Goal: Answer question/provide support: Answer question/provide support

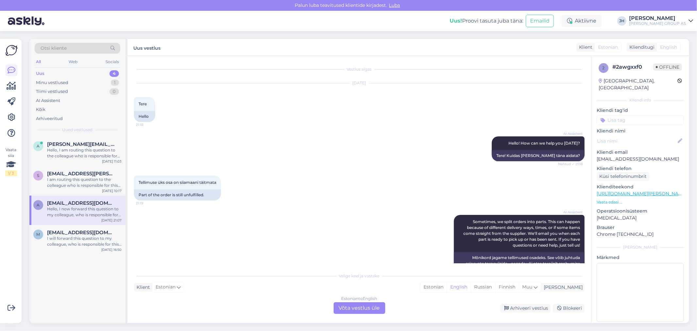
scroll to position [514, 0]
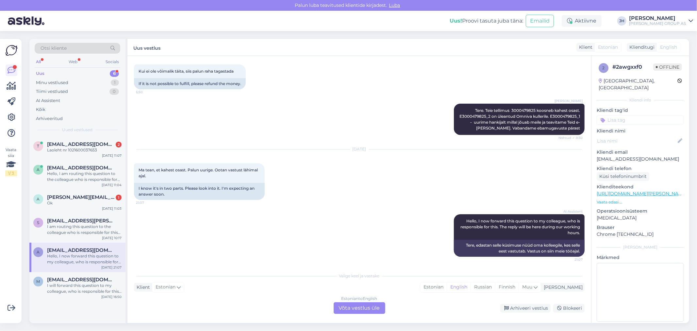
click at [360, 303] on div "Estonian to English Võta vestlus üle" at bounding box center [360, 308] width 52 height 12
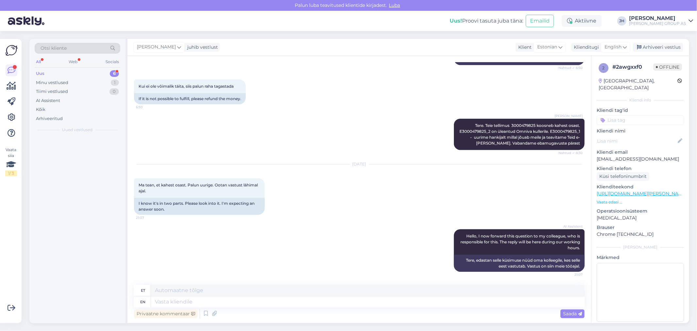
scroll to position [498, 0]
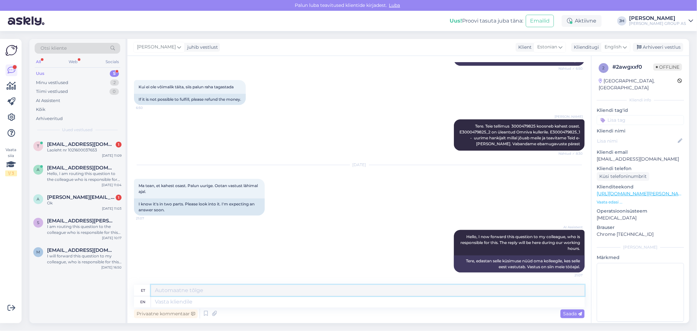
click at [196, 289] on textarea at bounding box center [368, 290] width 434 height 11
click at [263, 288] on textarea "Tere. Saime hankijalt vastuse, et kahjuks" at bounding box center [368, 290] width 434 height 11
drag, startPoint x: 515, startPoint y: 124, endPoint x: 483, endPoint y: 124, distance: 32.4
click at [483, 124] on div "[PERSON_NAME] Tere. Teie tellimus 3000479825 koosneb kahest osast. E3000479825_…" at bounding box center [519, 134] width 131 height 31
click at [496, 133] on span "Tere. Teie tellimus 3000479825 koosneb kahest osast. E3000479825_2 on üleantud …" at bounding box center [520, 135] width 122 height 23
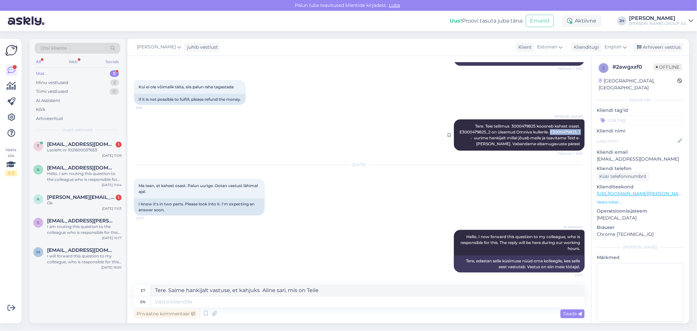
drag, startPoint x: 497, startPoint y: 131, endPoint x: 467, endPoint y: 131, distance: 30.4
click at [467, 131] on span "Tere. Teie tellimus 3000479825 koosneb kahest osast. E3000479825_2 on üleantud …" at bounding box center [520, 135] width 122 height 23
copy span "E3000479825_1"
click at [323, 289] on textarea "Tere. Saime hankijalt vastuse, et kahjuks Aline sari, mis on Teile" at bounding box center [368, 290] width 434 height 11
paste textarea "E3000479825_1"
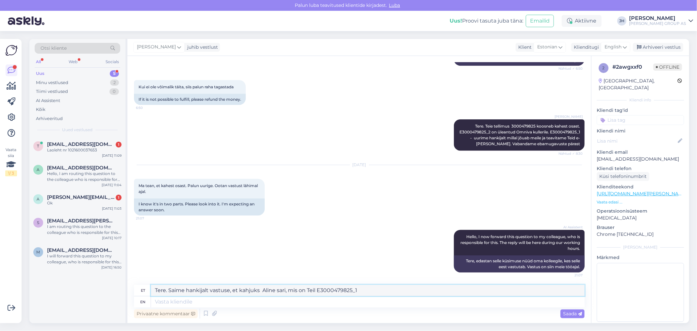
click at [317, 289] on textarea "Tere. Saime hankijalt vastuse, et kahjuks Aline sari, mis on Teil E3000479825_1" at bounding box center [368, 290] width 434 height 11
drag, startPoint x: 339, startPoint y: 290, endPoint x: 240, endPoint y: 287, distance: 99.4
click at [240, 287] on textarea "Tere. Saime hankijalt vastuse, et kahjuks Aline sari, mis on Teil tellimusE3000…" at bounding box center [368, 290] width 434 height 11
click at [306, 288] on textarea "Tere. Saime hankijalt vastuse, et tellimus E3000479825_1" at bounding box center [368, 290] width 434 height 11
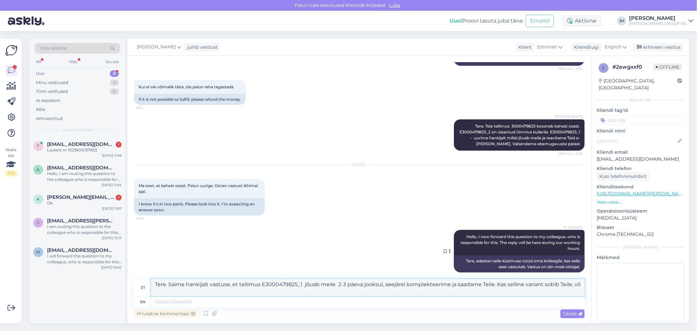
scroll to position [504, 0]
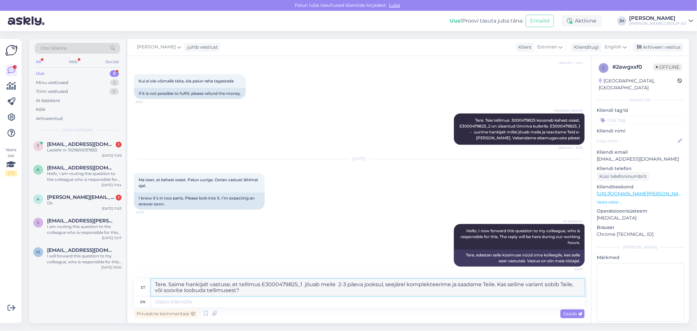
drag, startPoint x: 265, startPoint y: 289, endPoint x: 141, endPoint y: 276, distance: 124.9
click at [141, 276] on div "Vestlus algas [DATE] Tere 21:18 Hello AI Assistent Hello! How can we help you […" at bounding box center [359, 189] width 464 height 267
type textarea "Tere. Saime hankijalt vastuse, et tellimus E3000479825_1 jõuab meile 2-3 päeva …"
click at [626, 45] on icon at bounding box center [625, 46] width 4 height 7
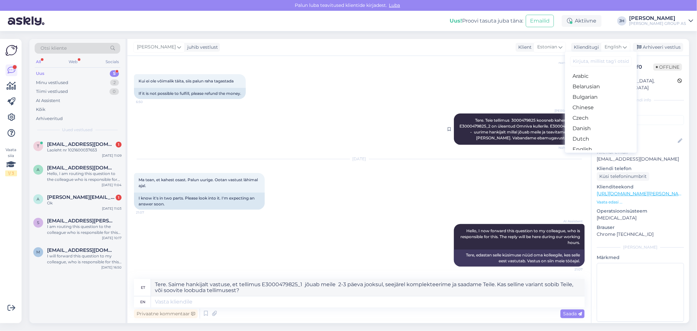
drag, startPoint x: 594, startPoint y: 123, endPoint x: 573, endPoint y: 134, distance: 23.4
click at [594, 155] on link "Estonian" at bounding box center [601, 160] width 72 height 10
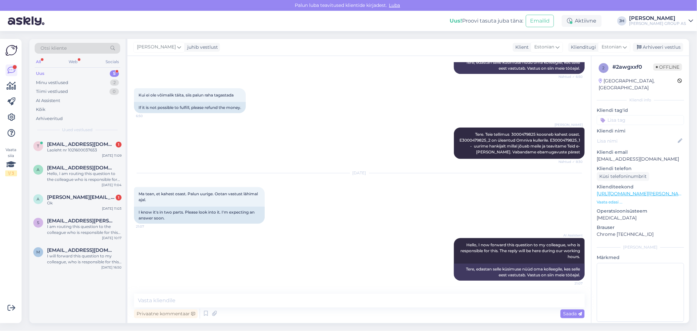
scroll to position [489, 0]
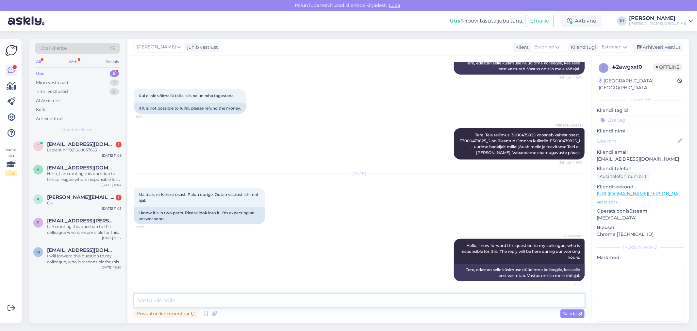
click at [189, 297] on textarea at bounding box center [359, 300] width 451 height 14
paste textarea "Tere. Saime hankijalt vastuse, et tellimus E3000479825_1 jõuab meile 2-3 päeva …"
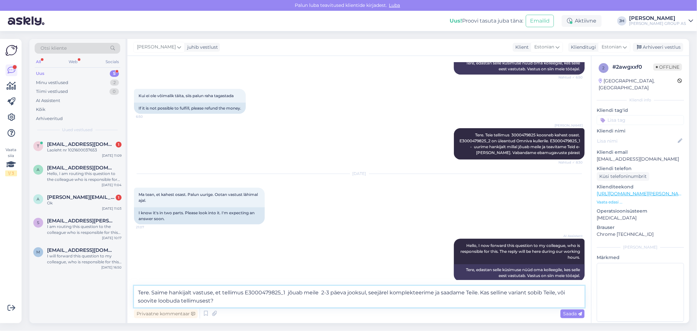
scroll to position [497, 0]
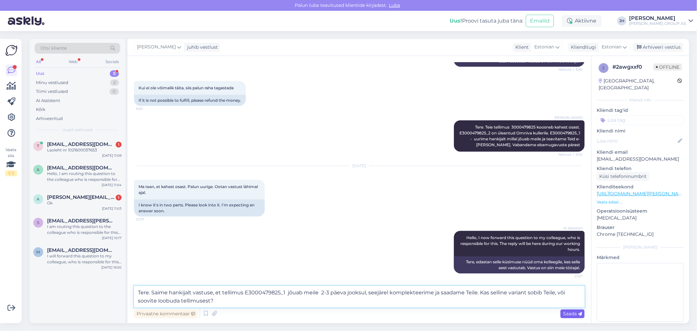
type textarea "Tere. Saime hankijalt vastuse, et tellimus E3000479825_1 jõuab meile 2-3 päeva …"
click at [571, 313] on span "Saada" at bounding box center [572, 313] width 19 height 6
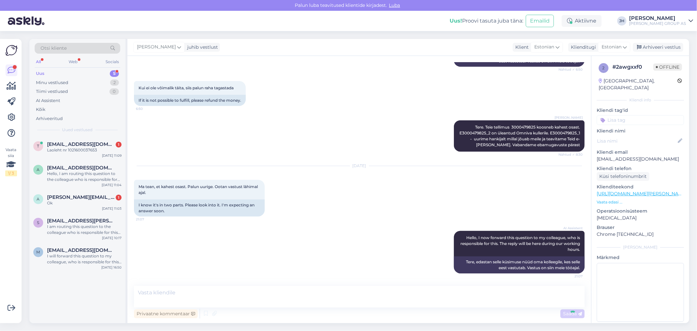
scroll to position [549, 0]
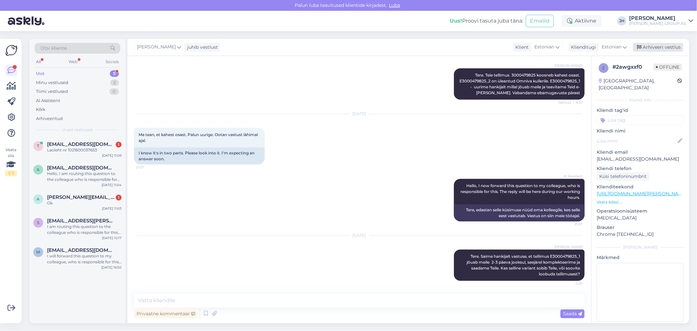
click at [656, 45] on div "Arhiveeri vestlus" at bounding box center [658, 47] width 50 height 9
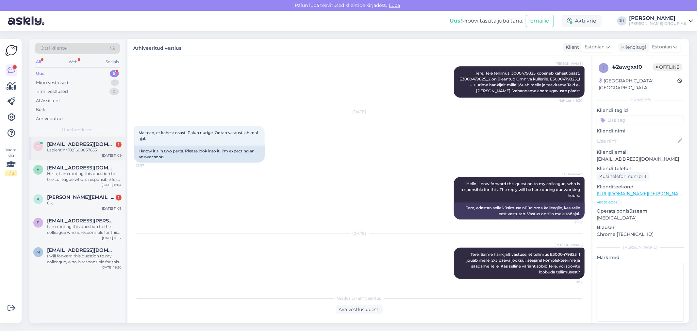
click at [81, 148] on div "Laoleht nr 1021600037653" at bounding box center [84, 150] width 75 height 6
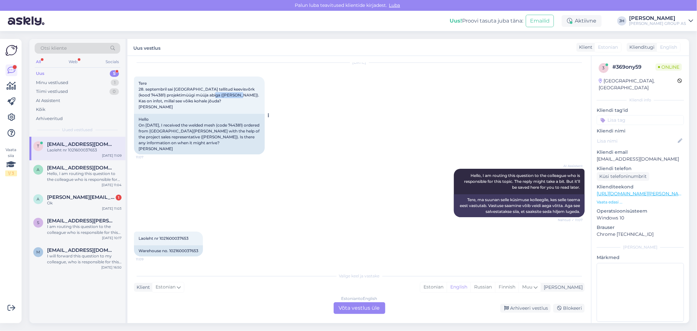
drag, startPoint x: 237, startPoint y: 93, endPoint x: 213, endPoint y: 94, distance: 24.2
click at [213, 94] on span "Tere 28. septembril sai [GEOGRAPHIC_DATA] tellitud keevisvõrk (kood 744381) pro…" at bounding box center [200, 95] width 122 height 28
copy span "[PERSON_NAME]"
click at [361, 307] on div "Estonian to English Võta vestlus üle" at bounding box center [360, 308] width 52 height 12
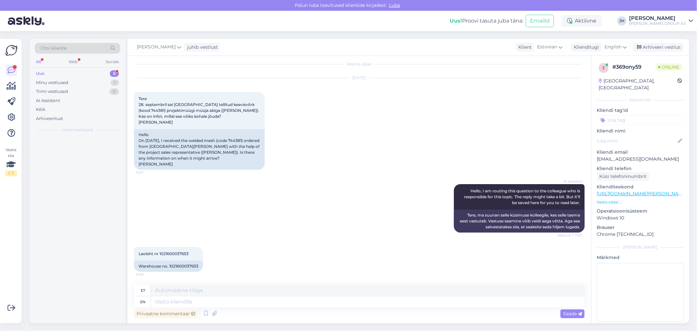
scroll to position [5, 0]
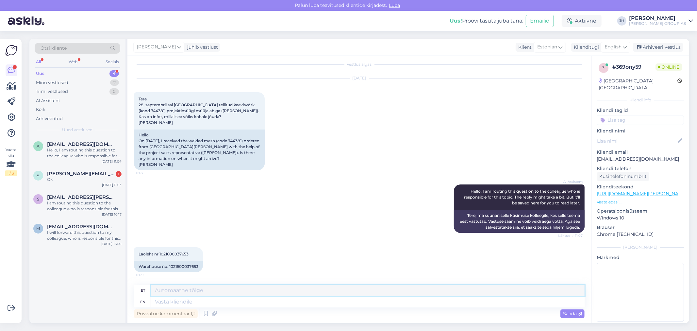
click at [182, 291] on textarea at bounding box center [368, 290] width 434 height 11
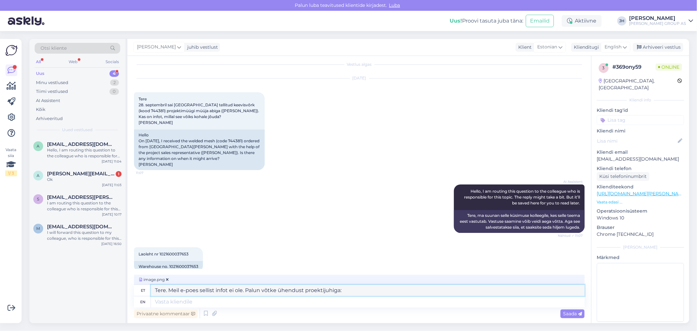
scroll to position [15, 0]
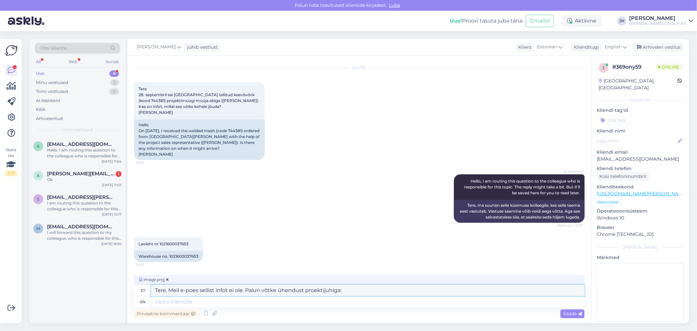
drag, startPoint x: 348, startPoint y: 290, endPoint x: 102, endPoint y: 289, distance: 245.7
click at [105, 291] on div "Otsi kliente All Web Socials Uus 4 Minu vestlused 2 Tiimi vestlused 0 AI Assist…" at bounding box center [359, 181] width 660 height 284
type textarea "Tere. Meil e-poes sellist infot ei ole. Palun võtke ühendust proektijuhiga:"
click at [626, 47] on icon at bounding box center [625, 46] width 4 height 7
click at [602, 155] on link "Estonian" at bounding box center [601, 160] width 72 height 10
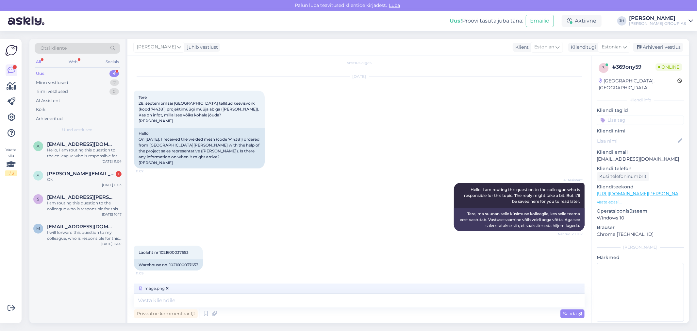
scroll to position [7, 0]
click at [153, 297] on textarea at bounding box center [359, 300] width 451 height 14
paste textarea "Tere. Meil e-poes sellist infot ei ole. Palun võtke ühendust proektijuhiga:"
type textarea "Tere. Meil e-poes sellist infot ei ole. Palun võtke ühendust proektijuhiga:"
click at [567, 311] on span "Saada" at bounding box center [572, 313] width 19 height 6
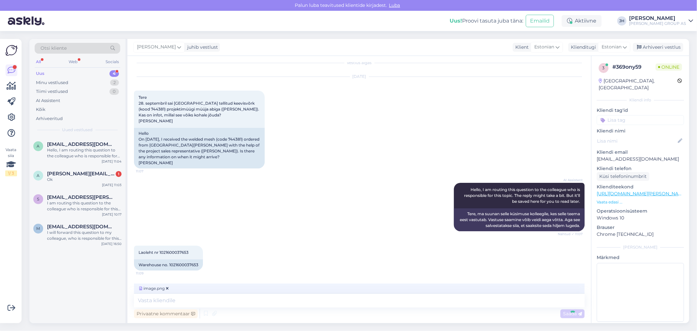
scroll to position [71, 0]
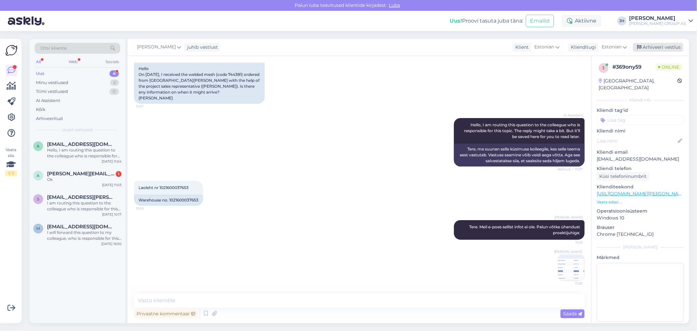
click at [657, 45] on div "Arhiveeri vestlus" at bounding box center [658, 47] width 50 height 9
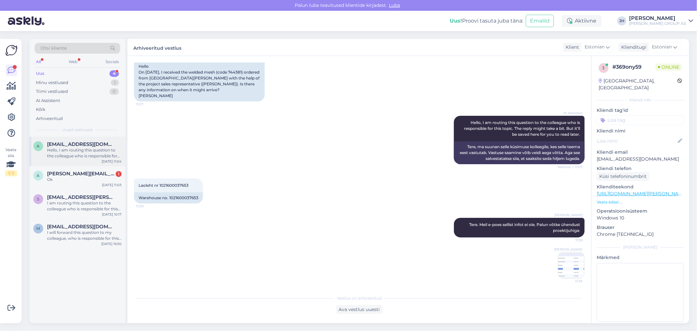
click at [63, 144] on span "[EMAIL_ADDRESS][DOMAIN_NAME]" at bounding box center [81, 144] width 68 height 6
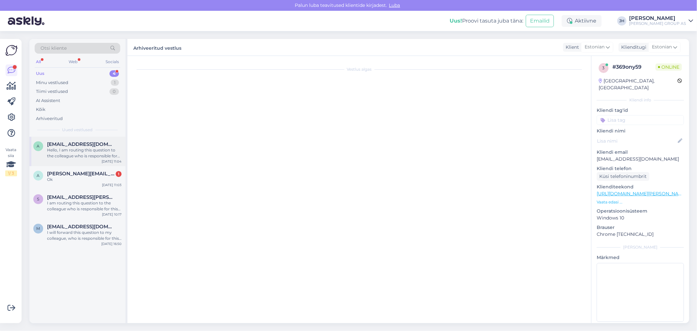
scroll to position [2419, 0]
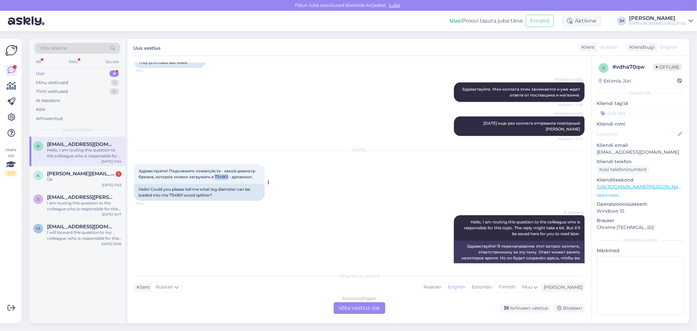
drag, startPoint x: 227, startPoint y: 162, endPoint x: 214, endPoint y: 164, distance: 13.2
click at [214, 168] on span "Здравствуйте! Подскажите пожалуйста - какой диаметр бревна, которое можно загру…" at bounding box center [198, 173] width 118 height 11
copy span "734901"
click at [260, 164] on div "Здравствуйте! Подскажите пожалуйста - какой диаметр бревна, которое можно загру…" at bounding box center [199, 174] width 131 height 20
drag, startPoint x: 168, startPoint y: 156, endPoint x: 213, endPoint y: 165, distance: 45.6
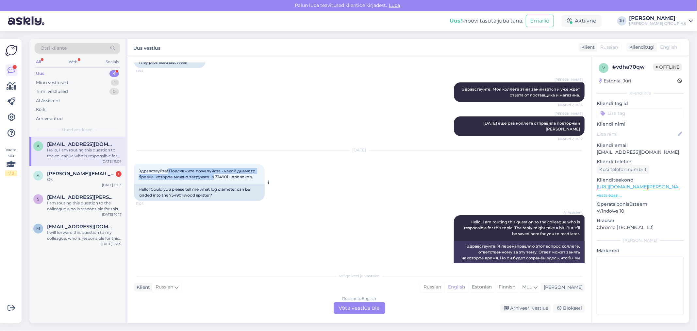
click at [213, 168] on span "Здравствуйте! Подскажите пожалуйста - какой диаметр бревна, которое можно загру…" at bounding box center [198, 173] width 118 height 11
copy span "Подскажите пожалуйста - какой диаметр бревна, которое можно загружать в"
drag, startPoint x: 357, startPoint y: 308, endPoint x: 353, endPoint y: 308, distance: 3.9
click at [357, 308] on div "Russian to English Võta vestlus üle" at bounding box center [360, 308] width 52 height 12
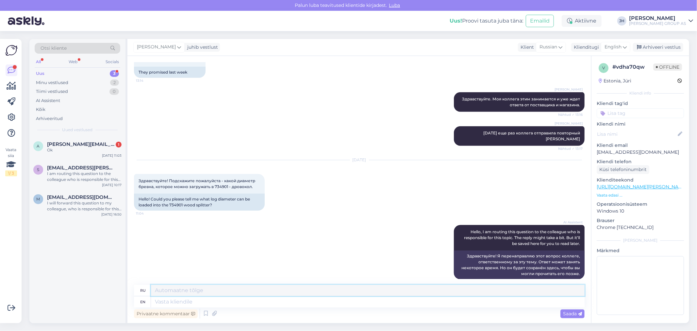
click at [171, 289] on textarea at bounding box center [368, 290] width 434 height 11
paste textarea "Максимальный диаметр бревна для Scheppach HL460, 4 т — ≈ 250 мм (25 см)."
drag, startPoint x: 373, startPoint y: 292, endPoint x: 127, endPoint y: 288, distance: 245.4
click at [127, 288] on div "Vestlus algas [DATE] Здравствуйте!713472 11:28 Hello!713472 AI Assistent Hello!…" at bounding box center [359, 189] width 464 height 267
type textarea "Максимальный диаметр бревна для Scheppach HL460, 4 т — ≈ 250 мм (25 см)."
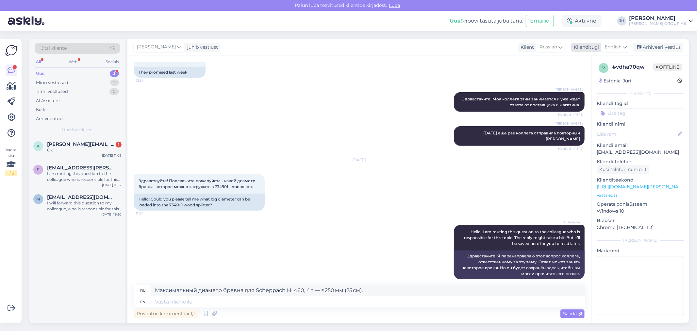
click at [626, 46] on icon at bounding box center [625, 46] width 4 height 7
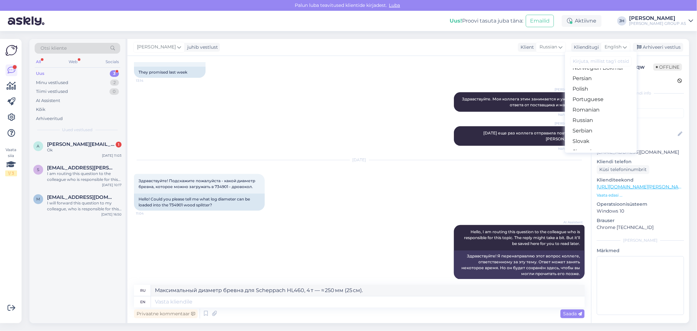
scroll to position [218, 0]
click at [593, 119] on link "Russian" at bounding box center [601, 120] width 72 height 10
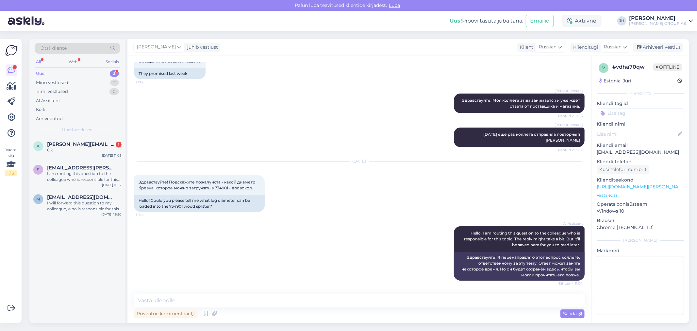
scroll to position [2395, 0]
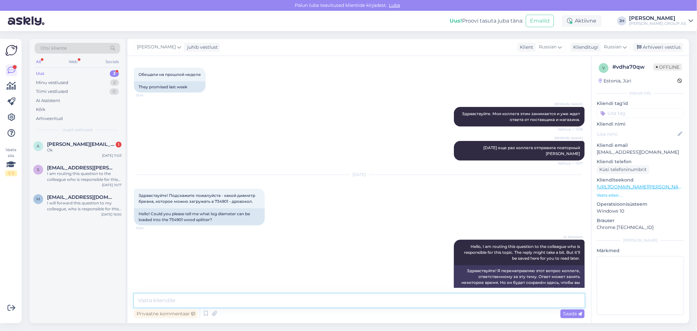
click at [200, 302] on textarea at bounding box center [359, 300] width 451 height 14
paste textarea "Максимальный диаметр бревна для Scheppach HL460, 4 т — ≈ 250 мм (25 см)."
type textarea "Максимальный диаметр бревна для Scheppach HL460, 4 т — ≈ 250 мм (25 см)."
click at [574, 313] on span "Saada" at bounding box center [572, 313] width 19 height 6
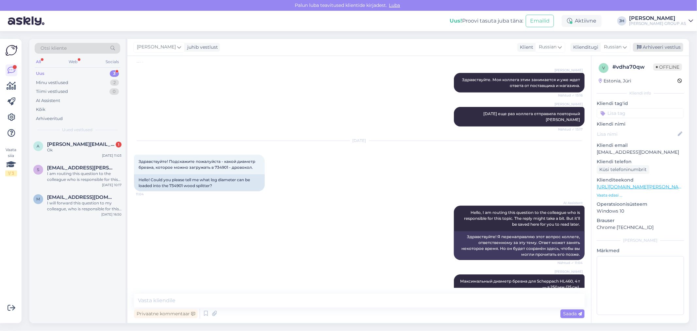
click at [658, 46] on div "Arhiveeri vestlus" at bounding box center [658, 47] width 50 height 9
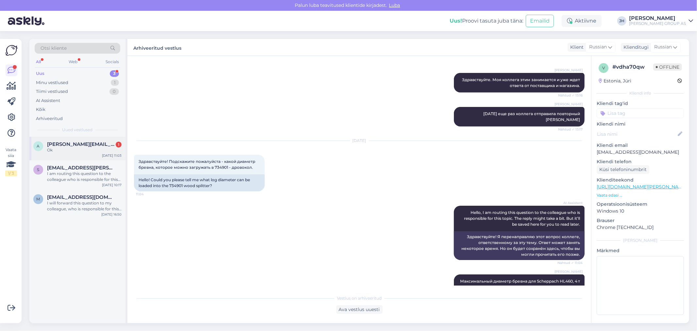
click at [78, 153] on div "a [PERSON_NAME][EMAIL_ADDRESS][DOMAIN_NAME] 1 Ok [DATE] 11:03" at bounding box center [77, 149] width 96 height 24
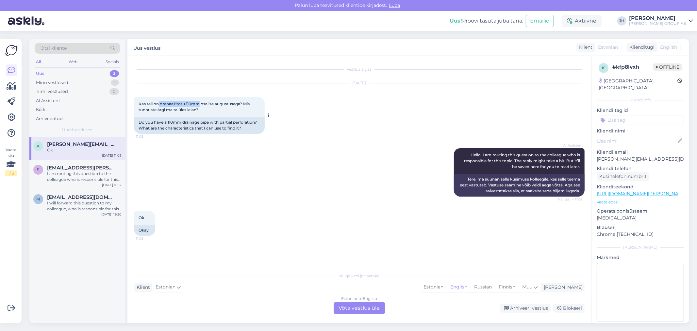
drag, startPoint x: 159, startPoint y: 103, endPoint x: 200, endPoint y: 103, distance: 40.8
click at [200, 103] on span "Kas teil on drenaažitoru 110mm osalise augustusega? Mis tunnuste ärgi ma ta üle…" at bounding box center [195, 106] width 112 height 11
copy span "drenaažitoru 110mm"
click at [358, 305] on div "Estonian to English Võta vestlus üle" at bounding box center [360, 308] width 52 height 12
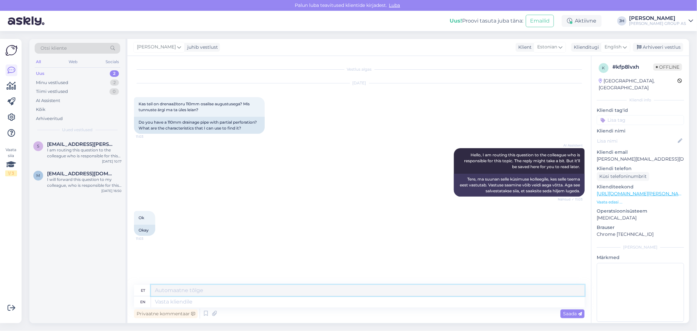
click at [164, 287] on textarea at bounding box center [368, 290] width 434 height 11
click at [625, 44] on icon at bounding box center [625, 46] width 4 height 7
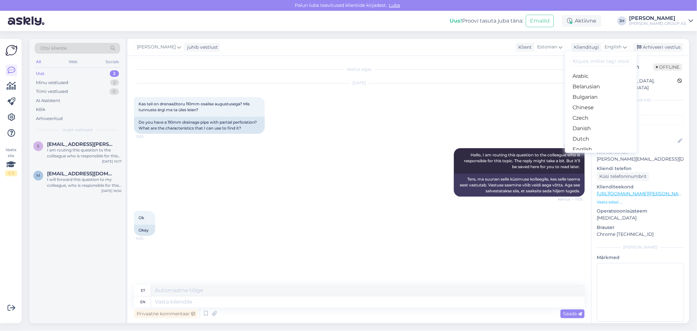
scroll to position [36, 0]
click at [589, 123] on link "Estonian" at bounding box center [601, 123] width 72 height 10
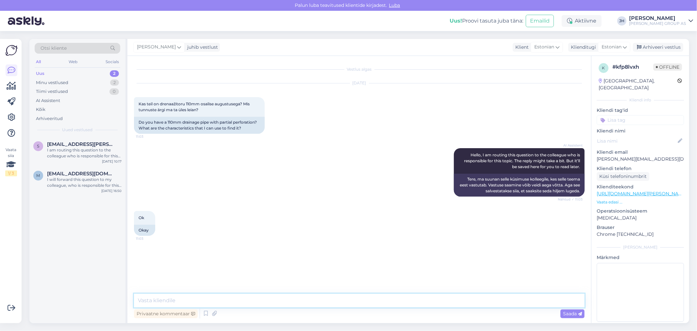
click at [187, 297] on textarea at bounding box center [359, 300] width 451 height 14
paste textarea "[URL][DOMAIN_NAME][PERSON_NAME]"
type textarea "[URL][DOMAIN_NAME][PERSON_NAME]"
click at [568, 312] on span "Saada" at bounding box center [572, 313] width 19 height 6
click at [659, 47] on div "Arhiveeri vestlus" at bounding box center [658, 47] width 50 height 9
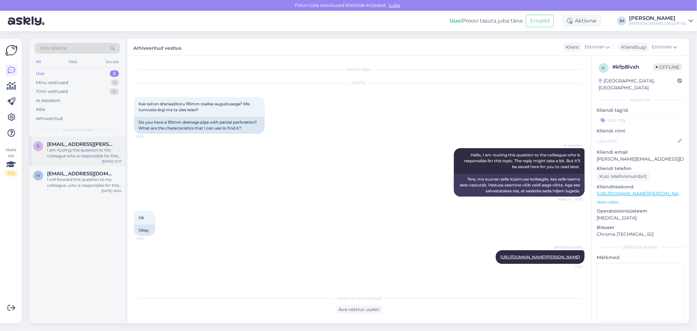
click at [72, 151] on div "I am routing this question to the colleague who is responsible for this topic. …" at bounding box center [84, 153] width 75 height 12
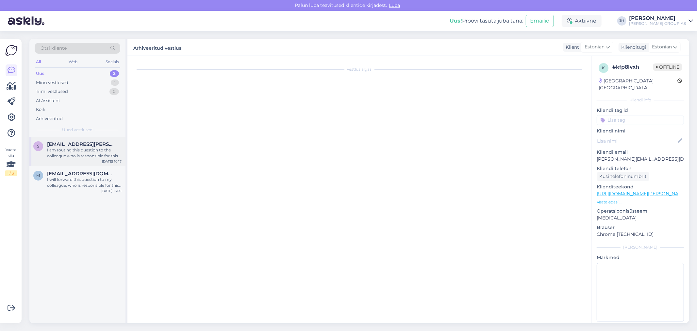
scroll to position [54, 0]
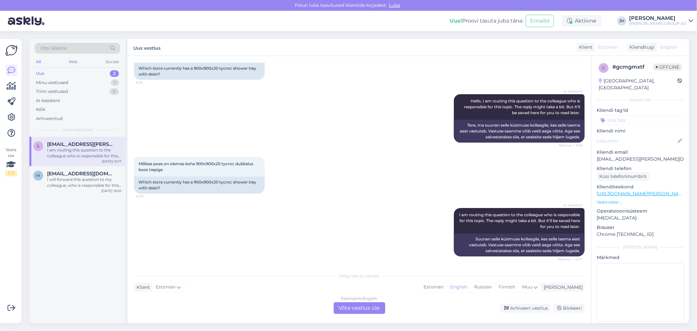
click at [365, 307] on div "Estonian to English Võta vestlus üle" at bounding box center [360, 308] width 52 height 12
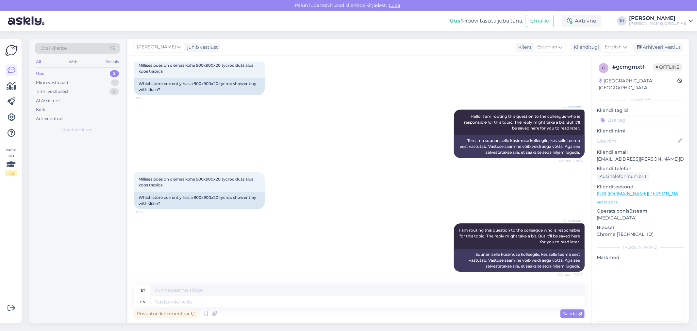
scroll to position [38, 0]
click at [204, 292] on textarea at bounding box center [368, 290] width 434 height 11
drag, startPoint x: 165, startPoint y: 184, endPoint x: 223, endPoint y: 177, distance: 58.6
click at [223, 177] on div "Millises poes on olemas kohe 900x900x20 tycroc duššialus koos trapiga 10:17" at bounding box center [199, 183] width 131 height 20
copy span "tycroc duššialus koos trapiga"
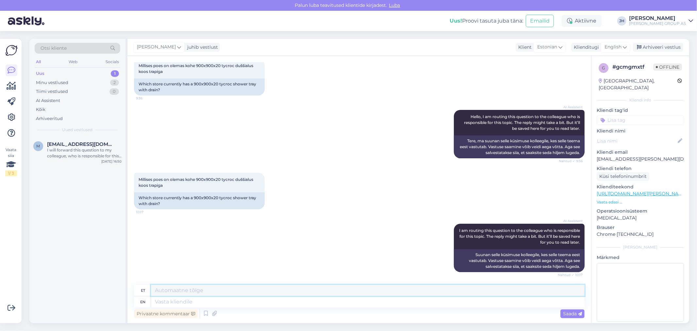
click at [287, 288] on textarea at bounding box center [368, 290] width 434 height 11
click at [627, 45] on icon at bounding box center [625, 46] width 4 height 7
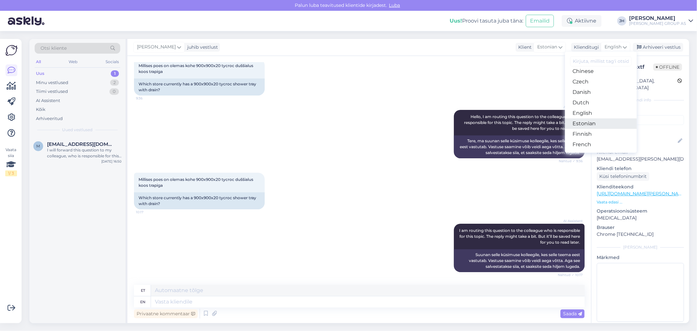
click at [594, 125] on link "Estonian" at bounding box center [601, 123] width 72 height 10
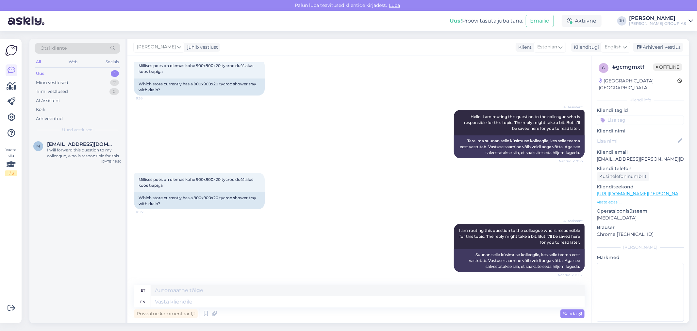
scroll to position [30, 0]
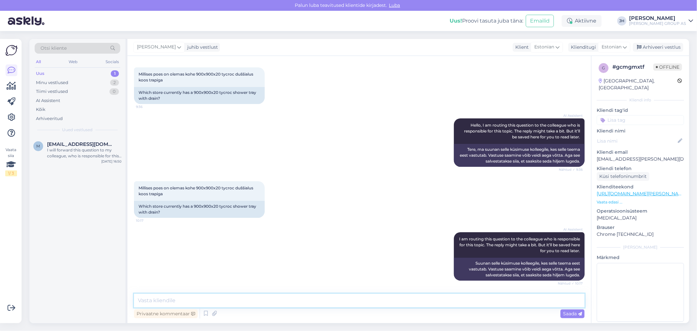
click at [159, 299] on textarea at bounding box center [359, 300] width 451 height 14
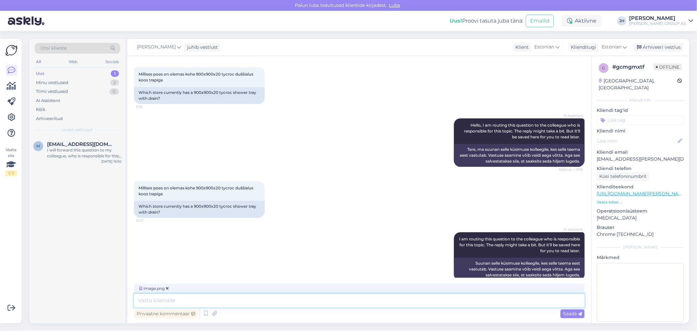
scroll to position [40, 0]
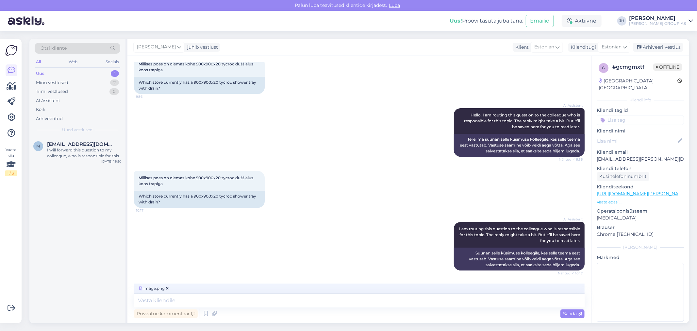
click at [571, 315] on span "Saada" at bounding box center [572, 313] width 19 height 6
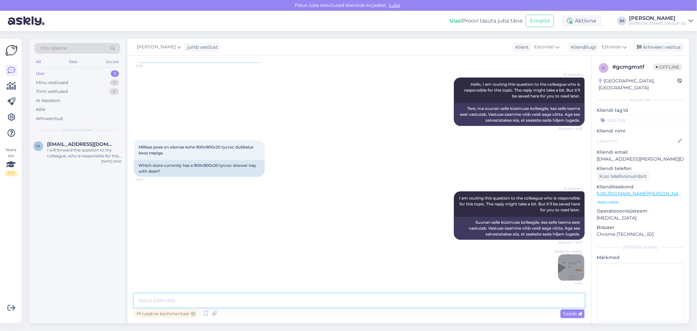
click at [174, 298] on textarea at bounding box center [359, 300] width 451 height 14
type textarea "Lasnamäe Bauhofis 2 tk ja Pälvas 1 tk"
click at [569, 314] on span "Saada" at bounding box center [572, 313] width 19 height 6
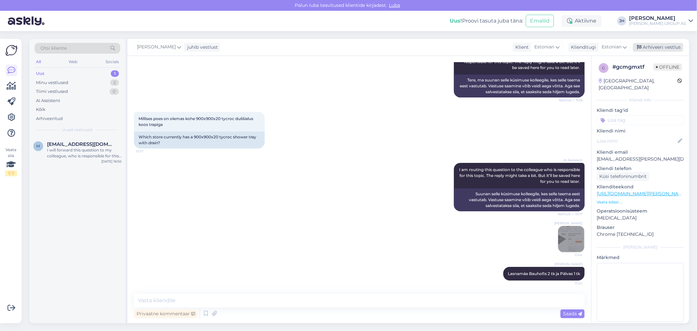
click at [653, 46] on div "Arhiveeri vestlus" at bounding box center [658, 47] width 50 height 9
click at [65, 144] on span "[EMAIL_ADDRESS][DOMAIN_NAME]" at bounding box center [81, 144] width 68 height 6
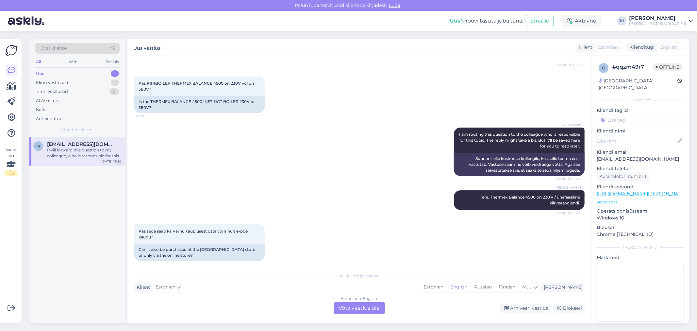
scroll to position [160, 0]
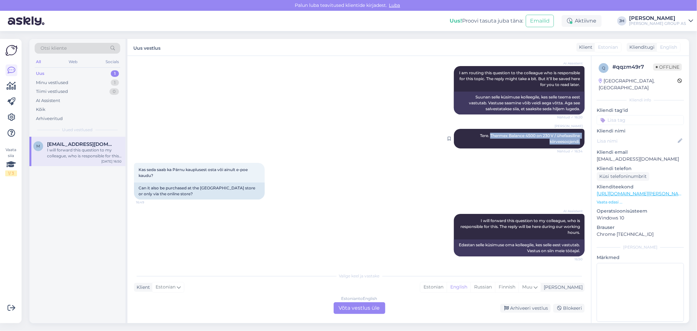
drag, startPoint x: 575, startPoint y: 141, endPoint x: 484, endPoint y: 133, distance: 91.3
click at [484, 133] on div "[PERSON_NAME] Tere. Thermex Balance 4500 on 230 V / ühefaasiline kiirveesoojend…" at bounding box center [519, 139] width 131 height 20
copy span "Thermex Balance 4500 on 230 V / ühefaasiline kiirveesoojendi."
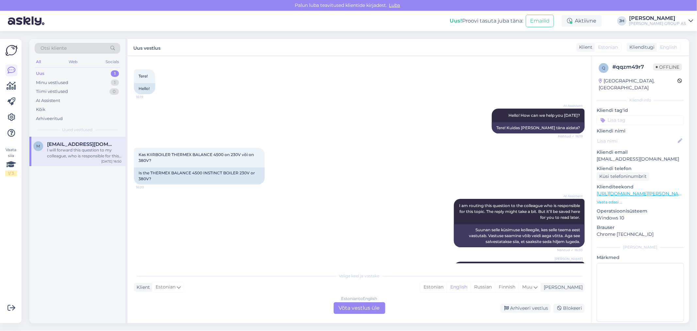
scroll to position [15, 0]
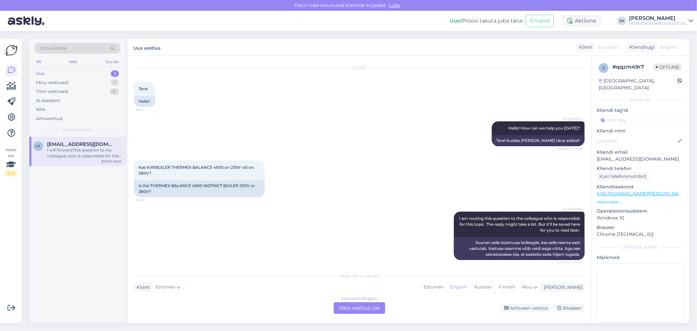
click at [370, 307] on div "Estonian to English Võta vestlus üle" at bounding box center [360, 308] width 52 height 12
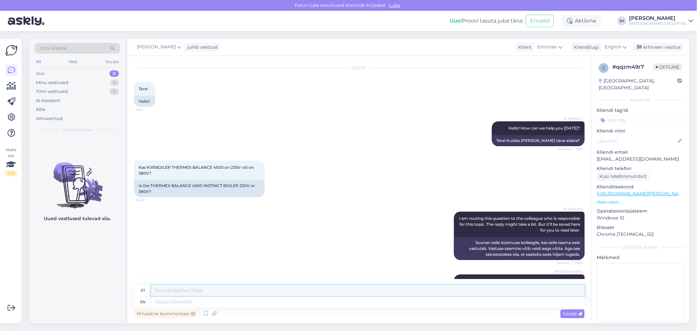
click at [166, 289] on textarea at bounding box center [368, 290] width 434 height 11
paste textarea "[URL][DOMAIN_NAME][PERSON_NAME]"
drag, startPoint x: 505, startPoint y: 289, endPoint x: 89, endPoint y: 267, distance: 417.2
click at [91, 267] on div "Otsi kliente All Web Socials Uus 0 Minu vestlused 2 Tiimi vestlused 0 AI Assist…" at bounding box center [359, 181] width 660 height 284
type textarea "Tere. Hetkel ainult e-poes on saadaval selline [PERSON_NAME]: [URL][DOMAIN_NAME…"
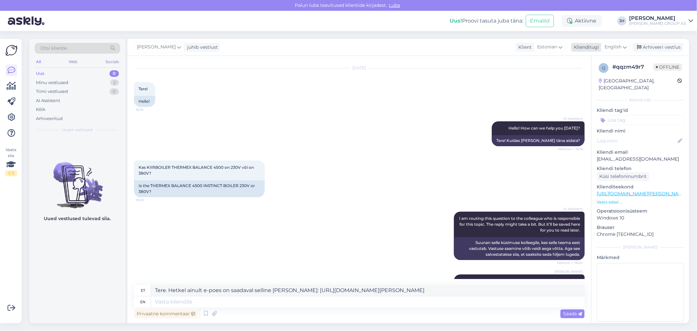
click at [625, 46] on icon at bounding box center [625, 46] width 4 height 7
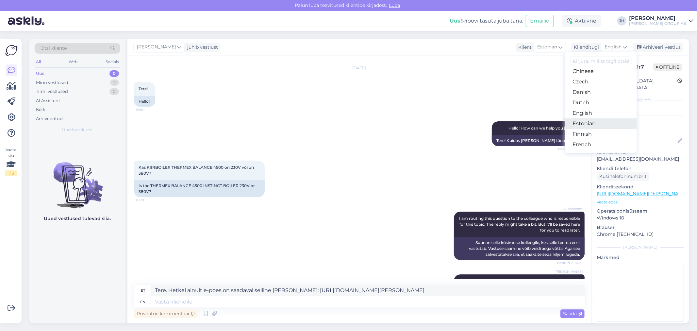
click at [579, 122] on link "Estonian" at bounding box center [601, 123] width 72 height 10
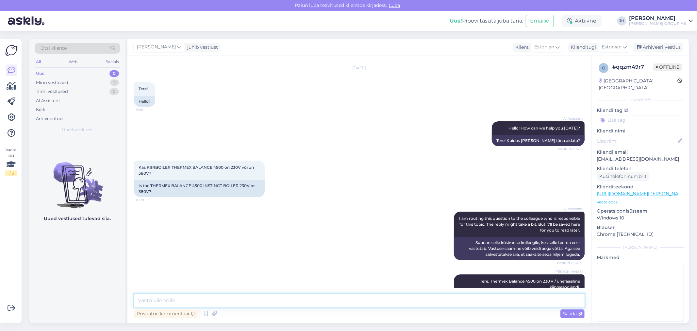
click at [189, 300] on textarea at bounding box center [359, 300] width 451 height 14
paste textarea "Tere. Hetkel ainult e-poes on saadaval selline [PERSON_NAME]: [URL][DOMAIN_NAME…"
type textarea "Tere. Hetkel ainult e-poes on saadaval selline [PERSON_NAME]: [URL][DOMAIN_NAME…"
click at [567, 313] on span "Saada" at bounding box center [572, 313] width 19 height 6
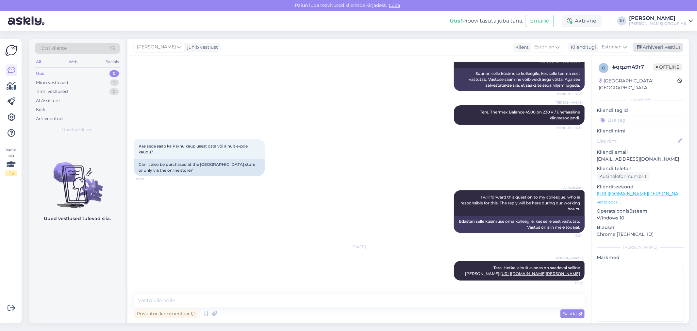
click at [675, 44] on div "Arhiveeri vestlus" at bounding box center [658, 47] width 50 height 9
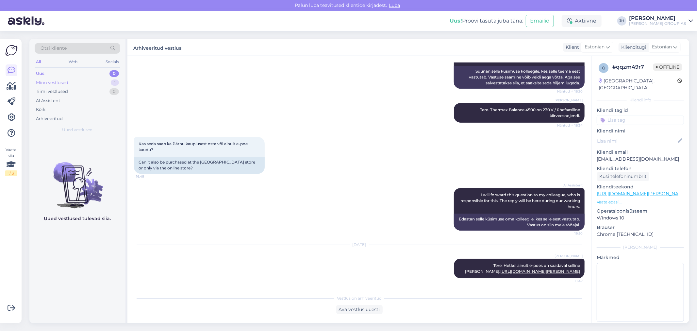
click at [49, 80] on div "Minu vestlused" at bounding box center [52, 82] width 32 height 7
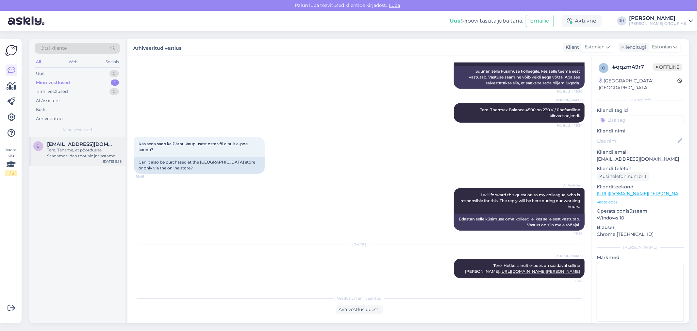
click at [70, 145] on span "[EMAIL_ADDRESS][DOMAIN_NAME]" at bounding box center [81, 144] width 68 height 6
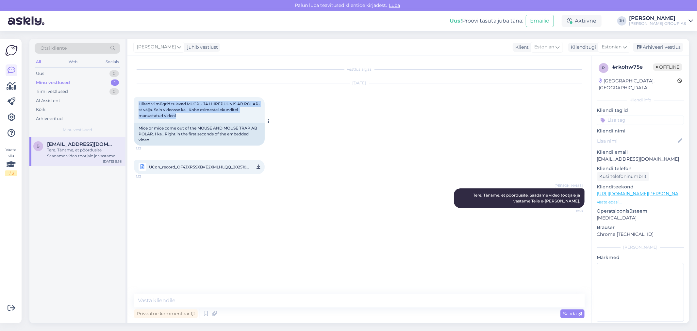
drag, startPoint x: 183, startPoint y: 113, endPoint x: 136, endPoint y: 104, distance: 47.9
click at [136, 104] on div "Hiired vi mügrid tulevad MÜGRI- JA HIIREPÜÜNIS AB POLAR-st välja. Sain videosse…" at bounding box center [199, 109] width 131 height 25
copy span "Hiired vi mügrid tulevad MÜGRI- JA HIIREPÜÜNIS AB POLAR-st välja. Sain videosse…"
drag, startPoint x: 659, startPoint y: 153, endPoint x: 593, endPoint y: 151, distance: 65.7
click at [593, 151] on div "r # rkohw75e Offline [GEOGRAPHIC_DATA], [GEOGRAPHIC_DATA] info Kliendi tag'id K…" at bounding box center [640, 193] width 98 height 275
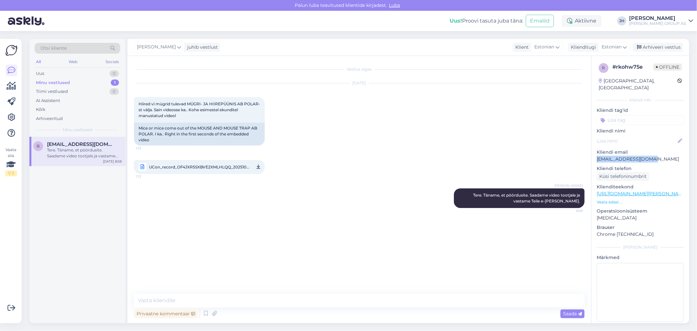
copy p "[EMAIL_ADDRESS][DOMAIN_NAME]"
click at [194, 164] on span "UCon_record_OF4JXR5SXBVE2XMLHLQQ_20251002_000817__3_122_.mp4" at bounding box center [199, 167] width 100 height 8
click at [654, 46] on div "Arhiveeri vestlus" at bounding box center [658, 47] width 50 height 9
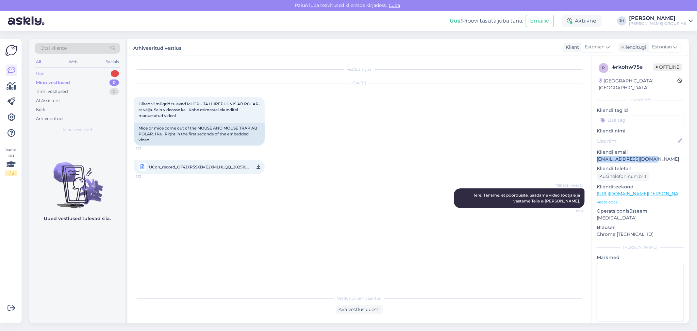
click at [41, 73] on div "Uus" at bounding box center [40, 73] width 8 height 7
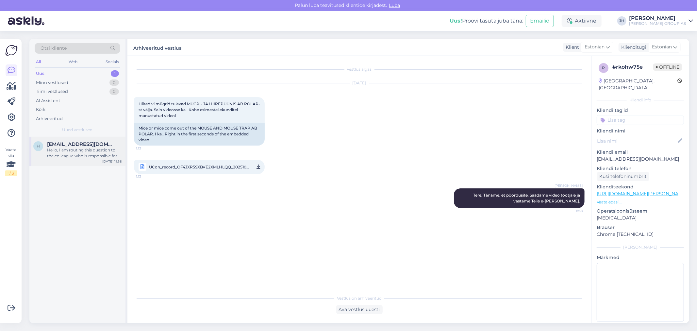
click at [62, 150] on div "Hello, I am routing this question to the colleague who is responsible for this …" at bounding box center [84, 153] width 75 height 12
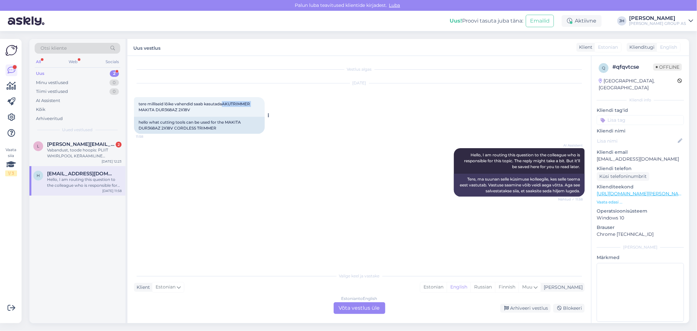
drag, startPoint x: 224, startPoint y: 103, endPoint x: 260, endPoint y: 100, distance: 36.1
click at [260, 100] on div "tere milliseid lõike vahendid saab kasutadaAKUTRIMMER MAKITA DUR368AZ 2X18V 11:…" at bounding box center [199, 107] width 131 height 20
drag, startPoint x: 197, startPoint y: 106, endPoint x: 135, endPoint y: 105, distance: 61.8
click at [135, 105] on div "tere milliseid lõike vahendid saab kasutadaAKUTRIMMER MAKITA DUR368AZ 2X18V 11:…" at bounding box center [199, 107] width 131 height 20
click at [200, 110] on div "tere milliseid lõike vahendid saab kasutadaAKUTRIMMER MAKITA DUR368AZ 2X18V 11:…" at bounding box center [199, 107] width 131 height 20
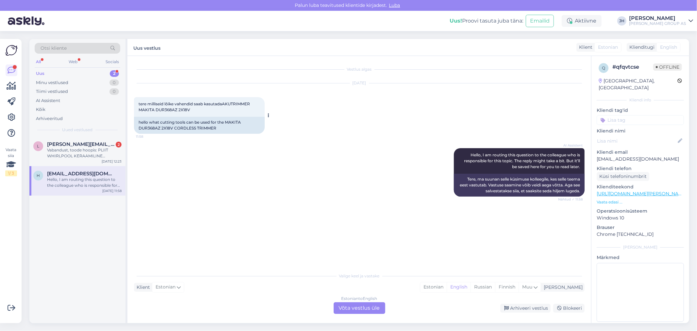
drag, startPoint x: 148, startPoint y: 102, endPoint x: 218, endPoint y: 110, distance: 71.1
click at [218, 110] on div "tere milliseid lõike vahendid saab kasutadaAKUTRIMMER MAKITA DUR368AZ 2X18V 11:…" at bounding box center [199, 107] width 131 height 20
copy span "milliseid lõike vahendid saab kasutadaAKUTRIMMER MAKITA DUR368AZ 2X18V"
click at [361, 304] on div "Estonian to English Võta vestlus üle" at bounding box center [360, 308] width 52 height 12
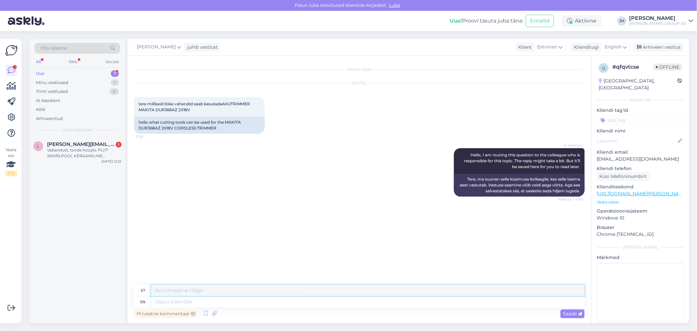
click at [160, 289] on textarea at bounding box center [368, 290] width 434 height 11
paste textarea "LÕIKEKETAS KWB, METALL 230×22 mm"
drag, startPoint x: 292, startPoint y: 291, endPoint x: 169, endPoint y: 288, distance: 123.9
click at [169, 288] on textarea "Tere. LÕIKEKETAS KWB, METALL 230×22 mm ja" at bounding box center [368, 290] width 434 height 11
paste textarea "LÕIKEKETAS KWB, METALL 230×22 mm — metallitöötluseks sobiv ketas"
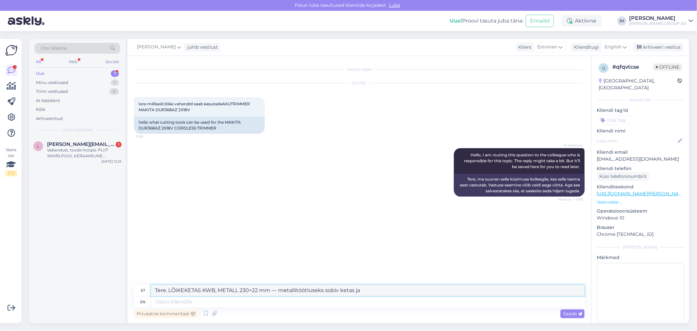
paste textarea "LÕIKEKETAS MAKITA 125×2,5 mm A30S METALL — pisem ketas, metalli lõikamiseks"
drag, startPoint x: 580, startPoint y: 291, endPoint x: 115, endPoint y: 283, distance: 465.1
click at [115, 283] on div "Otsi kliente All Web Socials Uus 1 Minu vestlused 1 Tiimi vestlused 0 AI Assist…" at bounding box center [359, 181] width 660 height 284
type textarea "Tere. LÕIKEKETAS KWB, METALL 230×22 mm — metallitöötluseks sobiv ketas ja LÕIKE…"
click at [623, 45] on icon at bounding box center [625, 46] width 4 height 7
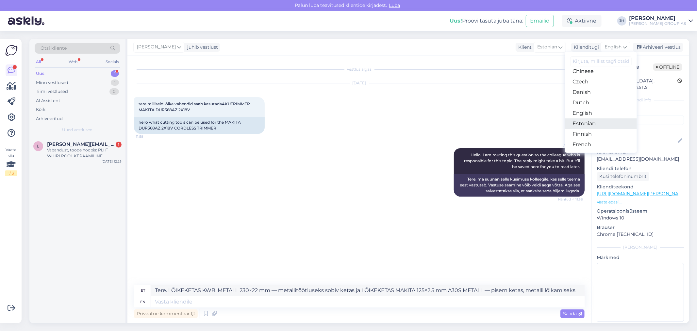
drag, startPoint x: 594, startPoint y: 123, endPoint x: 589, endPoint y: 126, distance: 5.3
click at [593, 123] on link "Estonian" at bounding box center [601, 123] width 72 height 10
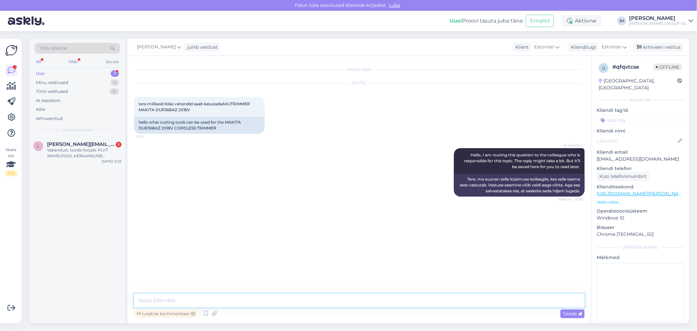
click at [158, 301] on textarea at bounding box center [359, 300] width 451 height 14
paste textarea "Tere. LÕIKEKETAS KWB, METALL 230×22 mm — metallitöötluseks sobiv ketas ja LÕIKE…"
type textarea "Tere. LÕIKEKETAS KWB, METALL 230×22 mm — metallitöötluseks sobiv ketas ja LÕIKE…"
click at [573, 316] on div "Saada" at bounding box center [572, 313] width 24 height 9
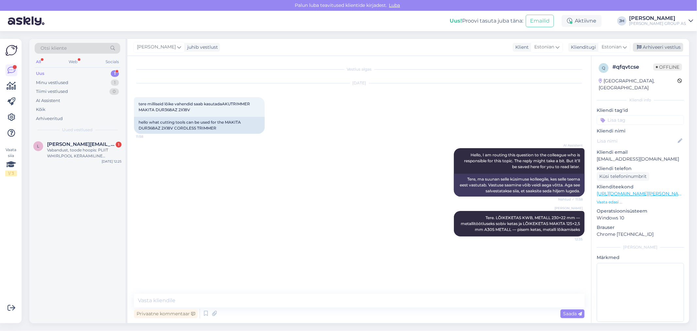
click at [668, 46] on div "Arhiveeri vestlus" at bounding box center [658, 47] width 50 height 9
click at [66, 144] on span "[PERSON_NAME][EMAIL_ADDRESS][DOMAIN_NAME]" at bounding box center [81, 144] width 68 height 6
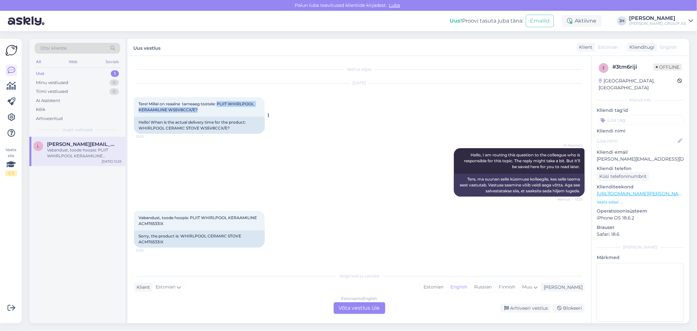
drag, startPoint x: 218, startPoint y: 102, endPoint x: 256, endPoint y: 107, distance: 38.2
click at [256, 107] on div "Tere! Millal on reaalne tarneaeg tootele: PLIIT WHIRLPOOL KERAAMILINE WS5V8CCX/…" at bounding box center [199, 107] width 131 height 20
click at [358, 308] on div "Estonian to English Võta vestlus üle" at bounding box center [360, 308] width 52 height 12
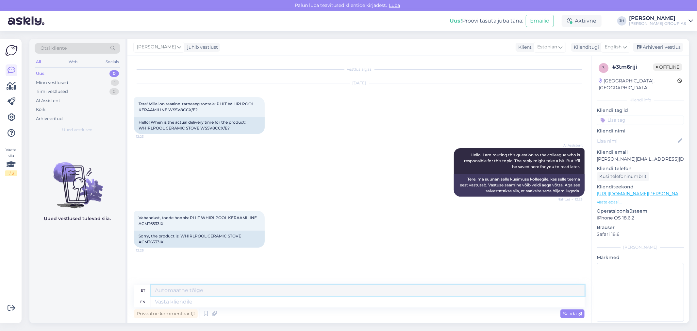
click at [158, 290] on textarea at bounding box center [368, 290] width 434 height 11
drag, startPoint x: 266, startPoint y: 291, endPoint x: 250, endPoint y: 289, distance: 16.4
click at [250, 289] on textarea "Tere. See on hankijalt tellitav toode, [PERSON_NAME] võib [PERSON_NAME] 14 päeva" at bounding box center [368, 290] width 434 height 11
click at [267, 290] on textarea "Tere. See on hankijalt tellitav toode, [PERSON_NAME] võib [PERSON_NAME] 14 päeva" at bounding box center [368, 290] width 434 height 11
click at [336, 290] on textarea "Tere. See on hankijalt tellitav toode, [PERSON_NAME] võib [PERSON_NAME] 14 päeva" at bounding box center [368, 290] width 434 height 11
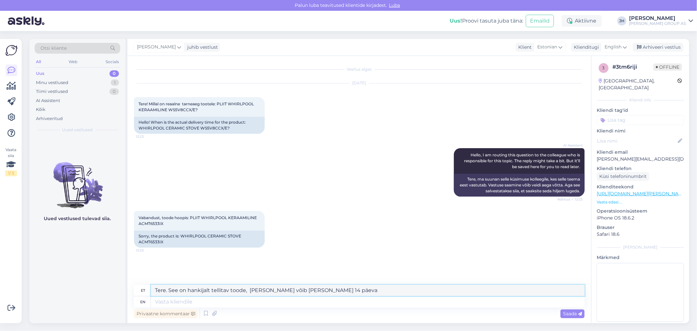
drag, startPoint x: 339, startPoint y: 291, endPoint x: 92, endPoint y: 279, distance: 246.7
click at [92, 279] on div "Otsi kliente All Web Socials Uus 0 Minu vestlused 1 Tiimi vestlused 0 AI Assist…" at bounding box center [359, 181] width 660 height 284
type textarea "Tere. See on hankijalt tellitav toode, [PERSON_NAME] võib [PERSON_NAME] 14 päeva"
click at [628, 46] on div "English" at bounding box center [615, 47] width 29 height 10
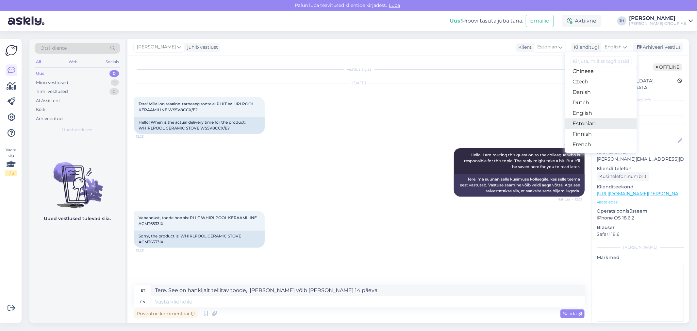
click at [603, 122] on link "Estonian" at bounding box center [601, 123] width 72 height 10
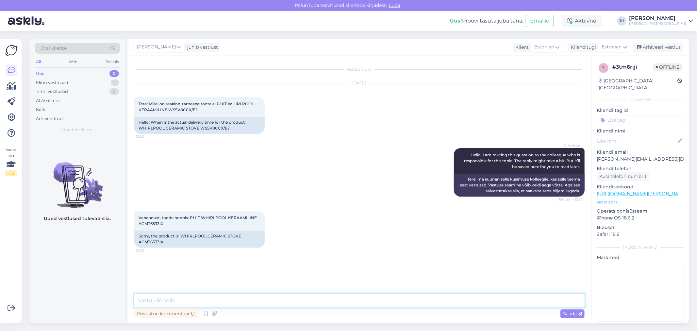
click at [249, 302] on textarea at bounding box center [359, 300] width 451 height 14
paste textarea "Tere. See on hankijalt tellitav toode, [PERSON_NAME] võib [PERSON_NAME] 14 päeva"
type textarea "Tere. See on hankijalt tellitav toode, [PERSON_NAME] võib [PERSON_NAME] 14 päeva"
click at [568, 313] on span "Saada" at bounding box center [572, 313] width 19 height 6
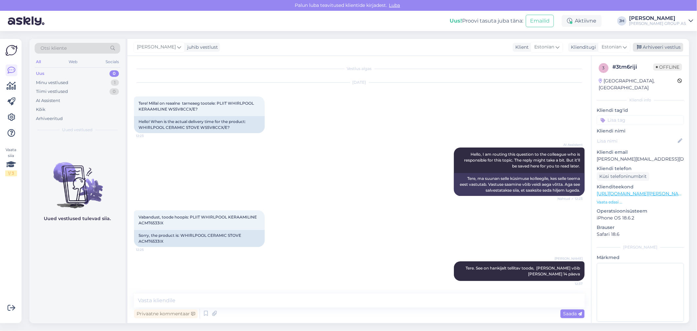
click at [664, 47] on div "Arhiveeri vestlus" at bounding box center [658, 47] width 50 height 9
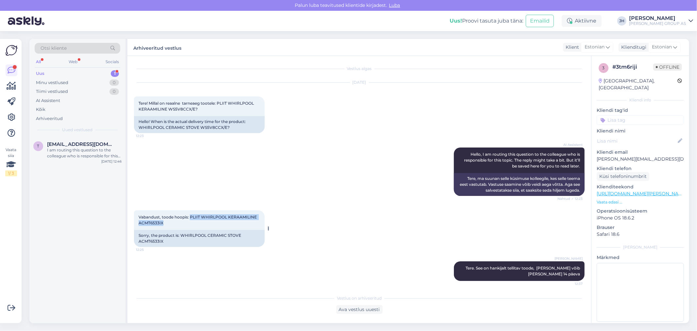
drag, startPoint x: 190, startPoint y: 216, endPoint x: 253, endPoint y: 221, distance: 63.2
click at [253, 221] on div "Vabandust, toode hoopis: PLIIT WHIRLPOOL KERAAMILINE ACMT6533IX 12:25" at bounding box center [199, 220] width 131 height 20
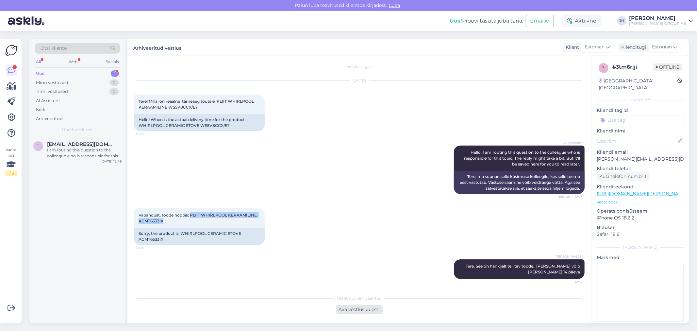
click at [354, 309] on div "Ava vestlus uuesti" at bounding box center [359, 309] width 46 height 9
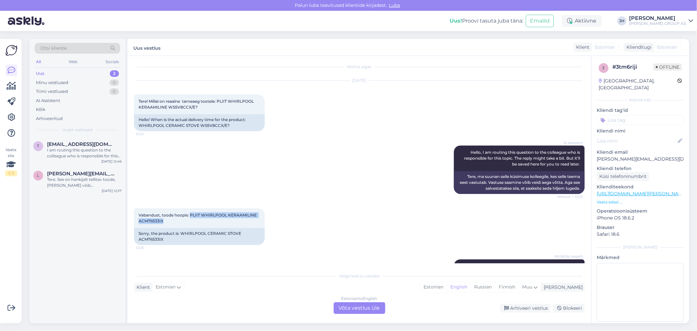
scroll to position [25, 0]
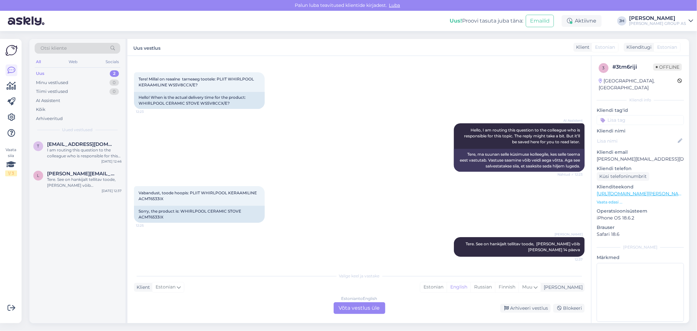
click at [356, 308] on div "Estonian to English Võta vestlus üle" at bounding box center [360, 308] width 52 height 12
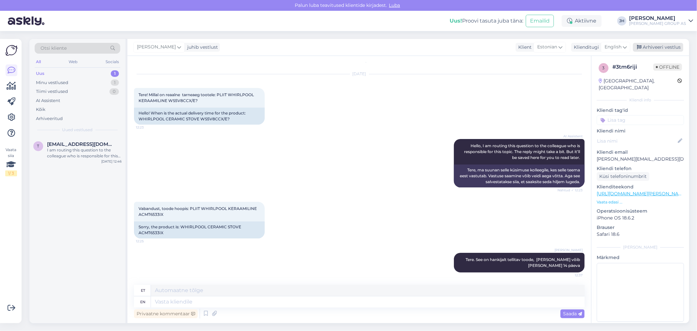
click at [670, 46] on div "Arhiveeri vestlus" at bounding box center [658, 47] width 50 height 9
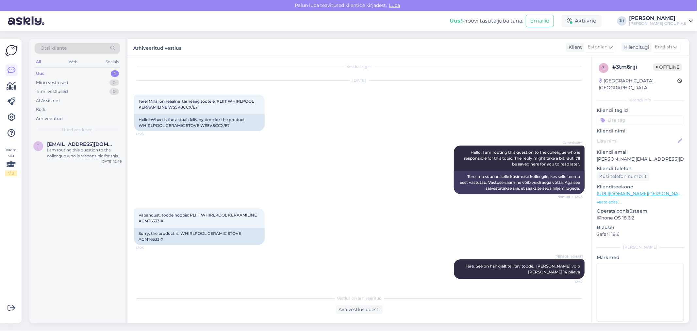
click at [42, 72] on div "Uus" at bounding box center [40, 73] width 8 height 7
click at [74, 148] on div "I am routing this question to the colleague who is responsible for this topic. …" at bounding box center [84, 153] width 75 height 12
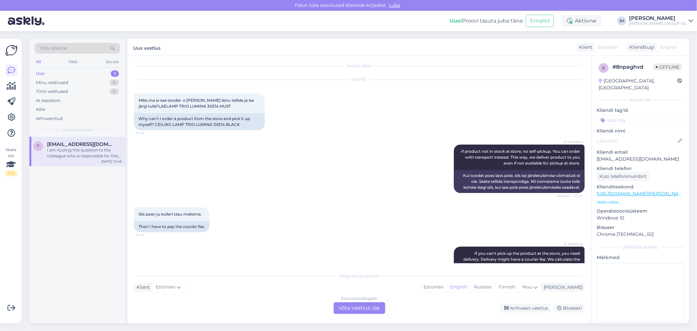
scroll to position [0, 0]
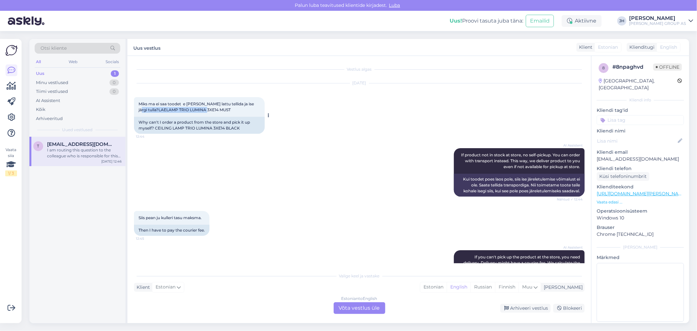
drag, startPoint x: 216, startPoint y: 108, endPoint x: 136, endPoint y: 112, distance: 80.8
click at [136, 112] on div "Miks ma ei saa toodet e [PERSON_NAME] lattu tellida ja ise järgi tulla?LAELAMP …" at bounding box center [199, 107] width 131 height 20
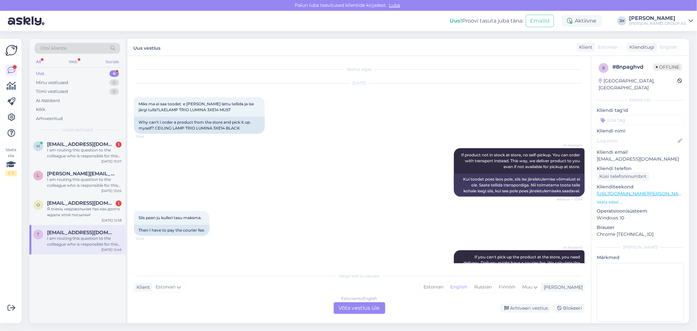
click at [366, 304] on div "Estonian to English Võta vestlus üle" at bounding box center [360, 308] width 52 height 12
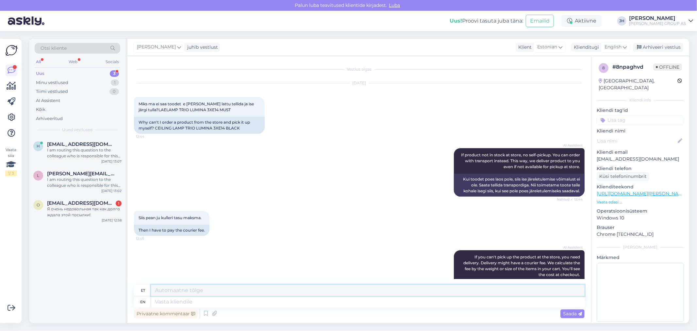
click at [194, 291] on textarea at bounding box center [368, 290] width 434 height 11
paste textarea "„Poest kätte“ tarnemeetodi valimise eelduseks on, et kaup on vastavas kaupluses…"
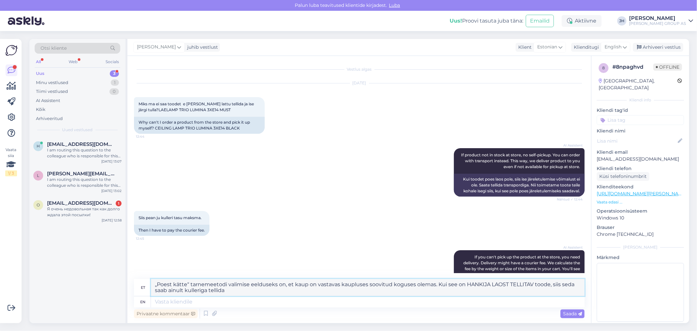
drag, startPoint x: 243, startPoint y: 293, endPoint x: 149, endPoint y: 281, distance: 94.9
click at [149, 281] on div "et „Poest kätte“ tarnemeetodi valimise eelduseks on, et kaup on vastavas kauplu…" at bounding box center [359, 287] width 451 height 17
type textarea "„Poest kätte“ tarnemeetodi valimise eelduseks on, et kaup on vastavas kaupluses…"
click at [626, 44] on icon at bounding box center [625, 46] width 4 height 7
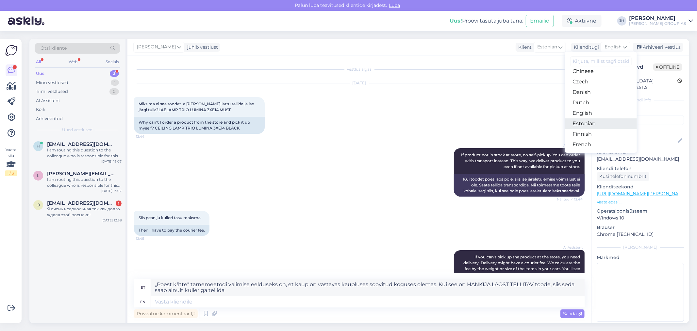
click at [593, 121] on link "Estonian" at bounding box center [601, 123] width 72 height 10
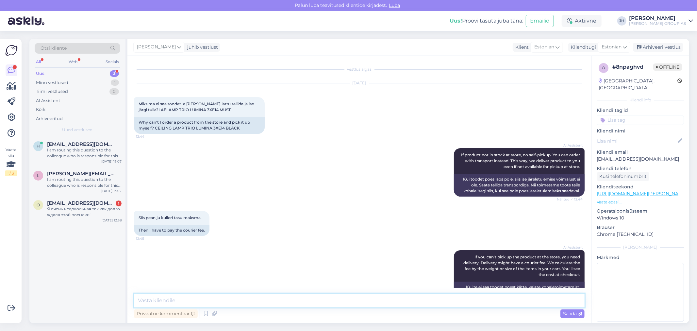
click at [175, 302] on textarea at bounding box center [359, 300] width 451 height 14
paste textarea "„Poest kätte“ tarnemeetodi valimise eelduseks on, et kaup on vastavas kaupluses…"
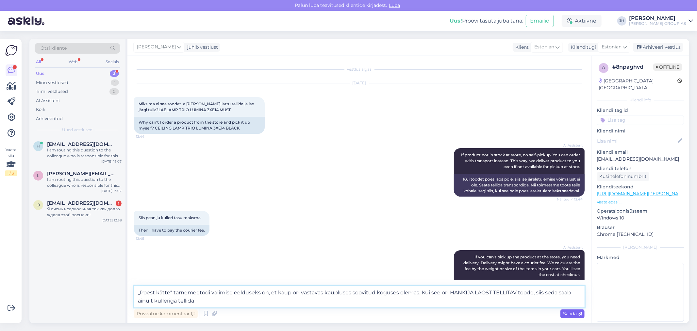
type textarea "„Poest kätte“ tarnemeetodi valimise eelduseks on, et kaup on vastavas kaupluses…"
click at [576, 312] on span "Saada" at bounding box center [572, 313] width 19 height 6
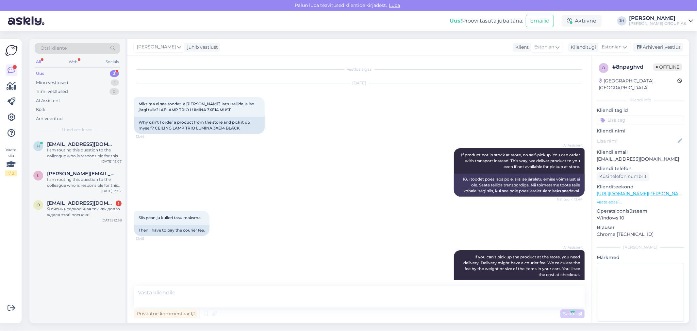
scroll to position [273, 0]
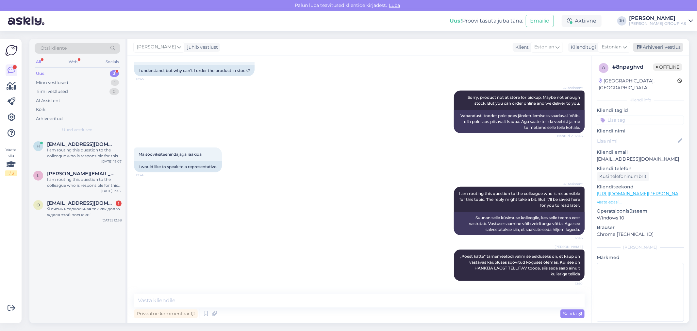
click at [661, 48] on div "Arhiveeri vestlus" at bounding box center [658, 47] width 50 height 9
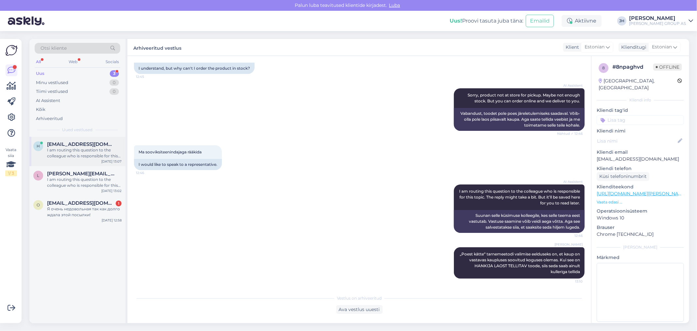
click at [77, 144] on span "[EMAIL_ADDRESS][DOMAIN_NAME]" at bounding box center [81, 144] width 68 height 6
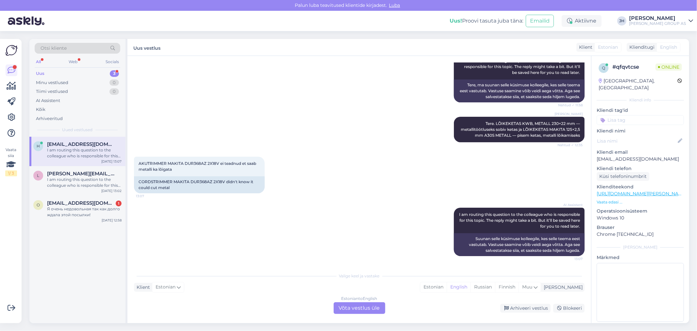
scroll to position [93, 0]
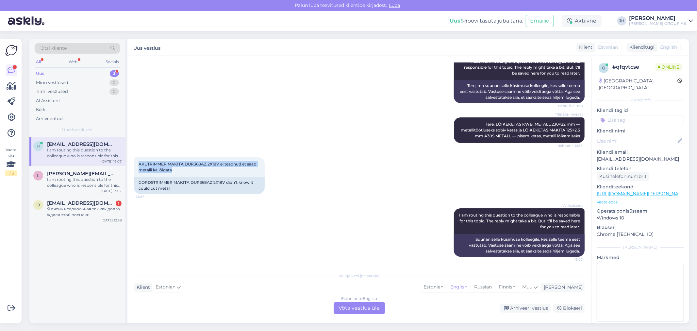
drag, startPoint x: 174, startPoint y: 169, endPoint x: 131, endPoint y: 161, distance: 43.8
click at [131, 161] on div "Vestlus algas [DATE] tere milliseid lõike vahendid saab kasutadaAKUTRIMMER MAKI…" at bounding box center [359, 189] width 464 height 267
click at [364, 308] on div "Estonian to English Võta vestlus üle" at bounding box center [360, 308] width 52 height 12
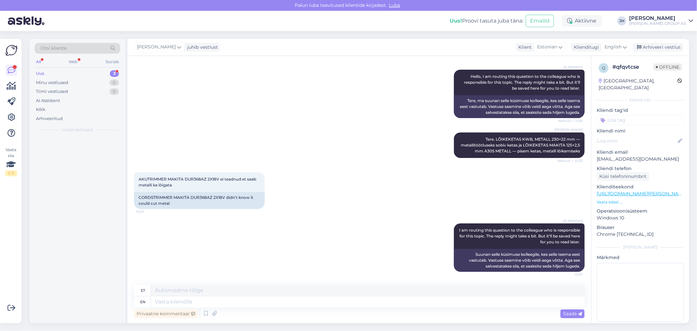
scroll to position [78, 0]
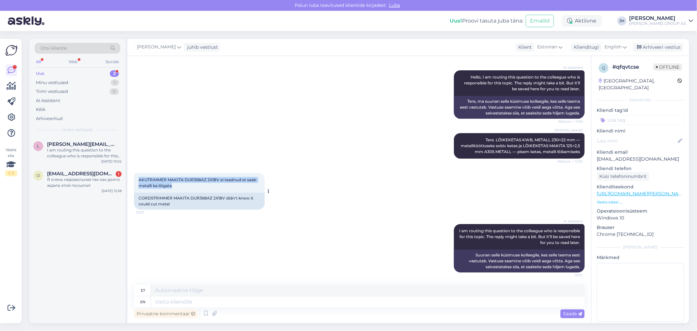
drag, startPoint x: 174, startPoint y: 184, endPoint x: 138, endPoint y: 176, distance: 37.1
click at [138, 176] on div "AKUTRIMMER MAKITA DUR368AZ 2X18V ei teadnud et saab metalli ka lõigata 13:07" at bounding box center [199, 183] width 131 height 20
click at [316, 191] on div "AKUTRIMMER MAKITA DUR368AZ 2X18V ei teadnud et saab metalli ka lõigata 13:07 CO…" at bounding box center [359, 191] width 451 height 51
click at [175, 287] on textarea at bounding box center [368, 290] width 434 height 11
type textarea "P"
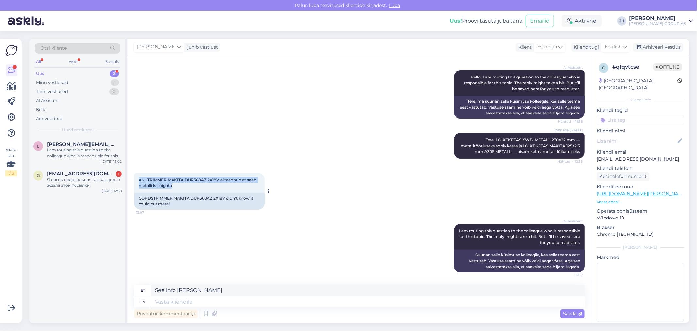
drag, startPoint x: 175, startPoint y: 186, endPoint x: 133, endPoint y: 180, distance: 42.2
click at [134, 180] on div "AKUTRIMMER MAKITA DUR368AZ 2X18V ei teadnud et saab metalli ka lõigata 13:07" at bounding box center [199, 183] width 131 height 20
click at [195, 290] on textarea "See info [PERSON_NAME]" at bounding box center [368, 290] width 434 height 11
type textarea "See info [PERSON_NAME]"
drag, startPoint x: 182, startPoint y: 188, endPoint x: 135, endPoint y: 180, distance: 47.3
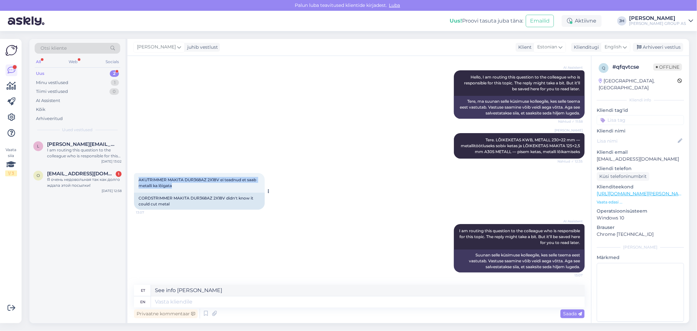
click at [135, 180] on div "AKUTRIMMER MAKITA DUR368AZ 2X18V ei teadnud et saab metalli ka lõigata 13:07" at bounding box center [199, 183] width 131 height 20
click at [211, 290] on textarea "See info [PERSON_NAME]" at bounding box center [368, 290] width 434 height 11
drag, startPoint x: 210, startPoint y: 290, endPoint x: 145, endPoint y: 288, distance: 65.7
click at [146, 288] on div "et See info [PERSON_NAME]" at bounding box center [359, 290] width 451 height 11
paste textarea "Vabandame, kui eelnev info tekitas segadust. Tegelikult Makita DUR368AZ akutrim…"
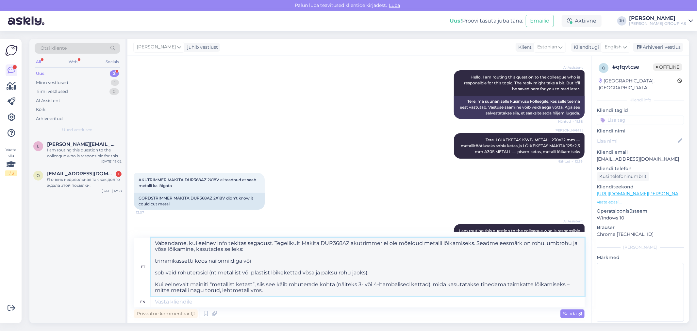
drag, startPoint x: 270, startPoint y: 291, endPoint x: 153, endPoint y: 235, distance: 130.1
click at [153, 235] on div "Vestlus algas [DATE] tere milliseid lõike vahendid saab kasutadaAKUTRIMMER MAKI…" at bounding box center [359, 189] width 464 height 267
type textarea "Vabandame, kui eelnev info tekitas segadust. Tegelikult Makita DUR368AZ akutrim…"
click at [624, 46] on icon at bounding box center [625, 46] width 4 height 7
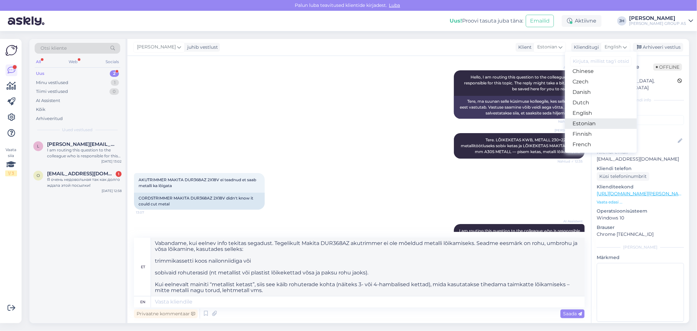
click at [590, 123] on link "Estonian" at bounding box center [601, 123] width 72 height 10
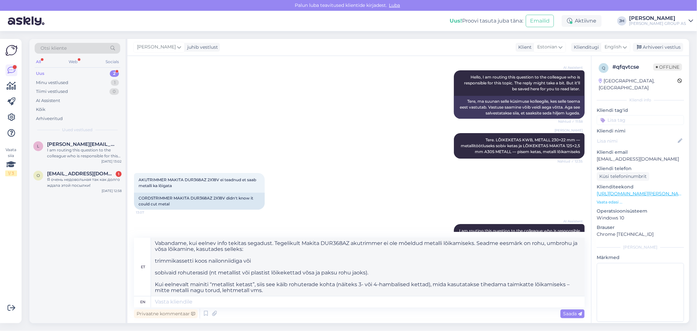
scroll to position [69, 0]
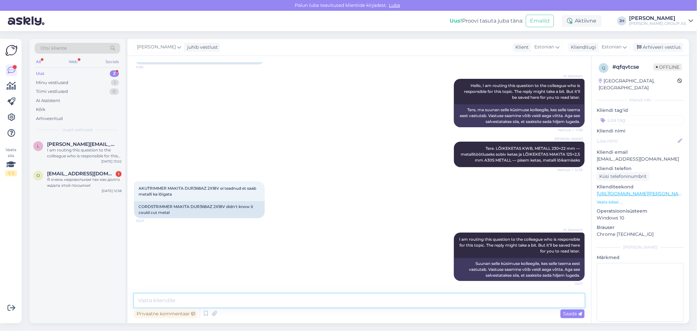
click at [144, 300] on textarea at bounding box center [359, 300] width 451 height 14
paste textarea "Vabandame, kui eelnev info tekitas segadust. Tegelikult Makita DUR368AZ akutrim…"
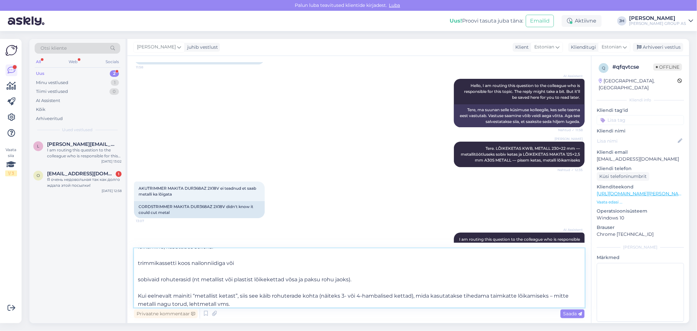
scroll to position [78, 0]
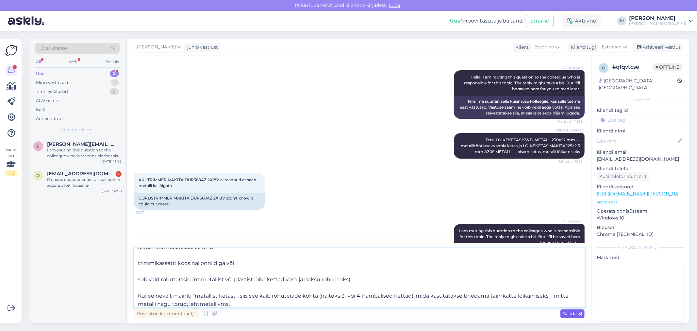
type textarea "Vabandame, kui eelnev info tekitas segadust. Tegelikult Makita DUR368AZ akutrim…"
click at [569, 312] on span "Saada" at bounding box center [572, 313] width 19 height 6
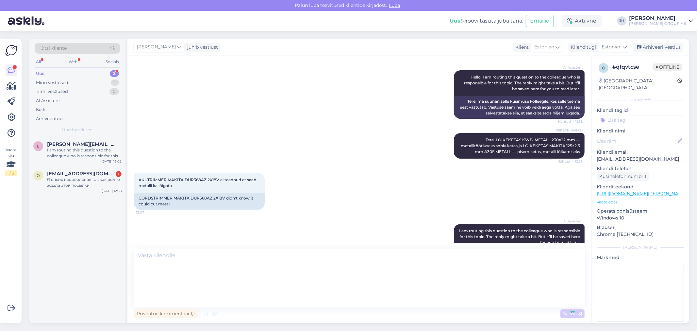
scroll to position [0, 0]
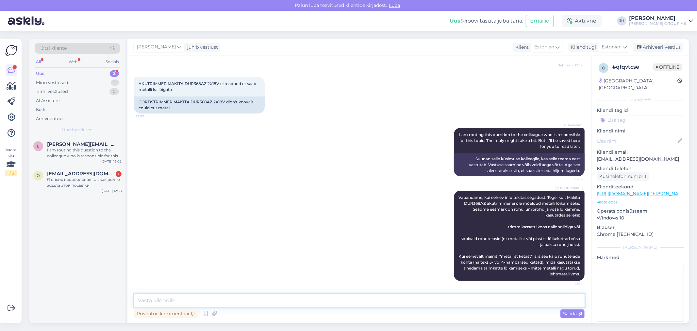
click at [172, 298] on textarea at bounding box center [359, 300] width 451 height 14
type textarea "S"
drag, startPoint x: 138, startPoint y: 83, endPoint x: 219, endPoint y: 83, distance: 81.0
click at [219, 83] on div "AKUTRIMMER MAKITA DUR368AZ 2X18V ei teadnud et saab metalli ka lõigata 13:07" at bounding box center [199, 87] width 131 height 20
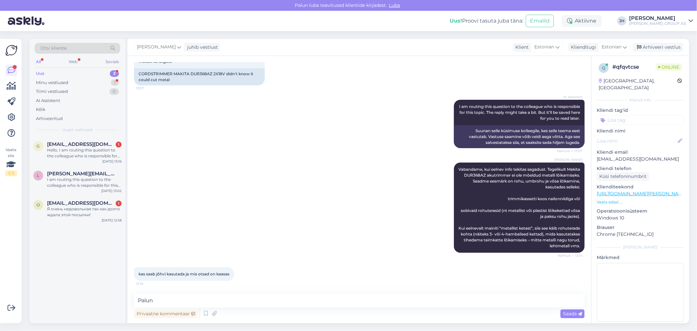
scroll to position [202, 0]
click at [155, 301] on textarea "Palun" at bounding box center [359, 300] width 451 height 14
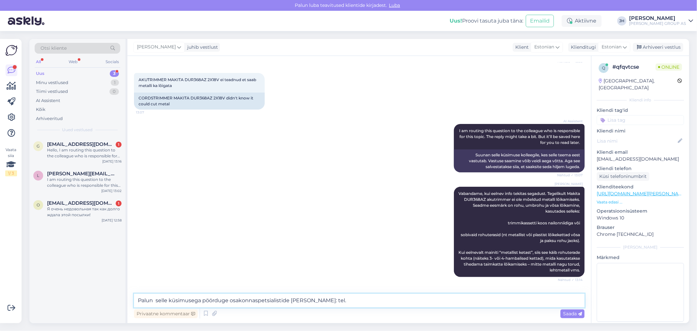
scroll to position [165, 0]
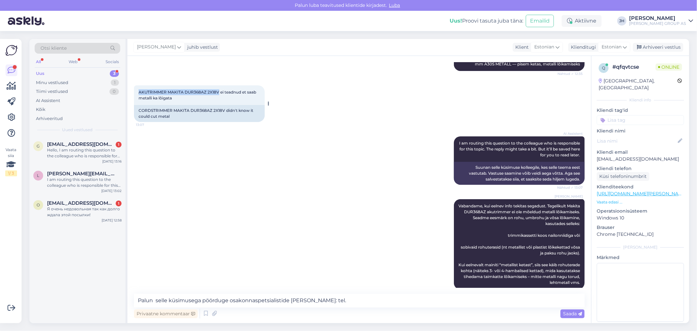
drag, startPoint x: 139, startPoint y: 92, endPoint x: 219, endPoint y: 91, distance: 79.7
click at [219, 91] on span "AKUTRIMMER MAKITA DUR368AZ 2X18V ei teadnud et saab metalli ka lõigata" at bounding box center [198, 95] width 119 height 11
click at [321, 302] on textarea "Palun selle küsimusega pöörduge osakonnaspetsialistide [PERSON_NAME]: tel." at bounding box center [359, 300] width 451 height 14
click at [355, 298] on textarea "Palun selle küsimusega pöörduge osakonnaspetsialistide [PERSON_NAME]: tel. [PHO…" at bounding box center [359, 300] width 451 height 14
type textarea "Palun selle küsimusega pöörduge osakonnaspetsialistide [PERSON_NAME]: tel. [PHO…"
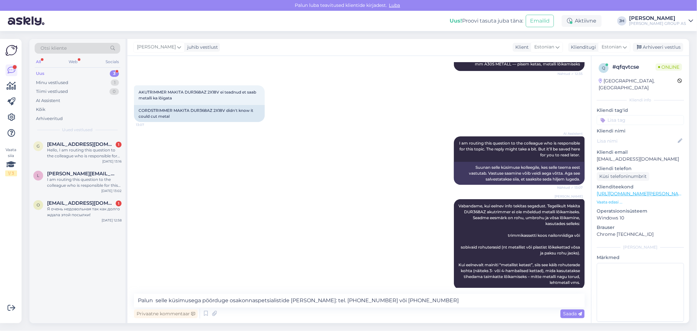
click at [567, 312] on span "Saada" at bounding box center [572, 313] width 19 height 6
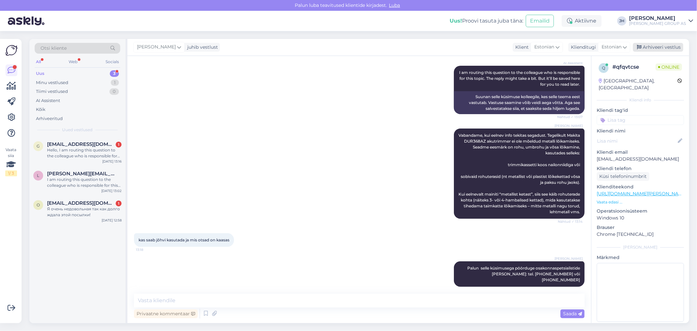
click at [673, 47] on div "Arhiveeri vestlus" at bounding box center [658, 47] width 50 height 9
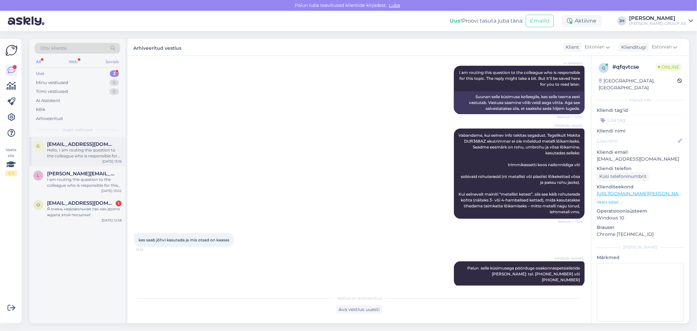
click at [74, 145] on span "[EMAIL_ADDRESS][DOMAIN_NAME]" at bounding box center [81, 144] width 68 height 6
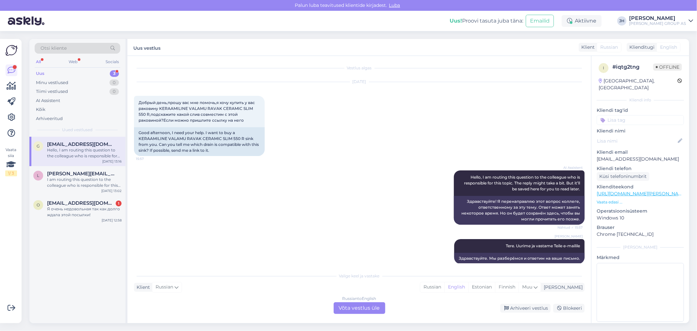
scroll to position [0, 0]
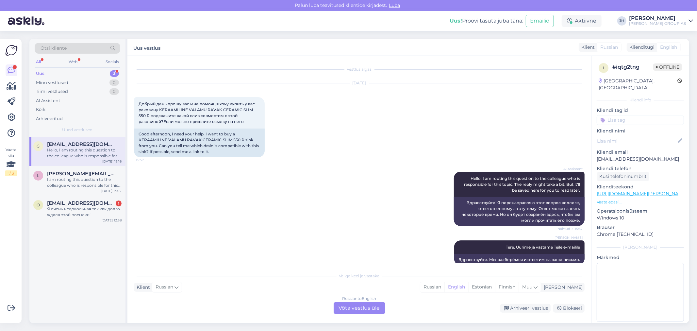
click at [364, 306] on div "Russian to English Võta vestlus üle" at bounding box center [360, 308] width 52 height 12
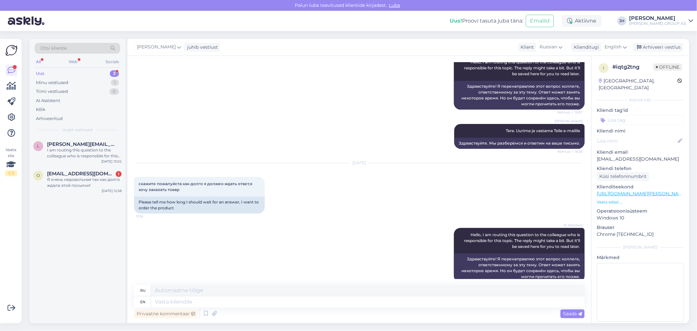
scroll to position [126, 0]
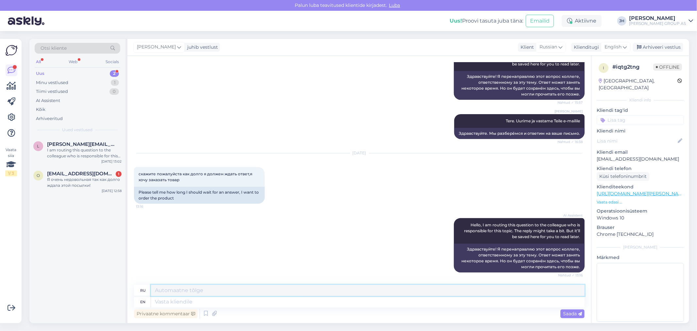
click at [160, 291] on textarea at bounding box center [368, 290] width 434 height 11
click at [625, 46] on icon at bounding box center [625, 46] width 4 height 7
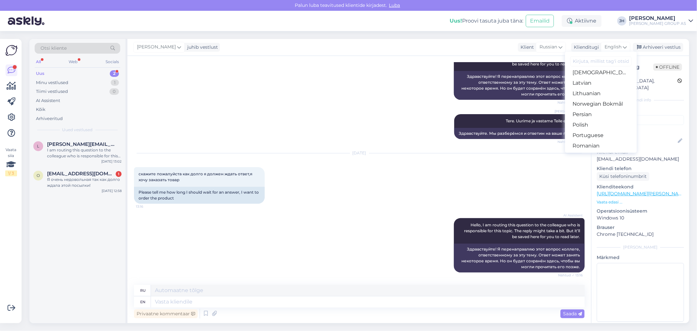
scroll to position [218, 0]
click at [592, 120] on link "Russian" at bounding box center [601, 120] width 72 height 10
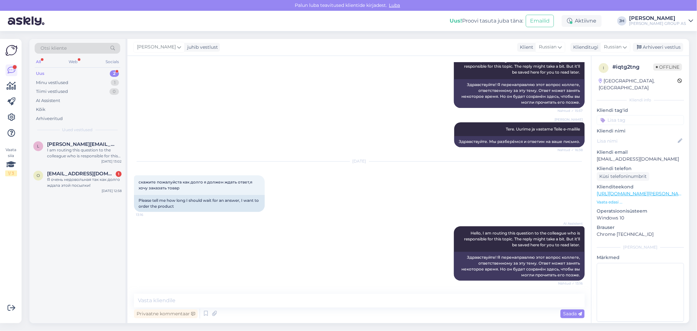
scroll to position [118, 0]
click at [167, 302] on textarea at bounding box center [359, 300] width 451 height 14
drag, startPoint x: 641, startPoint y: 151, endPoint x: 595, endPoint y: 152, distance: 45.8
click at [595, 152] on div "i # iqtg2tng Offline [GEOGRAPHIC_DATA], [GEOGRAPHIC_DATA] Kliendi info Kliendi …" at bounding box center [640, 193] width 98 height 275
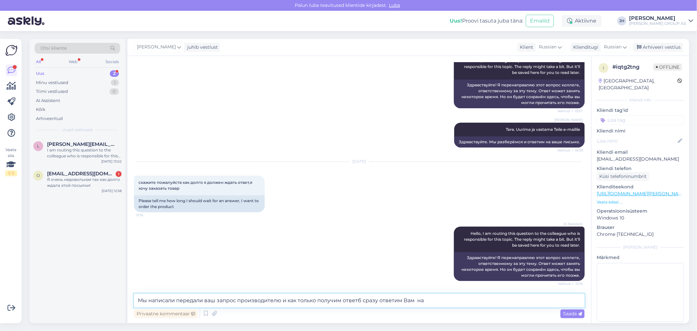
click at [425, 300] on textarea "Мы написали передали ваш запрос производителю и как только получим ответб сразу…" at bounding box center [359, 300] width 451 height 14
paste textarea "[EMAIL_ADDRESS][DOMAIN_NAME]"
type textarea "Мы написали передали ваш запрос производителю и как только получим ответб сразу…"
click at [568, 313] on span "Saada" at bounding box center [572, 313] width 19 height 6
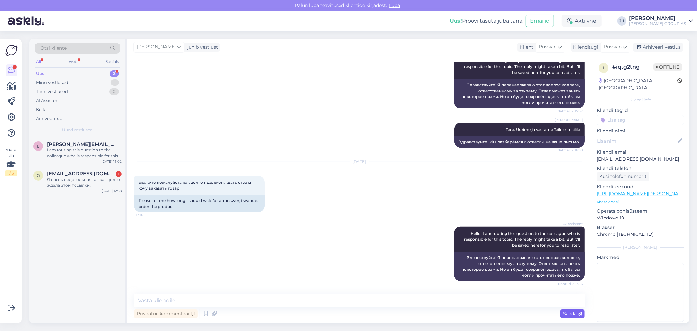
scroll to position [158, 0]
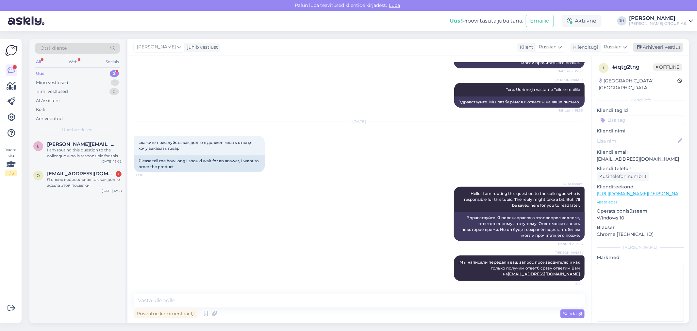
click at [663, 47] on div "Arhiveeri vestlus" at bounding box center [658, 47] width 50 height 9
click at [77, 149] on div "I am routing this question to the colleague who is responsible for this topic. …" at bounding box center [84, 153] width 75 height 12
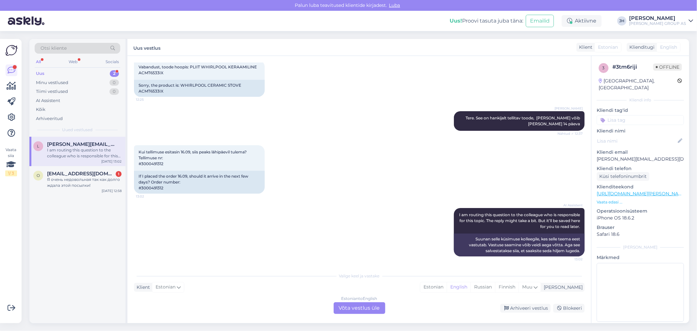
click at [365, 306] on div "Estonian to English Võta vestlus üle" at bounding box center [360, 308] width 52 height 12
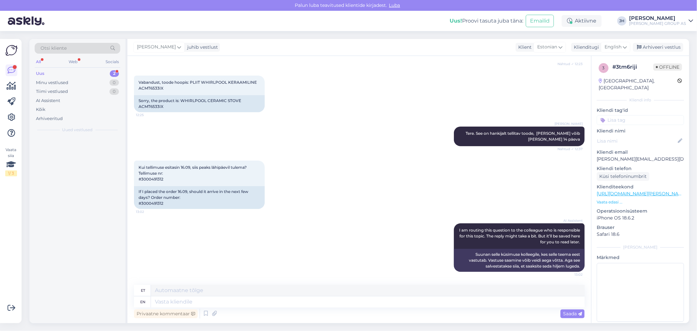
scroll to position [135, 0]
click at [652, 47] on div "Arhiveeri vestlus" at bounding box center [658, 47] width 50 height 9
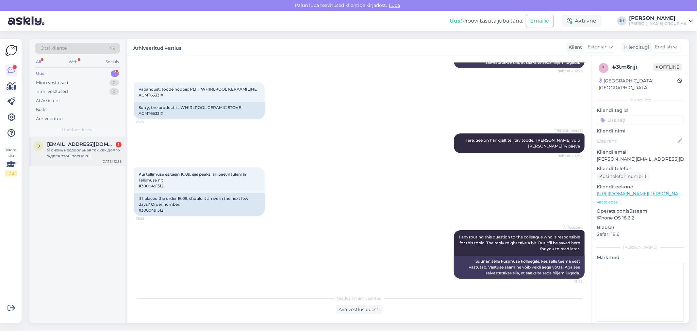
click at [69, 143] on span "[EMAIL_ADDRESS][DOMAIN_NAME]" at bounding box center [81, 144] width 68 height 6
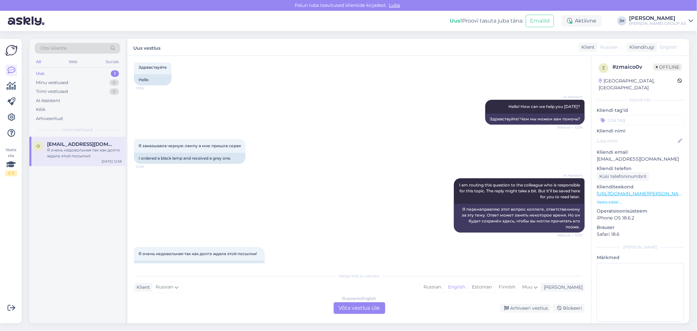
scroll to position [58, 0]
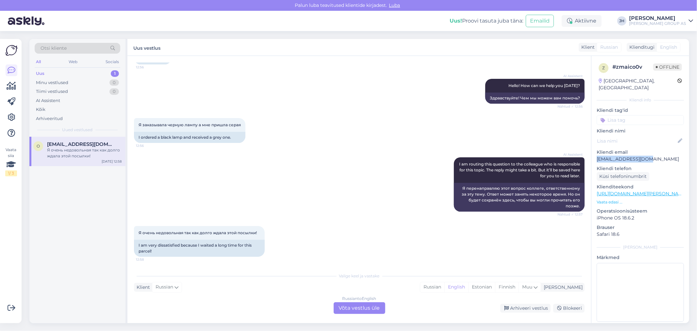
drag, startPoint x: 647, startPoint y: 154, endPoint x: 596, endPoint y: 156, distance: 51.3
click at [596, 156] on div "z # zmaico0v Offline [GEOGRAPHIC_DATA], [GEOGRAPHIC_DATA] Kliendi info Kliendi …" at bounding box center [640, 193] width 98 height 275
click at [357, 306] on div "Russian to English Võta vestlus üle" at bounding box center [360, 308] width 52 height 12
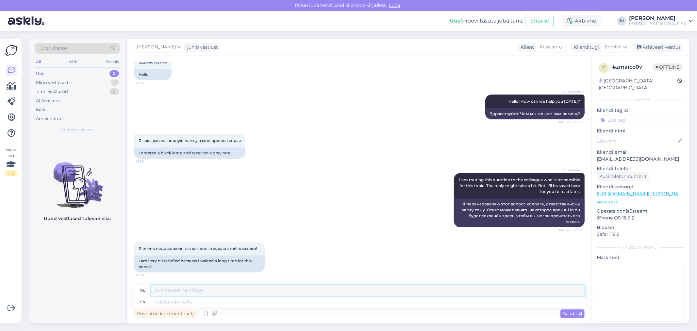
click at [211, 287] on textarea at bounding box center [368, 290] width 434 height 11
drag, startPoint x: 372, startPoint y: 289, endPoint x: 152, endPoint y: 279, distance: 220.1
click at [152, 279] on div "Vestlus algas [DATE] Здравствуйте 12:56 Hello AI Assistent Hello! How can we he…" at bounding box center [359, 189] width 464 height 267
type textarea "Здравствуйте. Пожалуйста скажите номер заказа, чтобы мы могли проверить"
click at [624, 44] on icon at bounding box center [625, 46] width 4 height 7
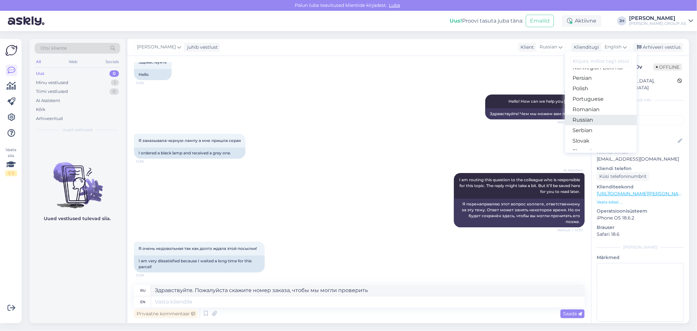
click at [594, 119] on link "Russian" at bounding box center [601, 120] width 72 height 10
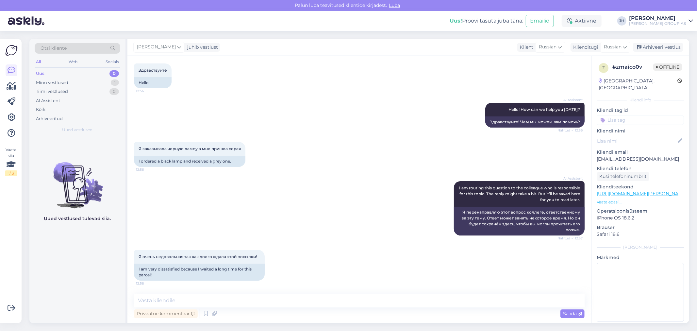
scroll to position [33, 0]
click at [181, 302] on textarea at bounding box center [359, 300] width 451 height 14
paste textarea "Здравствуйте. Пожалуйста скажите номер заказа, чтобы мы могли проверить"
click at [176, 298] on textarea "Здравствуйте. Пожалуйста скажите номер заказа, чтобы мы могли проверить" at bounding box center [359, 300] width 451 height 14
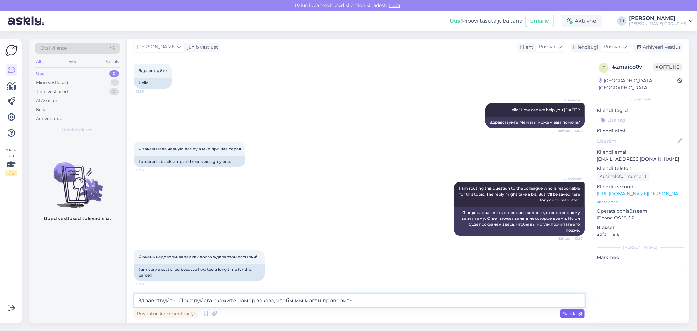
type textarea "Здравствуйте. Пожалуйста скажите номер заказа, чтобы мы могли проверить"
click at [571, 311] on span "Saada" at bounding box center [572, 313] width 19 height 6
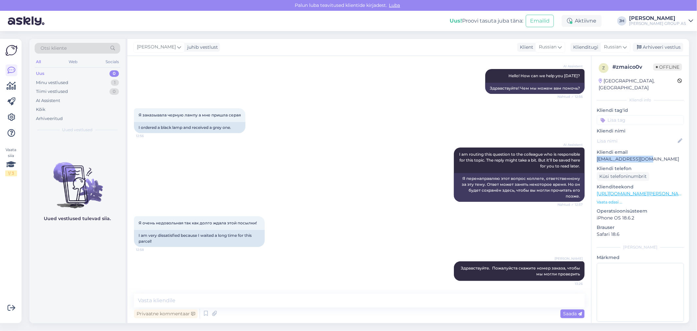
drag, startPoint x: 646, startPoint y: 154, endPoint x: 592, endPoint y: 155, distance: 54.6
click at [592, 155] on div "z # zmaico0v Offline [GEOGRAPHIC_DATA], [GEOGRAPHIC_DATA] Kliendi info Kliendi …" at bounding box center [640, 193] width 98 height 275
click at [672, 46] on div "Arhiveeri vestlus" at bounding box center [658, 47] width 50 height 9
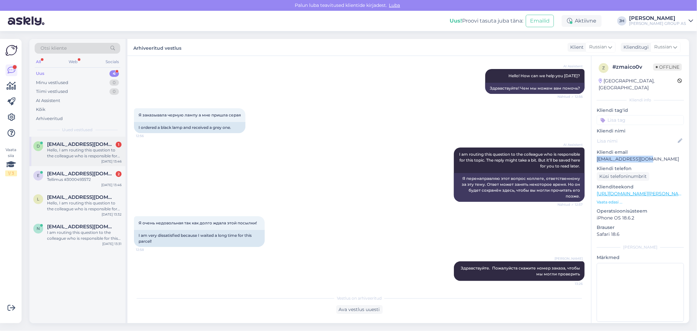
click at [82, 150] on div "Hello, I am routing this question to the colleague who is responsible for this …" at bounding box center [84, 153] width 75 height 12
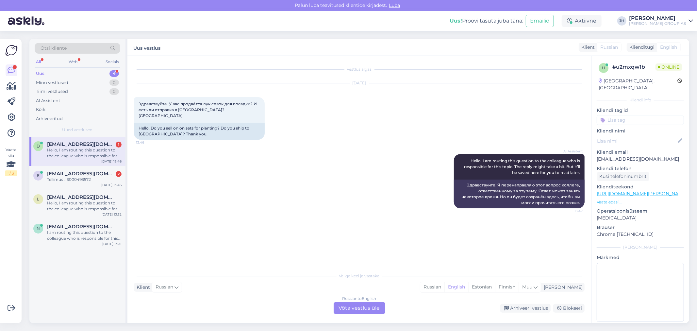
scroll to position [0, 0]
click at [357, 306] on div "Russian to English Võta vestlus üle" at bounding box center [360, 308] width 52 height 12
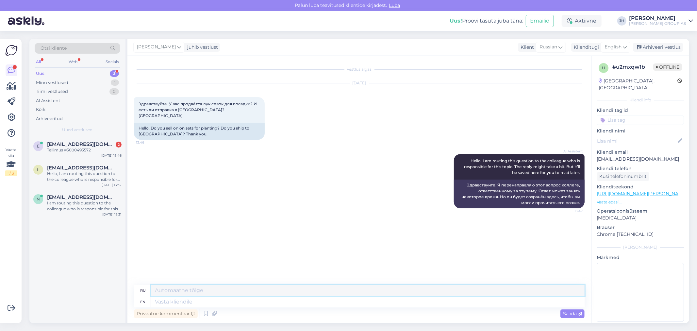
click at [187, 292] on textarea at bounding box center [368, 290] width 434 height 11
type textarea "K"
drag, startPoint x: 412, startPoint y: 289, endPoint x: 146, endPoint y: 292, distance: 265.7
click at [146, 292] on div "ru К сожалению этого товара в интернет-магазине нет и в [GEOGRAPHIC_DATA] мы то…" at bounding box center [359, 290] width 451 height 11
click at [417, 289] on textarea "К сожалению этого товара в интернет-магазине нет и в [GEOGRAPHIC_DATA] мы товар…" at bounding box center [368, 290] width 434 height 11
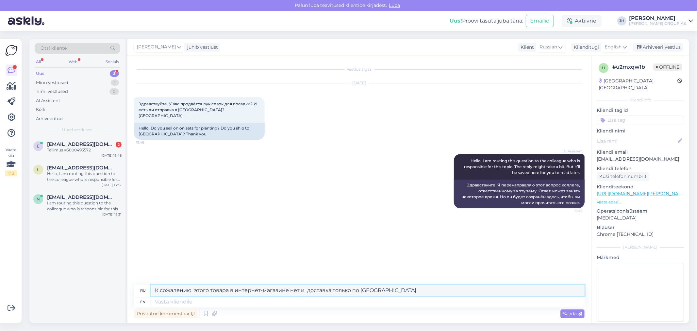
drag, startPoint x: 396, startPoint y: 291, endPoint x: 118, endPoint y: 291, distance: 278.1
click at [118, 291] on div "Otsi kliente All Web Socials Uus 3 Minu vestlused 1 Tiimi vestlused 0 AI Assist…" at bounding box center [359, 181] width 660 height 284
type textarea "К сожалению этого товара в интернет-магазине нет и доставка только по [GEOGRAPH…"
click at [625, 47] on icon at bounding box center [625, 46] width 4 height 7
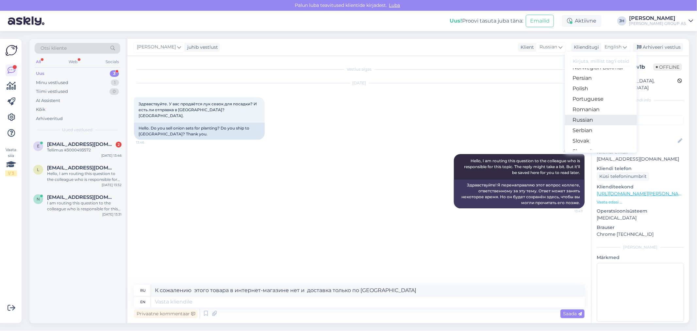
click at [592, 119] on link "Russian" at bounding box center [601, 120] width 72 height 10
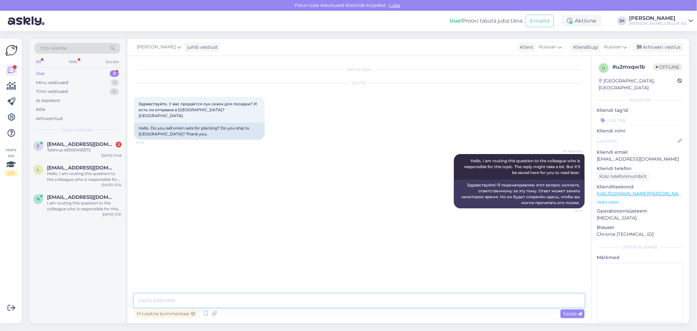
click at [261, 298] on textarea at bounding box center [359, 300] width 451 height 14
paste textarea "К сожалению этого товара в интернет-магазине нет и доставка только по [GEOGRAPH…"
type textarea "К сожалению этого товара в интернет-магазине нет и доставка только по [GEOGRAPH…"
click at [570, 311] on div "Saada" at bounding box center [572, 313] width 24 height 9
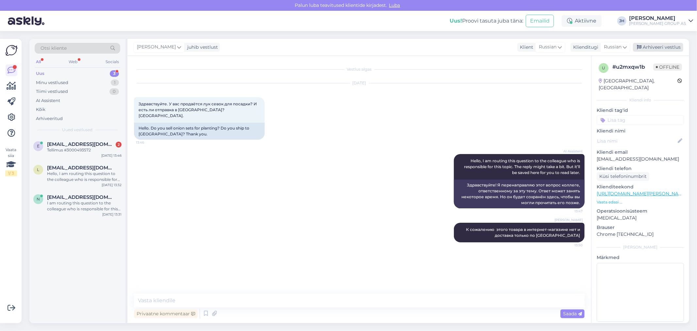
click at [653, 50] on div "Arhiveeri vestlus" at bounding box center [658, 47] width 50 height 9
click at [58, 149] on div "Tellimus #3000493572" at bounding box center [84, 150] width 75 height 6
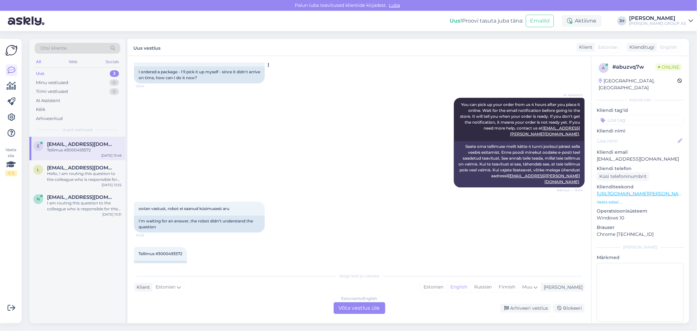
scroll to position [54, 0]
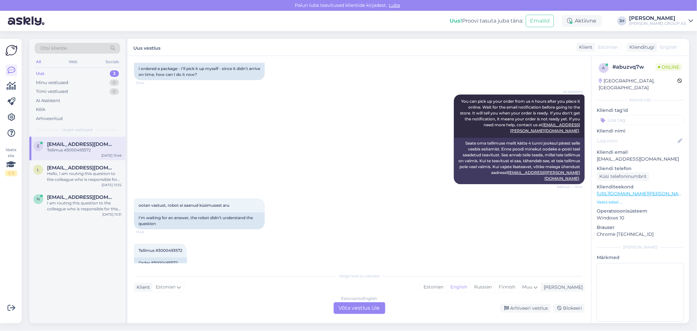
click at [356, 307] on div "Estonian to English Võta vestlus üle" at bounding box center [360, 308] width 52 height 12
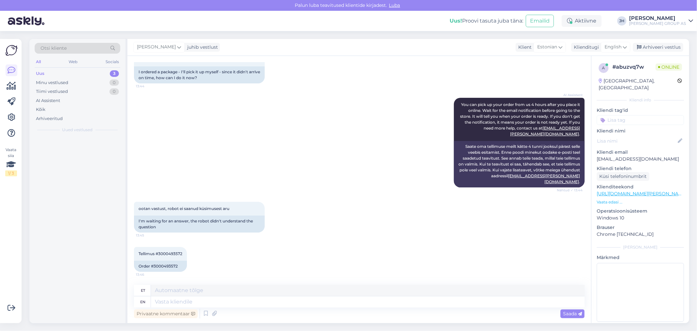
scroll to position [38, 0]
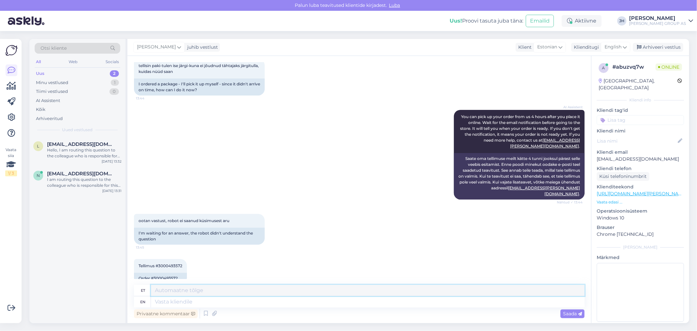
click at [177, 291] on textarea at bounding box center [368, 290] width 434 height 11
type textarea "[PERSON_NAME]"
drag, startPoint x: 245, startPoint y: 290, endPoint x: 125, endPoint y: 293, distance: 120.6
click at [125, 293] on div "Otsi kliente All Web Socials Uus 2 Minu vestlused 1 Tiimi vestlused 0 AI Assist…" at bounding box center [359, 181] width 660 height 284
type textarea "Tere. Kohe kontrollime."
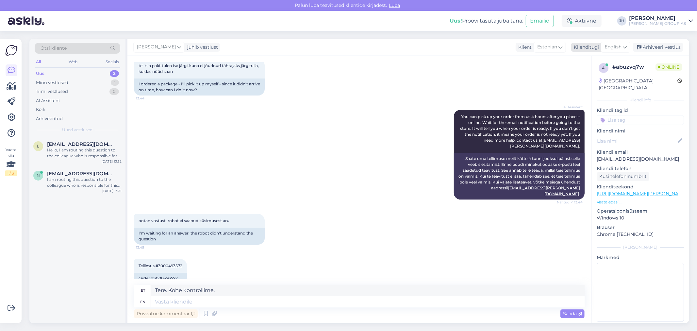
click at [625, 45] on icon at bounding box center [625, 46] width 4 height 7
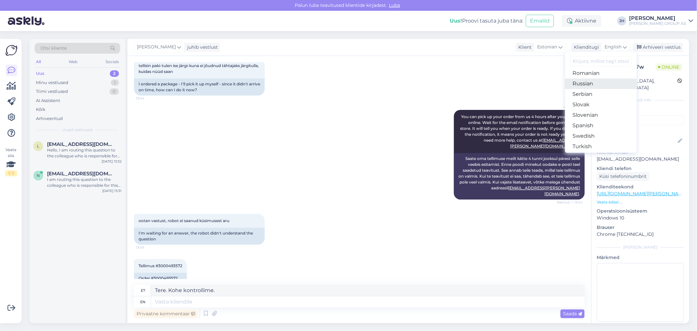
scroll to position [73, 0]
click at [589, 87] on link "Estonian" at bounding box center [601, 87] width 72 height 10
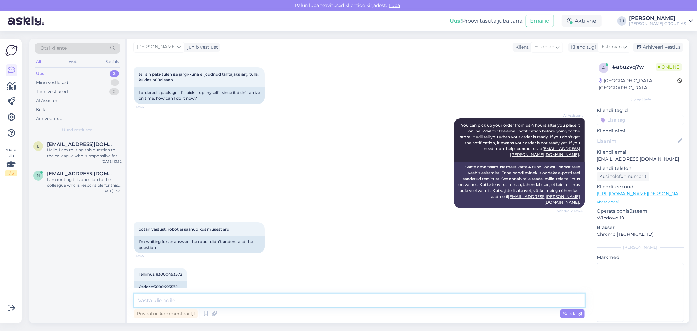
click at [157, 303] on textarea at bounding box center [359, 300] width 451 height 14
paste textarea "Tere. Kohe kontrollime."
type textarea "Tere. Kohe kontrollime."
click at [573, 311] on span "Saada" at bounding box center [572, 313] width 19 height 6
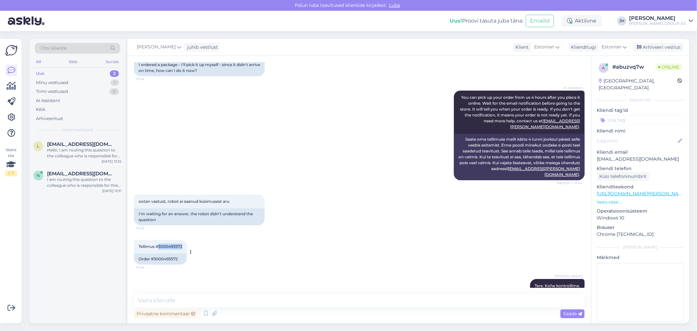
drag, startPoint x: 183, startPoint y: 234, endPoint x: 158, endPoint y: 233, distance: 25.2
click at [158, 240] on div "Tellimus #3000493572 13:46" at bounding box center [160, 247] width 53 height 14
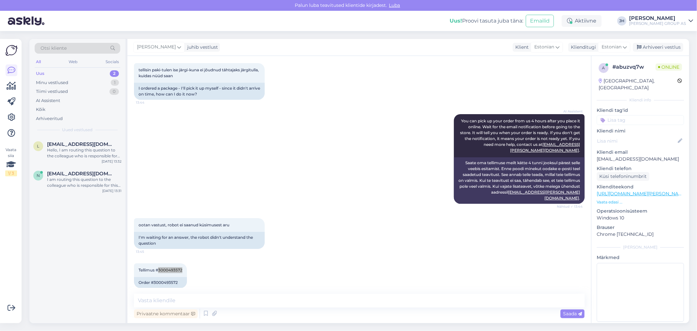
scroll to position [21, 0]
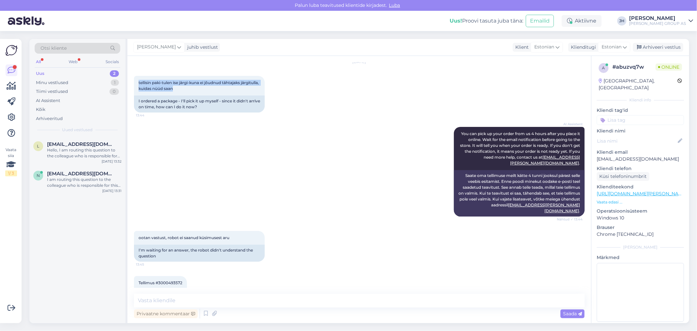
drag, startPoint x: 197, startPoint y: 86, endPoint x: 128, endPoint y: 76, distance: 69.3
click at [128, 76] on div "Vestlus algas [DATE] tellisin paki-tulen ise järgi-kuna ei jõudnud tähtajaks jä…" at bounding box center [359, 189] width 464 height 267
click at [184, 299] on textarea at bounding box center [359, 300] width 451 height 14
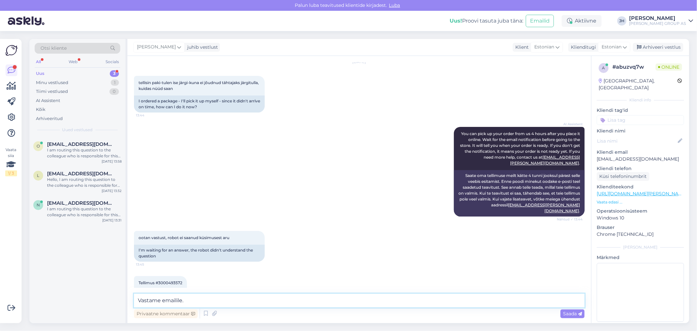
drag, startPoint x: 203, startPoint y: 295, endPoint x: 103, endPoint y: 297, distance: 100.0
click at [103, 297] on div "Otsi kliente All Web Socials Uus 3 Minu vestlused 1 Tiimi vestlused 0 AI Assist…" at bounding box center [359, 181] width 660 height 284
click at [623, 46] on icon at bounding box center [625, 46] width 4 height 7
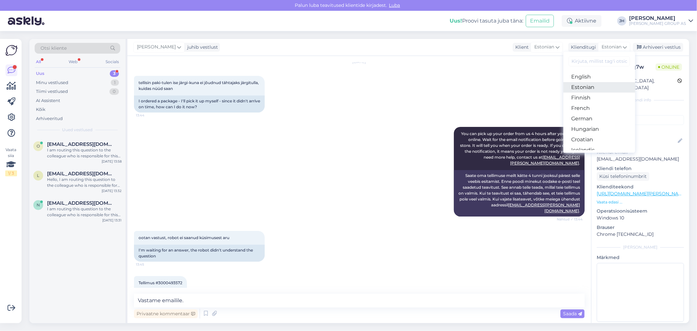
click at [587, 86] on link "Estonian" at bounding box center [599, 87] width 72 height 10
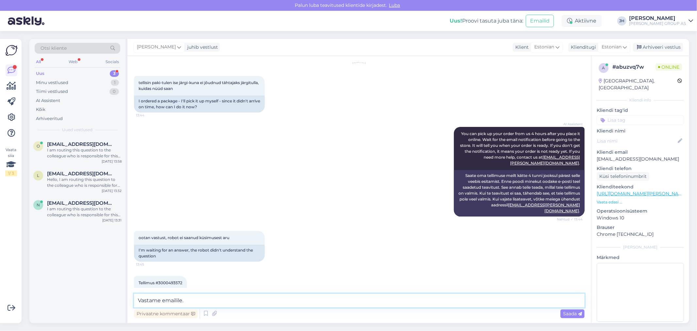
click at [190, 299] on textarea "Vastame emailile." at bounding box center [359, 300] width 451 height 14
click at [191, 300] on textarea "Vastame emailile." at bounding box center [359, 300] width 451 height 14
drag, startPoint x: 243, startPoint y: 302, endPoint x: 69, endPoint y: 292, distance: 174.4
click at [69, 292] on div "Otsi kliente All Web Socials Uus 3 Minu vestlused 1 Tiimi vestlused 0 AI Assist…" at bounding box center [359, 181] width 660 height 284
type textarea "Vastame emailile esimesel võimalusel."
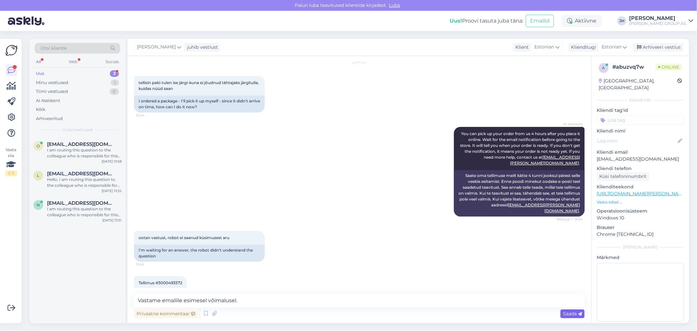
click at [570, 311] on span "Saada" at bounding box center [572, 313] width 19 height 6
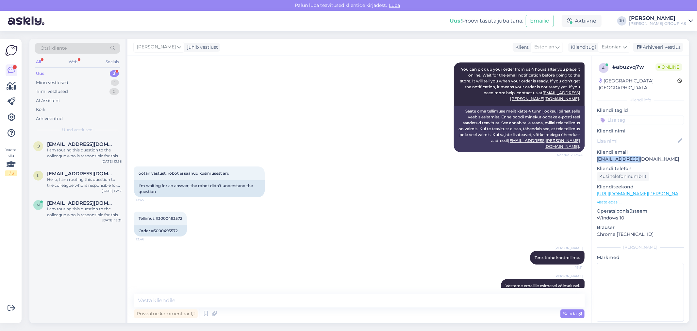
drag, startPoint x: 645, startPoint y: 152, endPoint x: 596, endPoint y: 154, distance: 48.7
click at [596, 154] on div "a # abuzvq7w Online [GEOGRAPHIC_DATA], [GEOGRAPHIC_DATA] info Kliendi tag'id Kl…" at bounding box center [640, 193] width 98 height 275
click at [664, 46] on div "Arhiveeri vestlus" at bounding box center [658, 47] width 50 height 9
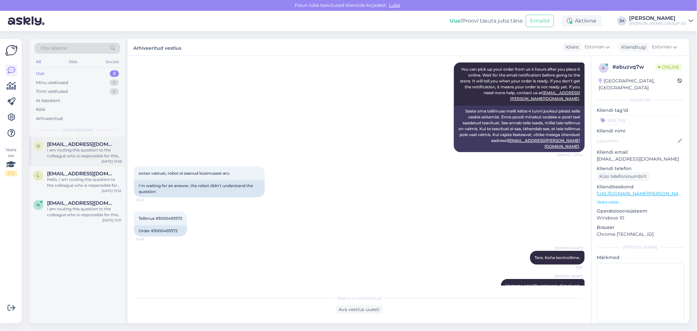
click at [86, 143] on span "[EMAIL_ADDRESS][DOMAIN_NAME]" at bounding box center [81, 144] width 68 height 6
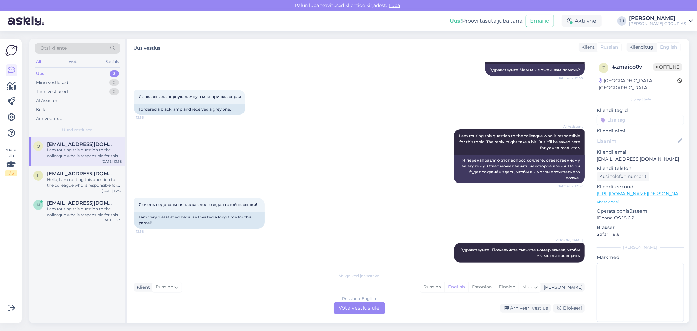
scroll to position [200, 0]
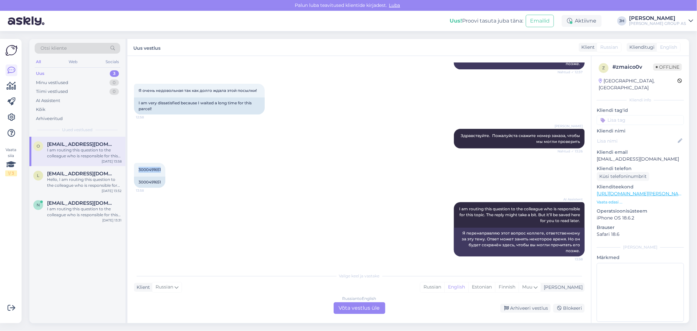
drag, startPoint x: 161, startPoint y: 169, endPoint x: 130, endPoint y: 168, distance: 31.1
click at [130, 168] on div "Vestlus algas [DATE] Здравствуйте 12:56 Hello AI Assistent Hello! How can we he…" at bounding box center [359, 189] width 464 height 267
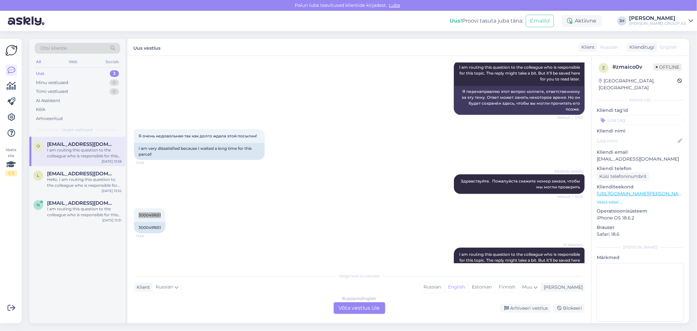
scroll to position [163, 0]
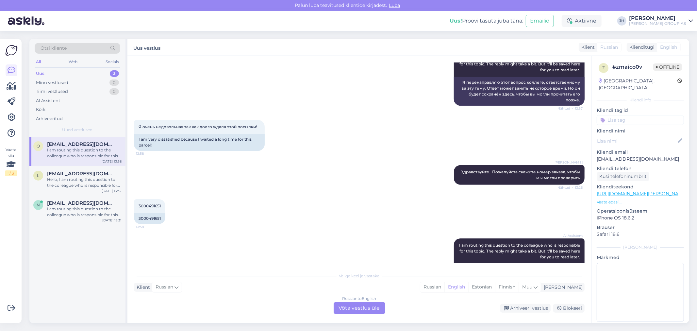
click at [350, 308] on div "Russian to English Võta vestlus üle" at bounding box center [360, 308] width 52 height 12
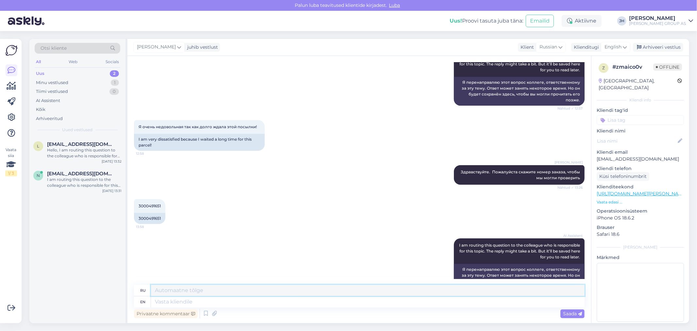
click at [165, 290] on textarea at bounding box center [368, 290] width 434 height 11
click at [625, 44] on icon at bounding box center [625, 46] width 4 height 7
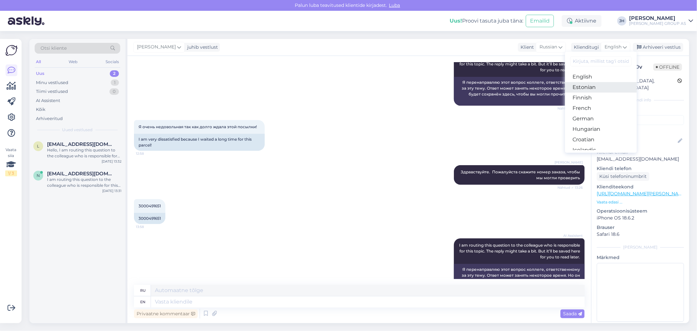
click at [589, 87] on link "Estonian" at bounding box center [601, 87] width 72 height 10
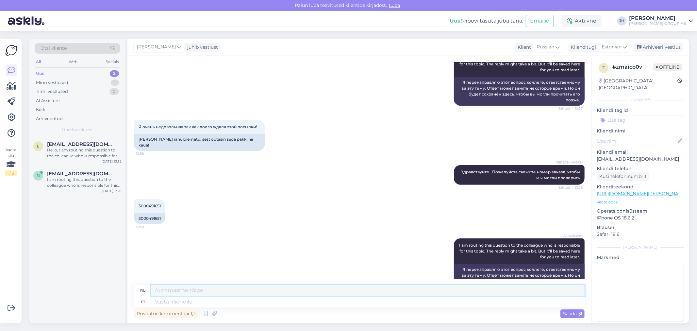
click at [160, 290] on textarea at bounding box center [368, 290] width 434 height 11
type textarea "R"
drag, startPoint x: 327, startPoint y: 291, endPoint x: 123, endPoint y: 285, distance: 204.0
click at [123, 285] on div "Otsi kliente All Web Socials Uus 2 Minu vestlused 1 Tiimi vestlused 0 AI Assist…" at bounding box center [359, 181] width 660 height 284
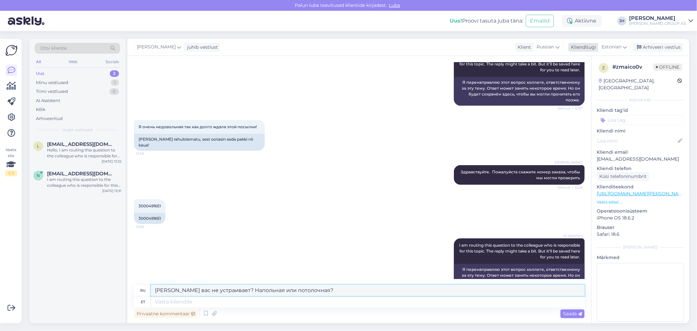
type textarea "[PERSON_NAME] вас не устраивает? Напольная или потолочная?"
click at [627, 44] on icon at bounding box center [625, 46] width 4 height 7
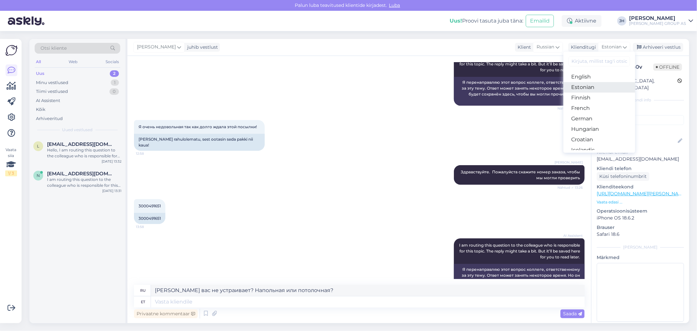
click at [593, 86] on link "Estonian" at bounding box center [599, 87] width 72 height 10
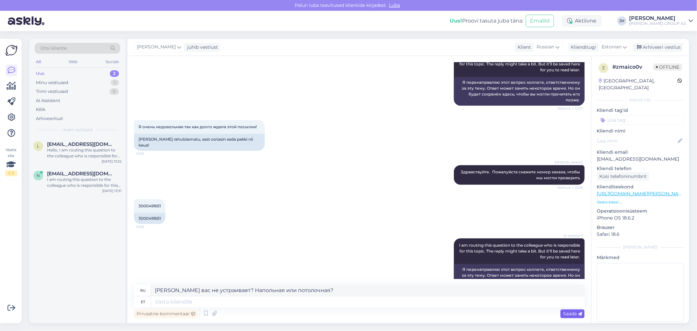
click at [569, 311] on span "Saada" at bounding box center [572, 313] width 19 height 6
type textarea "[PERSON_NAME] вас не устраивает? Напольная или потолочная?"
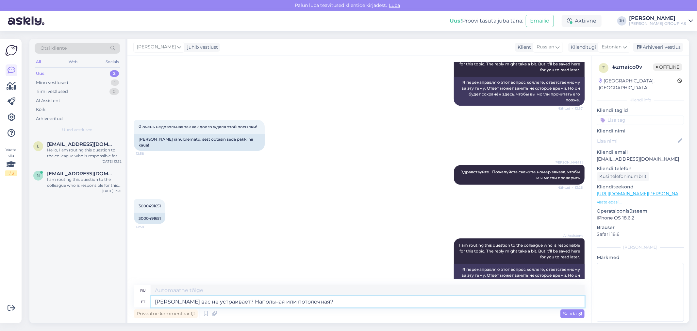
type textarea "[PERSON_NAME] вас не страивает? Пол или потолок?"
click at [330, 301] on textarea "[PERSON_NAME] вас не устраивает? Напольная или потолочная?" at bounding box center [368, 301] width 434 height 11
drag, startPoint x: 330, startPoint y: 301, endPoint x: 111, endPoint y: 302, distance: 218.9
click at [111, 302] on div "Otsi kliente All Web Socials Uus 2 Minu vestlused 1 Tiimi vestlused 0 AI Assist…" at bounding box center [359, 181] width 660 height 284
type textarea "[PERSON_NAME] вас не устраивает? Напольная или потолочная?"
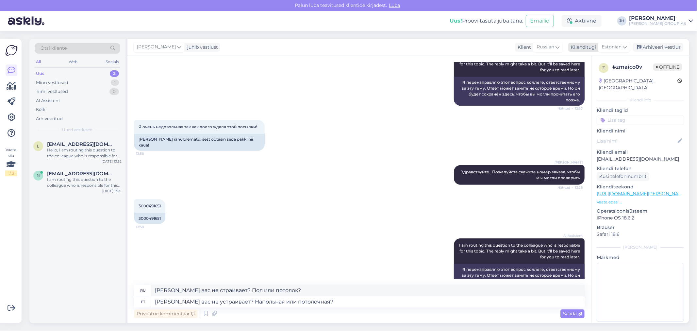
click at [626, 44] on icon at bounding box center [625, 46] width 4 height 7
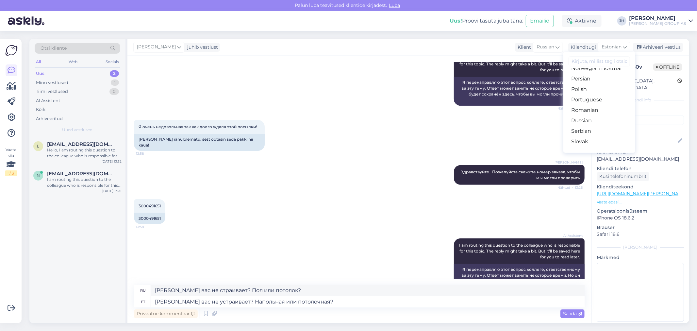
scroll to position [218, 0]
click at [602, 119] on link "Russian" at bounding box center [599, 120] width 72 height 10
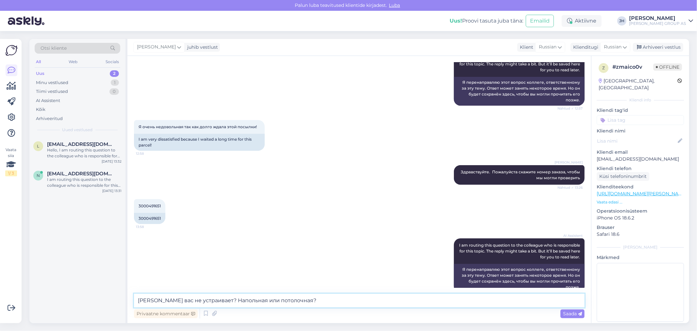
drag, startPoint x: 312, startPoint y: 299, endPoint x: 90, endPoint y: 294, distance: 222.6
click at [93, 294] on div "Otsi kliente All Web Socials Uus 2 Minu vestlused 1 Tiimi vestlused 0 AI Assist…" at bounding box center [359, 181] width 660 height 284
click at [568, 313] on span "Saada" at bounding box center [572, 313] width 19 height 6
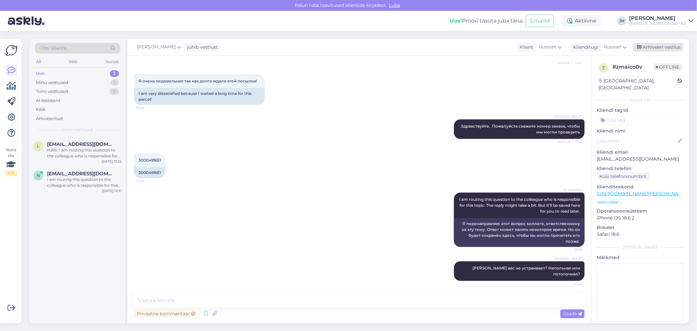
click at [675, 47] on div "Arhiveeri vestlus" at bounding box center [658, 47] width 50 height 9
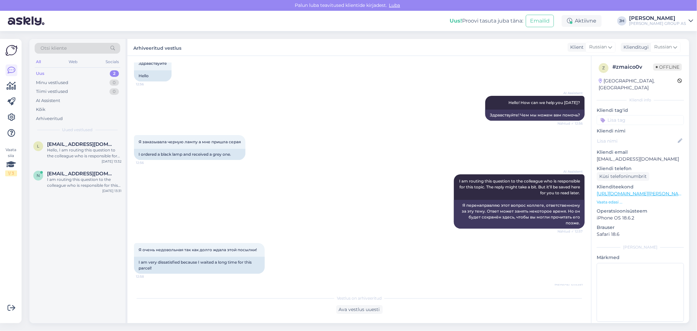
scroll to position [27, 0]
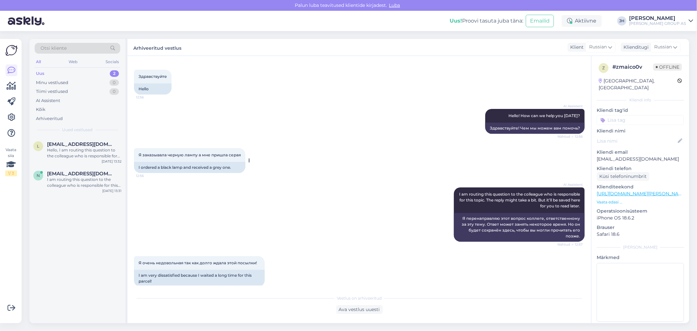
drag, startPoint x: 242, startPoint y: 155, endPoint x: 136, endPoint y: 153, distance: 106.2
click at [136, 153] on div "Я заказывала черную лампу а мне пришла серая 12:56" at bounding box center [189, 155] width 111 height 14
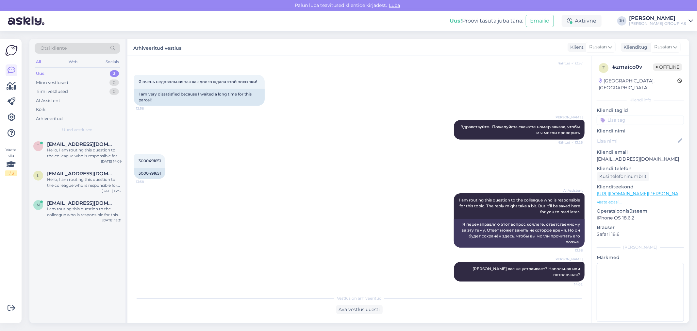
scroll to position [211, 0]
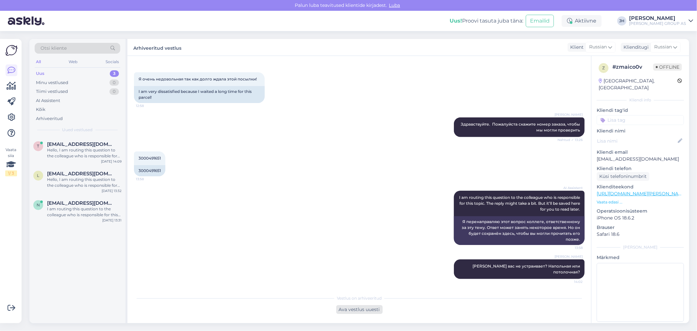
click at [360, 309] on div "Ava vestlus uuesti" at bounding box center [359, 309] width 46 height 9
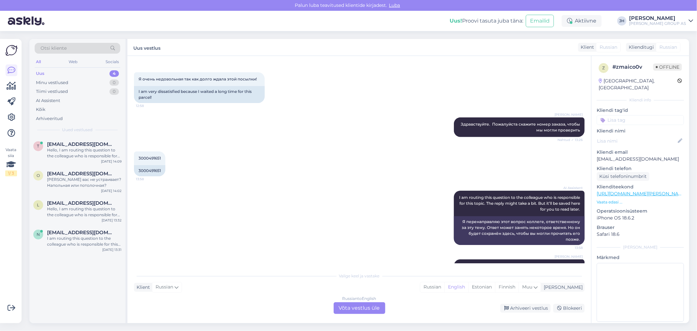
click at [361, 306] on div "Russian to English Võta vestlus üle" at bounding box center [360, 308] width 52 height 12
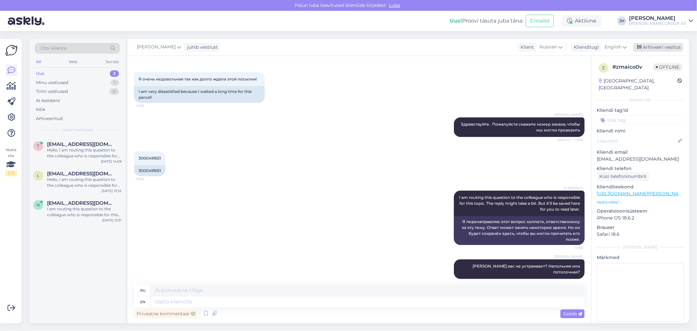
click at [666, 46] on div "Arhiveeri vestlus" at bounding box center [658, 47] width 50 height 9
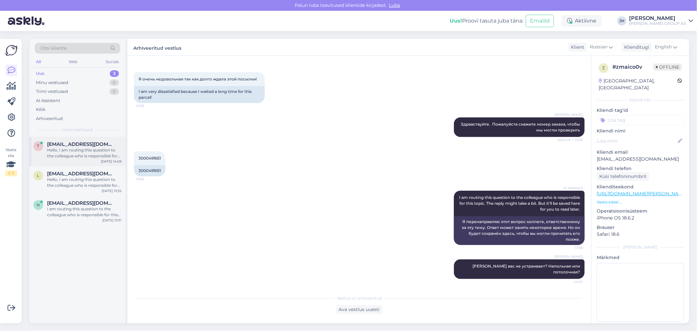
click at [81, 148] on div "Hello, I am routing this question to the colleague who is responsible for this …" at bounding box center [84, 153] width 75 height 12
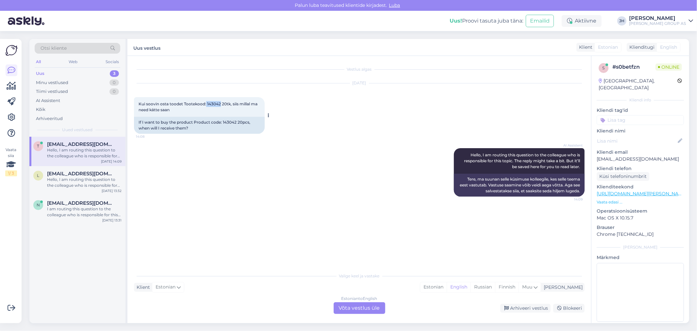
drag, startPoint x: 219, startPoint y: 103, endPoint x: 205, endPoint y: 103, distance: 14.1
click at [205, 103] on span "Kui soovin osta toodet Tootekood: 143042 20tk, siis millal ma need kätte saan" at bounding box center [199, 106] width 120 height 11
click at [358, 306] on div "Estonian to English Võta vestlus üle" at bounding box center [360, 308] width 52 height 12
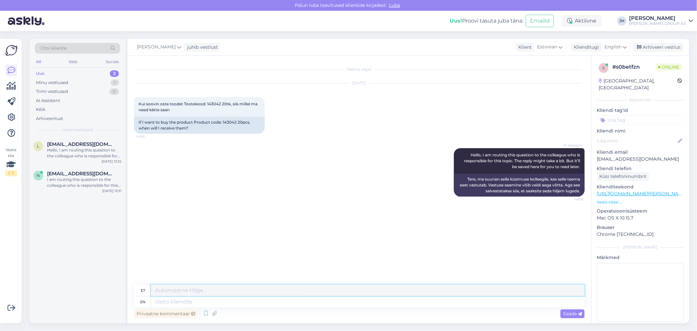
click at [190, 287] on textarea at bounding box center [368, 290] width 434 height 11
click at [411, 291] on textarea "Järgmise nädala alguses. Või homme ,kui tellite [PERSON_NAME] järeltulemisega. …" at bounding box center [368, 290] width 434 height 11
paste textarea "POOLITATUD AIALATT IMPREST 85X3660MM"
drag, startPoint x: 567, startPoint y: 288, endPoint x: 109, endPoint y: 279, distance: 457.6
click at [109, 279] on div "Otsi kliente All Web Socials Uus 2 Minu vestlused 1 Tiimi vestlused 0 AI Assist…" at bounding box center [359, 181] width 660 height 284
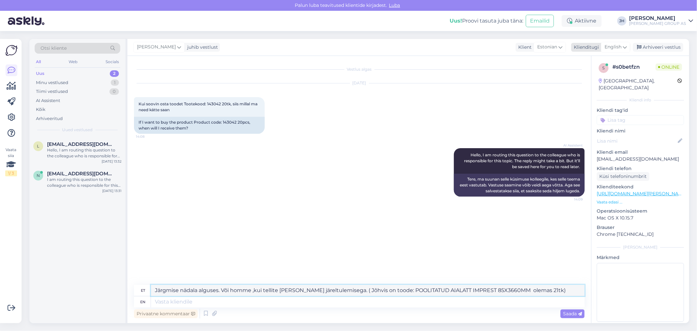
type textarea "Järgmise nädala alguses. Või homme ,kui tellite [PERSON_NAME] järeltulemisega. …"
click at [625, 45] on icon at bounding box center [625, 46] width 4 height 7
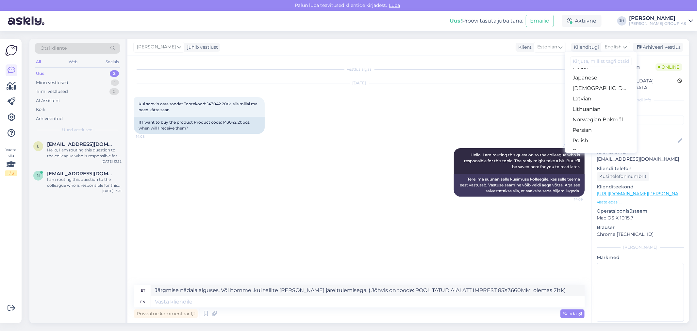
scroll to position [73, 0]
click at [590, 85] on link "Estonian" at bounding box center [601, 87] width 72 height 10
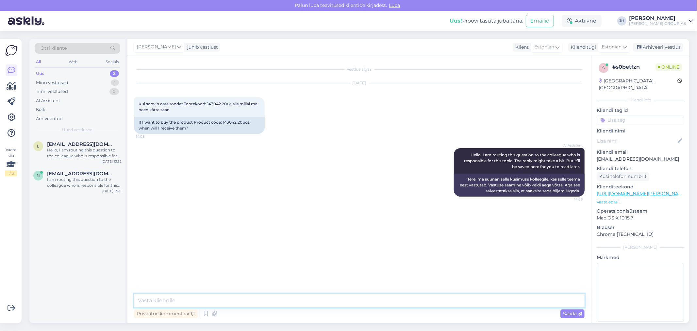
click at [164, 298] on textarea at bounding box center [359, 300] width 451 height 14
paste textarea "Järgmise nädala alguses. Või homme ,kui tellite [PERSON_NAME] järeltulemisega. …"
type textarea "Järgmise nädala alguses. Või homme ,kui tellite [PERSON_NAME] järeltulemisega. …"
click at [574, 314] on span "Saada" at bounding box center [572, 313] width 19 height 6
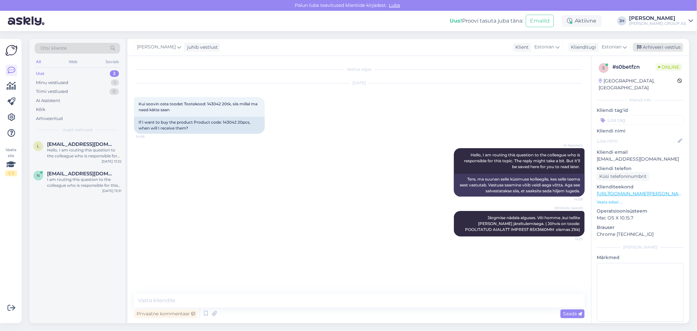
click at [670, 46] on div "Arhiveeri vestlus" at bounding box center [658, 47] width 50 height 9
click at [66, 147] on div "Hello, I am routing this question to the colleague who is responsible for this …" at bounding box center [84, 153] width 75 height 12
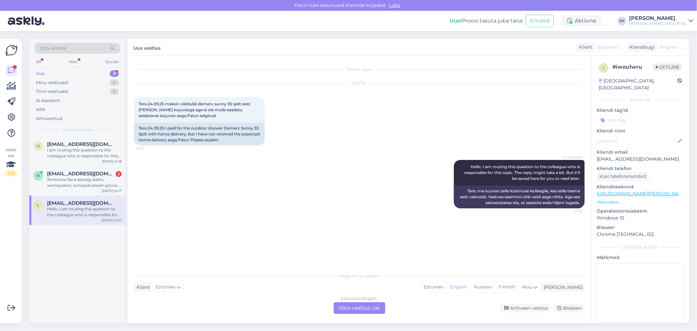
click at [359, 307] on div "Estonian to English Võta vestlus üle" at bounding box center [360, 308] width 52 height 12
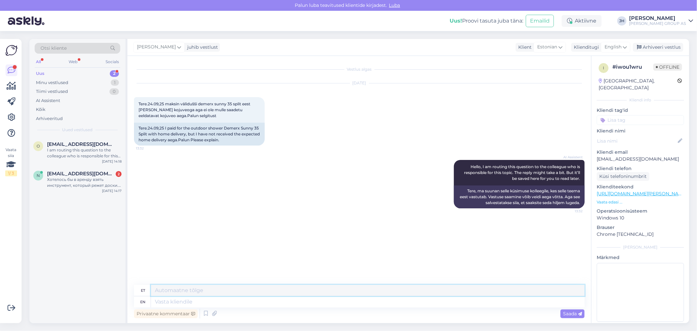
click at [193, 287] on textarea at bounding box center [368, 290] width 434 height 11
drag, startPoint x: 232, startPoint y: 292, endPoint x: 135, endPoint y: 282, distance: 97.5
click at [135, 282] on div "Vestlus algas [DATE] Tere.24.09,25 maksin välidušši demerx sunny 35 split eest …" at bounding box center [359, 189] width 464 height 267
type textarea "Tere. Palun tellimuse nr."
click at [625, 43] on div "English" at bounding box center [615, 47] width 29 height 10
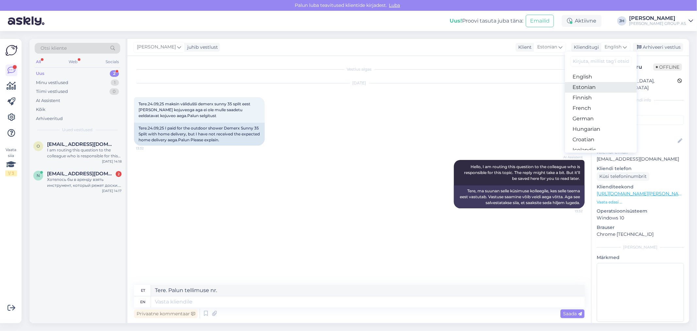
click at [587, 86] on link "Estonian" at bounding box center [601, 87] width 72 height 10
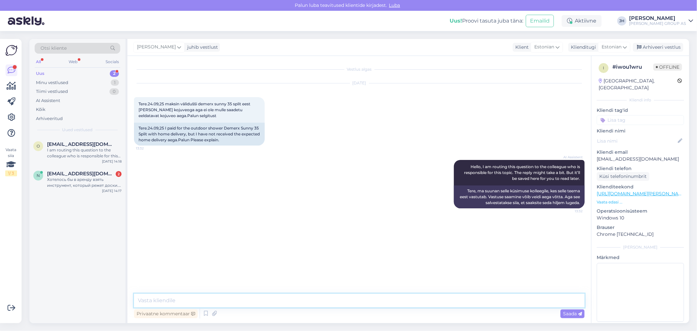
click at [183, 298] on textarea at bounding box center [359, 300] width 451 height 14
paste textarea "Tere. Palun tellimuse nr."
type textarea "Tere. Palun tellimuse nr."
click at [570, 312] on span "Saada" at bounding box center [572, 313] width 19 height 6
click at [655, 46] on div "Arhiveeri vestlus" at bounding box center [658, 47] width 50 height 9
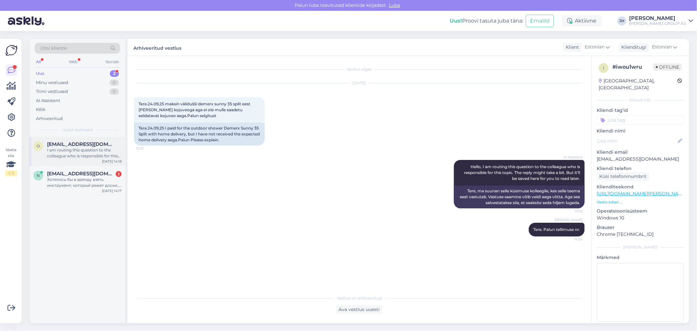
click at [66, 145] on span "[EMAIL_ADDRESS][DOMAIN_NAME]" at bounding box center [81, 144] width 68 height 6
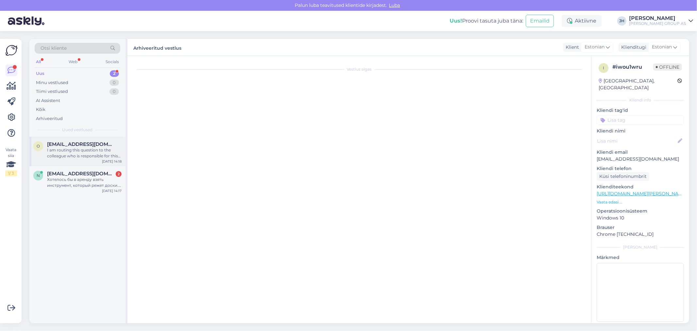
scroll to position [341, 0]
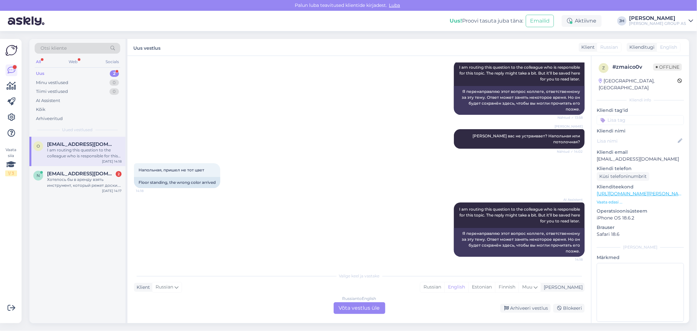
click at [370, 305] on div "Russian to English Võta vestlus üle" at bounding box center [360, 308] width 52 height 12
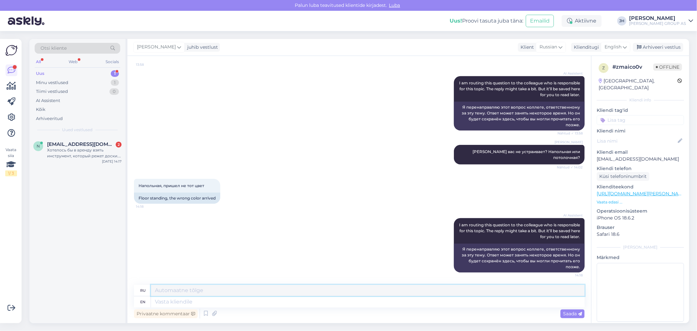
click at [183, 293] on textarea at bounding box center [368, 290] width 434 height 11
type textarea "T"
click at [626, 45] on icon at bounding box center [625, 46] width 4 height 7
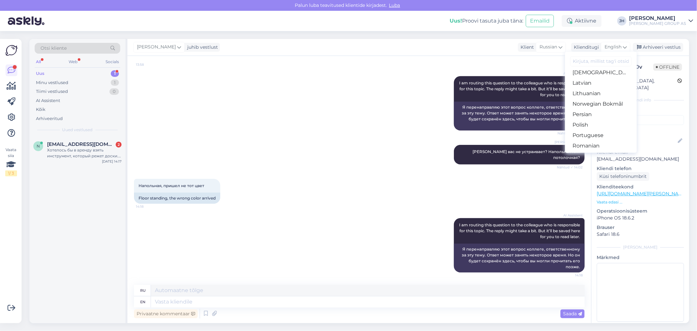
scroll to position [218, 0]
click at [587, 120] on link "Russian" at bounding box center [601, 120] width 72 height 10
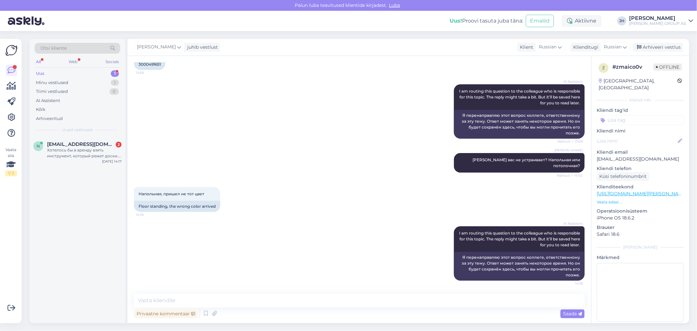
scroll to position [317, 0]
click at [165, 299] on textarea at bounding box center [359, 300] width 451 height 14
type textarea "[PERSON_NAME]"
type textarea "У"
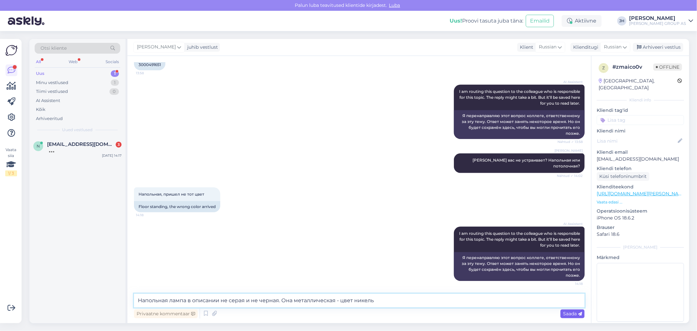
type textarea "Напольная лампа в описании не серая и не черная. Она металлическая - цвет никель"
click at [575, 313] on span "Saada" at bounding box center [572, 313] width 19 height 6
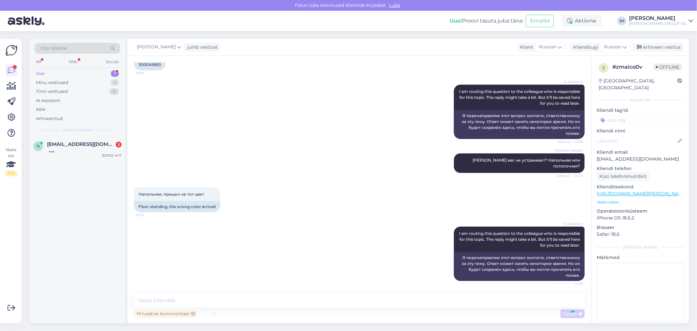
scroll to position [351, 0]
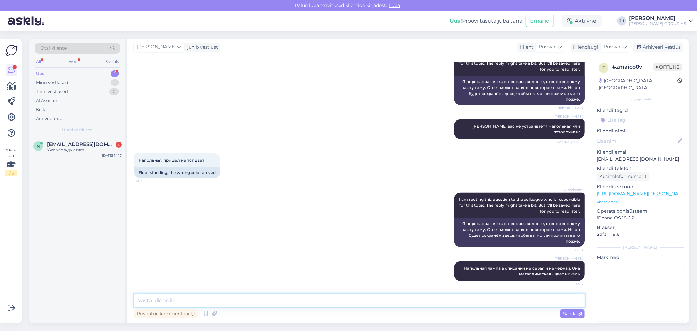
click at [144, 295] on textarea at bounding box center [359, 300] width 451 height 14
click at [152, 301] on textarea at bounding box center [359, 300] width 451 height 14
paste textarea "Trio põrandalambil on integreeritud 11 W LED-valgusallikas, mille valgusvoog on…"
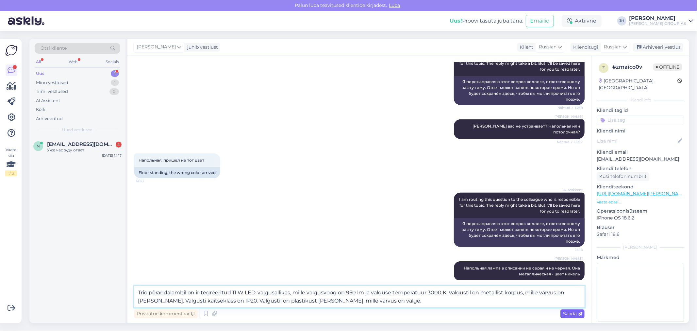
type textarea "Trio põrandalambil on integreeritud 11 W LED-valgusallikas, mille valgusvoog on…"
click at [571, 311] on span "Saada" at bounding box center [572, 313] width 19 height 6
click at [372, 299] on div "Vestlus algas [DATE] Здравствуйте 12:56 Hello AI Assistent Hello! How can we he…" at bounding box center [359, 189] width 464 height 267
click at [369, 300] on div "Vestlus algas [DATE] Здравствуйте 12:56 Hello AI Assistent Hello! How can we he…" at bounding box center [359, 189] width 464 height 267
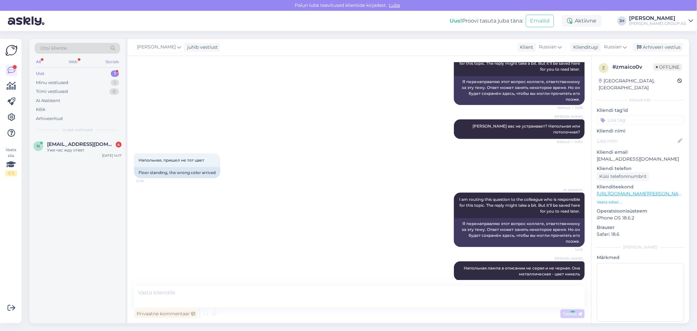
scroll to position [403, 0]
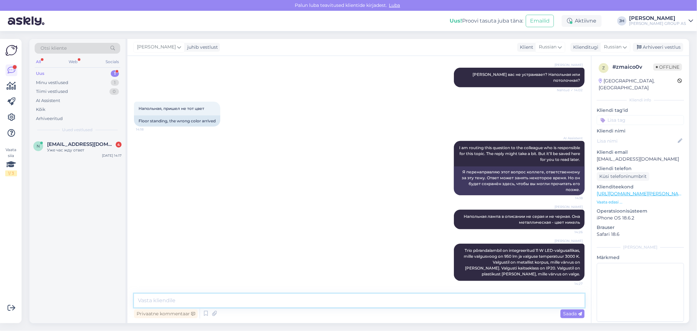
click at [180, 301] on textarea at bounding box center [359, 300] width 451 height 14
click at [153, 299] on textarea at bounding box center [359, 300] width 451 height 14
drag, startPoint x: 541, startPoint y: 301, endPoint x: 118, endPoint y: 309, distance: 423.6
click at [118, 309] on div "Otsi kliente All Web Socials Uus 1 Minu vestlused 1 Tiimi vestlused 0 AI Assist…" at bounding box center [359, 181] width 660 height 284
click at [538, 301] on textarea "Еще раз уточним у производителя данные на всякий случай. Если [PERSON_NAME] вам…" at bounding box center [359, 300] width 451 height 14
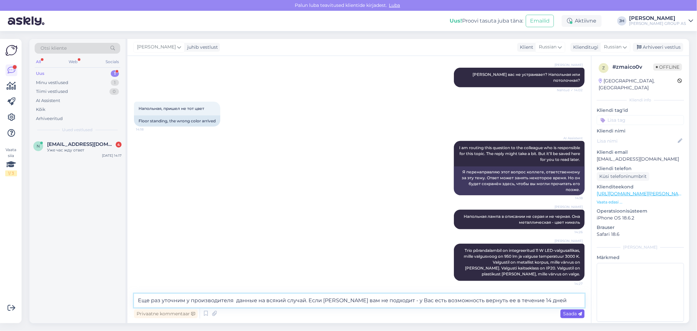
type textarea "Еще раз уточним у производителя данные на всякий случай. Если [PERSON_NAME] вам…"
click at [576, 311] on span "Saada" at bounding box center [572, 313] width 19 height 6
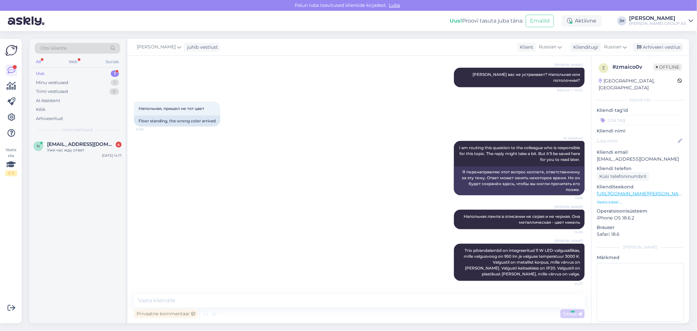
scroll to position [442, 0]
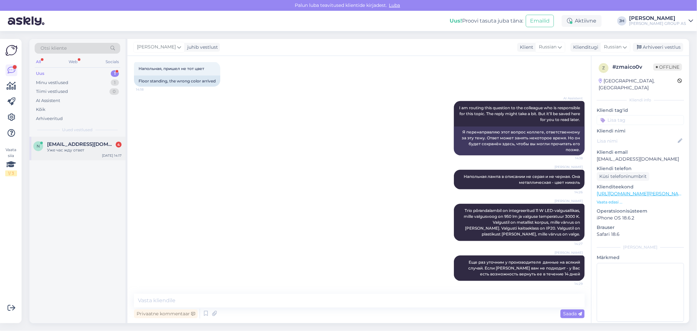
click at [75, 139] on div "n [EMAIL_ADDRESS][DOMAIN_NAME] 4 Уже час жду ответ [DATE] 14:17" at bounding box center [77, 149] width 96 height 24
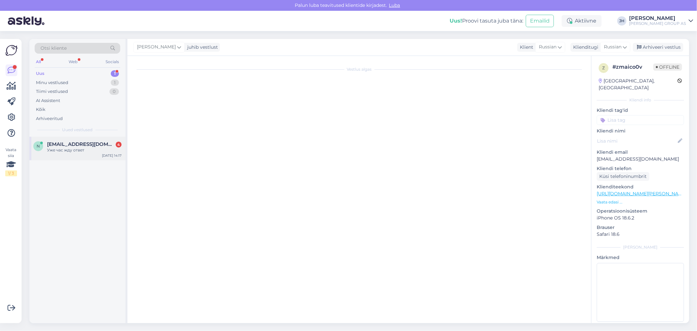
scroll to position [205, 0]
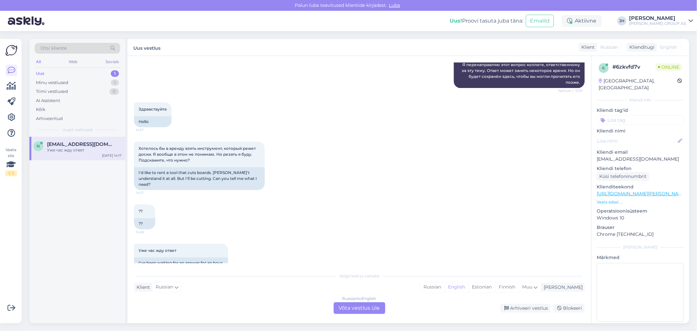
click at [358, 307] on div "Russian to English Võta vestlus üle" at bounding box center [360, 308] width 52 height 12
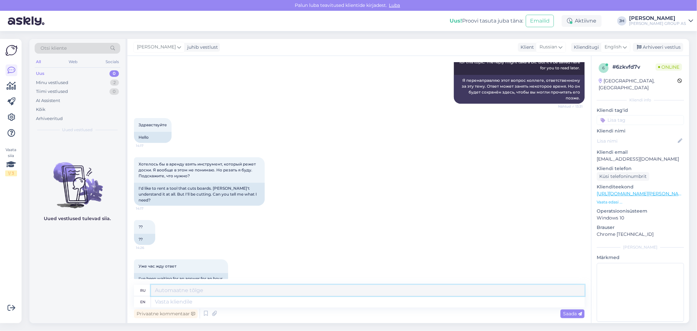
click at [161, 286] on textarea at bounding box center [368, 290] width 434 height 11
click at [173, 282] on div "Vestlus algas [DATE] Здравствуйте 13:30 Hello AI Assistent Hello! How can we he…" at bounding box center [359, 189] width 464 height 267
click at [159, 290] on textarea at bounding box center [368, 290] width 434 height 11
click at [626, 44] on icon at bounding box center [625, 46] width 4 height 7
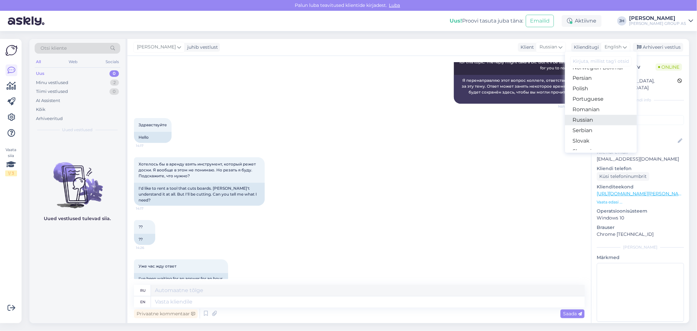
click at [599, 119] on link "Russian" at bounding box center [601, 120] width 72 height 10
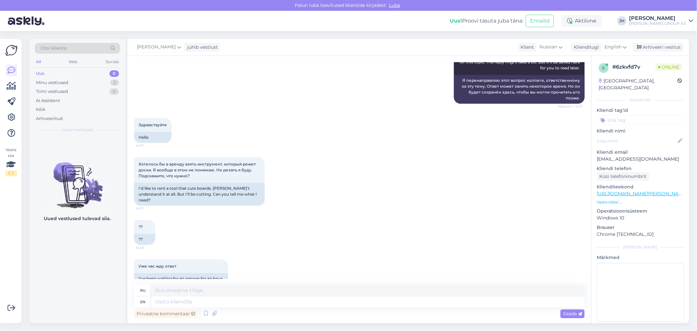
scroll to position [180, 0]
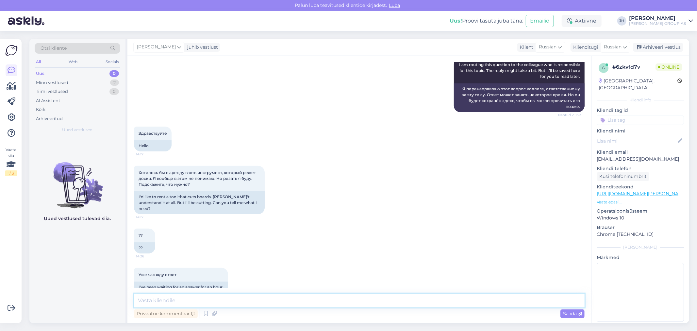
click at [168, 304] on textarea at bounding box center [359, 300] width 451 height 14
type textarea "Ответим Вам при первой возможности"
click at [575, 314] on span "Saada" at bounding box center [572, 313] width 19 height 6
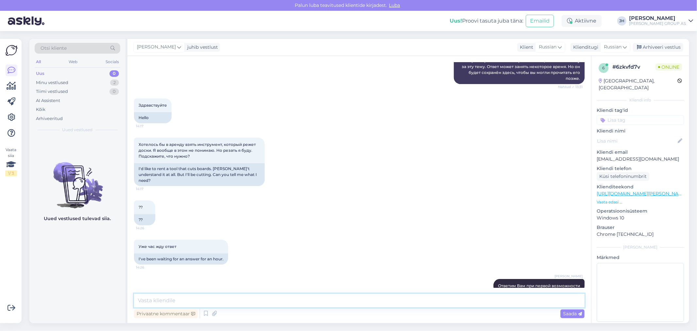
click at [177, 301] on textarea at bounding box center [359, 300] width 451 height 14
paste textarea "[URL][PERSON_NAME][DOMAIN_NAME]"
type textarea "[URL][PERSON_NAME][DOMAIN_NAME]"
click at [571, 311] on span "Saada" at bounding box center [572, 313] width 19 height 6
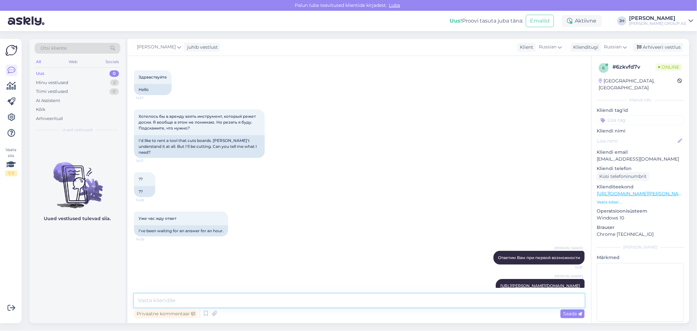
click at [150, 301] on textarea at bounding box center [359, 300] width 451 height 14
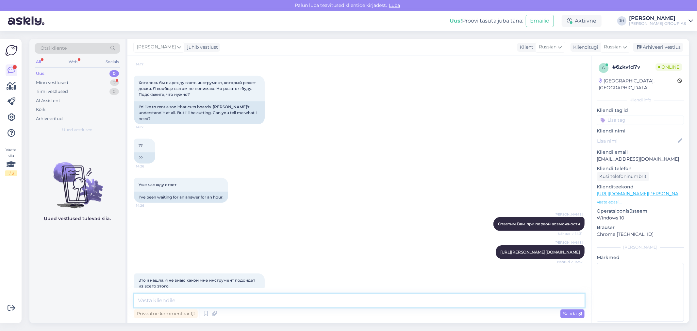
click at [169, 298] on textarea at bounding box center [359, 300] width 451 height 14
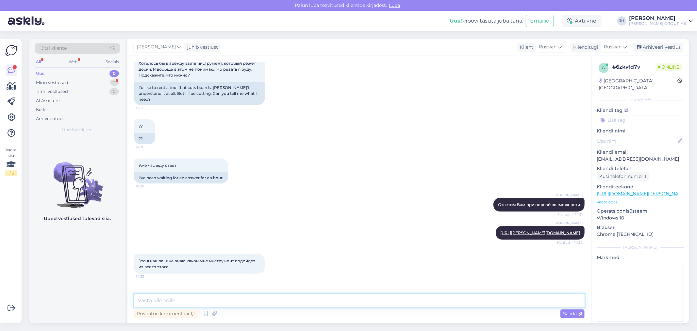
scroll to position [299, 0]
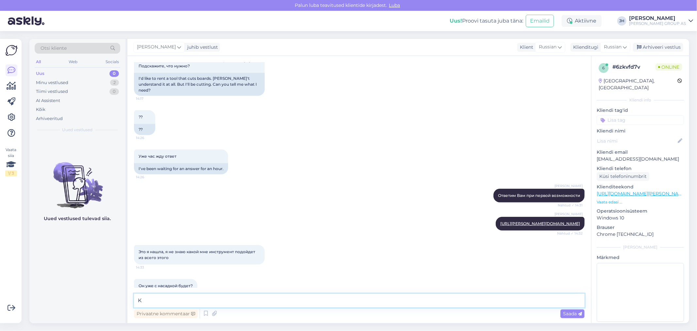
type textarea "K"
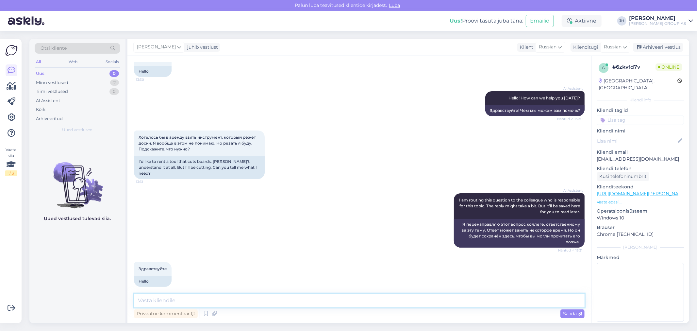
scroll to position [0, 0]
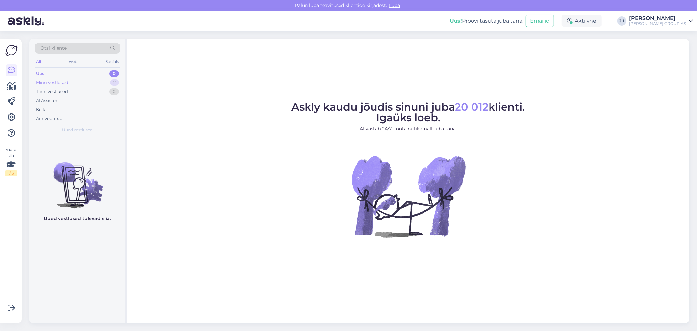
click at [50, 82] on div "Minu vestlused" at bounding box center [52, 82] width 32 height 7
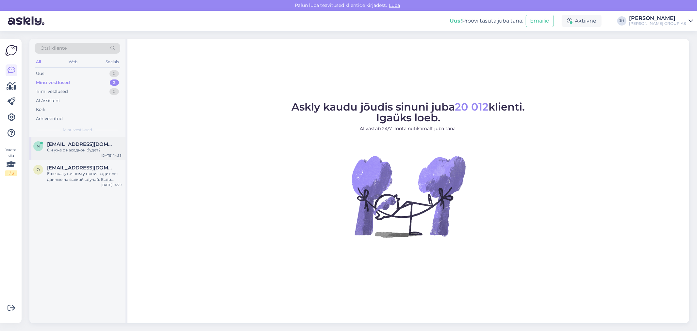
click at [67, 144] on span "[EMAIL_ADDRESS][DOMAIN_NAME]" at bounding box center [81, 144] width 68 height 6
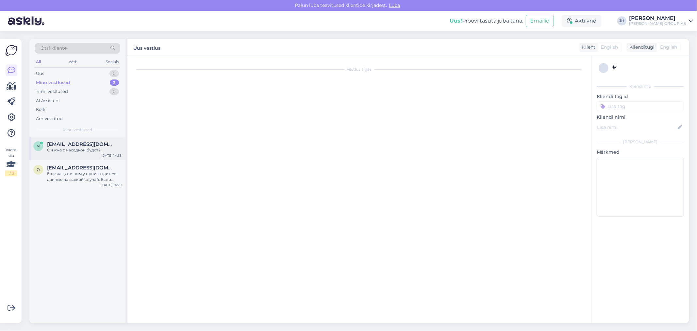
scroll to position [299, 0]
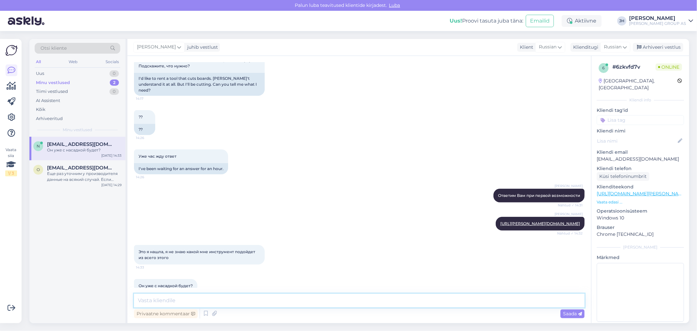
click at [170, 299] on textarea at bounding box center [359, 300] width 451 height 14
paste textarea "https://bauhof.boels.com/et-ee/rentimine/p/k%C3%A4siketassaag-230v/54c91c74-abc…"
type textarea "https://bauhof.boels.com/et-ee/rentimine/p/k%C3%A4siketassaag-230v/54c91c74-abc…"
click at [572, 314] on span "Saada" at bounding box center [572, 313] width 19 height 6
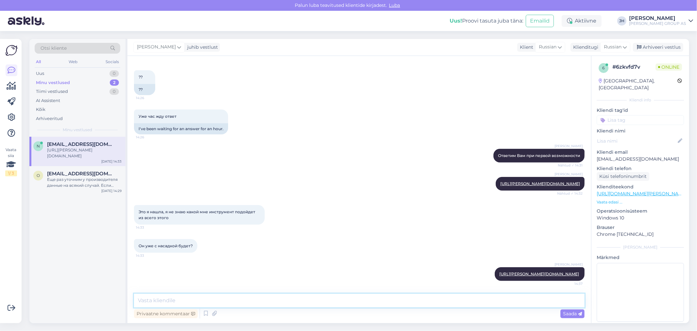
click at [146, 303] on textarea at bounding box center [359, 300] width 451 height 14
type textarea "u"
type textarea "И"
type textarea "Будет в таком виде, как на сайте"
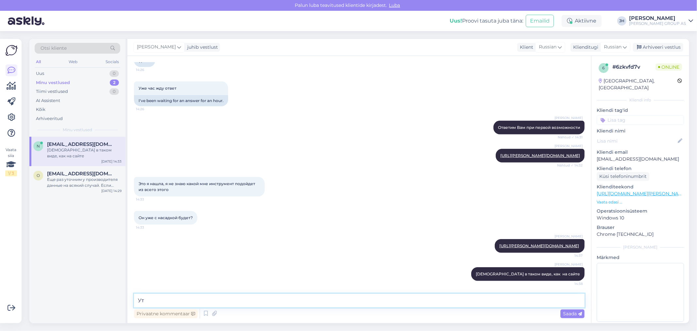
type textarea "У"
click at [651, 45] on div "Arhiveeri vestlus" at bounding box center [658, 47] width 50 height 9
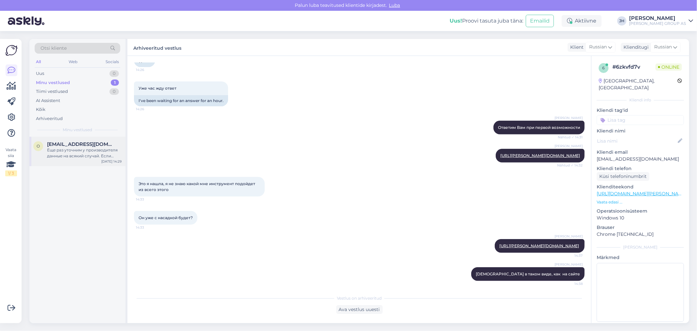
click at [57, 145] on span "[EMAIL_ADDRESS][DOMAIN_NAME]" at bounding box center [81, 144] width 68 height 6
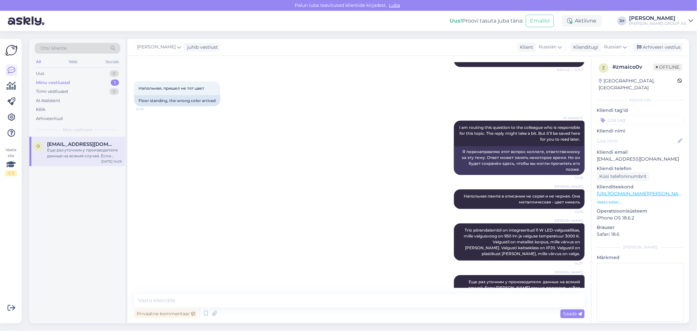
scroll to position [406, 0]
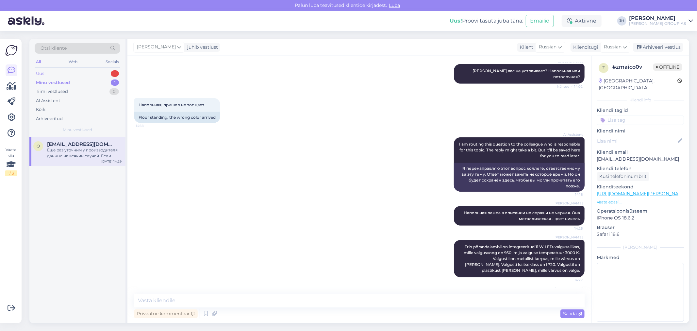
click at [37, 74] on div "Uus" at bounding box center [40, 73] width 8 height 7
click at [57, 149] on div "I am routing this question to the colleague who is responsible for this topic. …" at bounding box center [84, 153] width 75 height 12
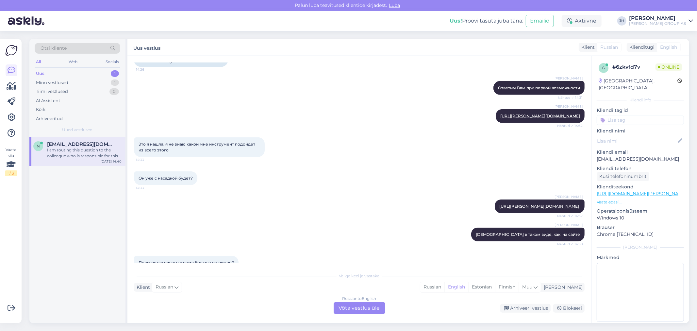
scroll to position [499, 0]
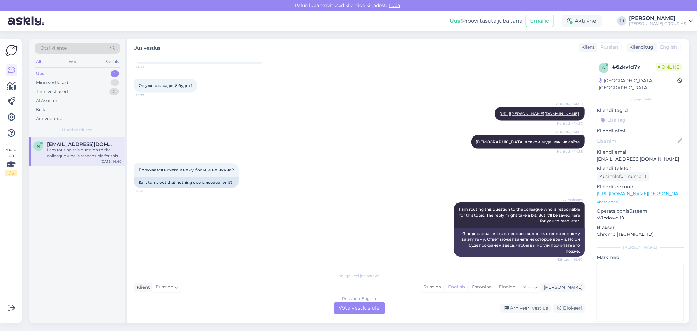
click at [360, 306] on div "Russian to English Võta vestlus üle" at bounding box center [360, 308] width 52 height 12
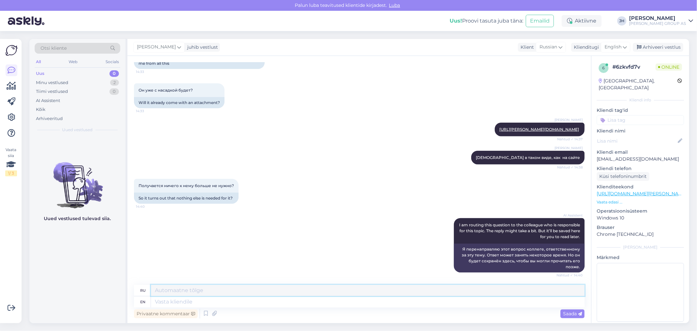
click at [176, 288] on textarea at bounding box center [368, 290] width 434 height 11
click at [627, 45] on div "English" at bounding box center [615, 47] width 29 height 10
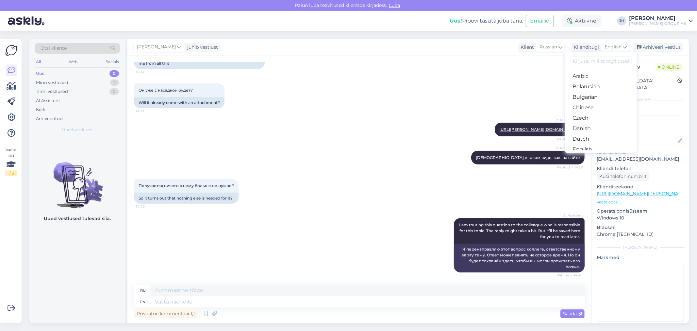
click at [311, 242] on div "AI Assistent I am routing this question to the colleague who is responsible for…" at bounding box center [359, 245] width 451 height 69
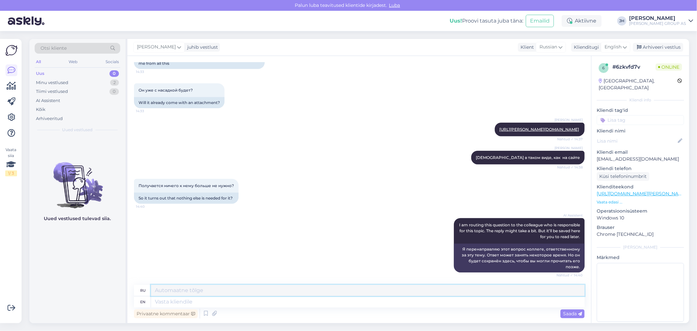
click at [173, 292] on textarea at bounding box center [368, 290] width 434 height 11
type textarea "В"
type textarea "Э"
drag, startPoint x: 319, startPoint y: 288, endPoint x: 118, endPoint y: 276, distance: 201.3
click at [119, 276] on div "Otsi kliente All Web Socials Uus 0 Minu vestlused 2 Tiimi vestlused 0 AI Assist…" at bounding box center [359, 181] width 660 height 284
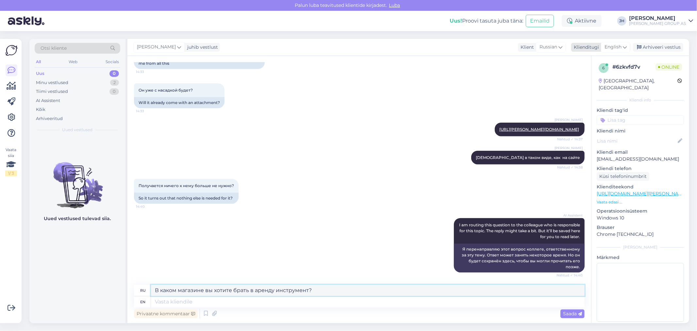
type textarea "В каком магазине вы хотите брать в аренду инструмент?"
click at [626, 46] on icon at bounding box center [625, 46] width 4 height 7
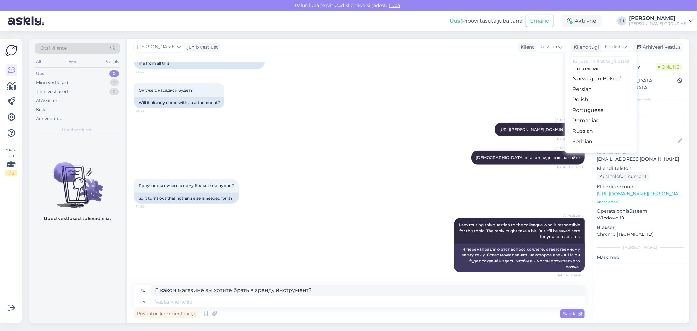
scroll to position [218, 0]
click at [580, 119] on link "Russian" at bounding box center [601, 120] width 72 height 10
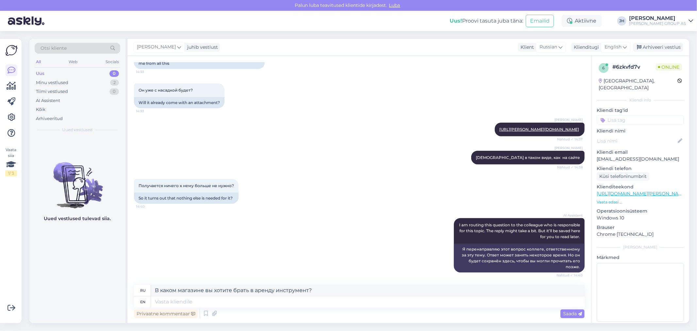
scroll to position [502, 0]
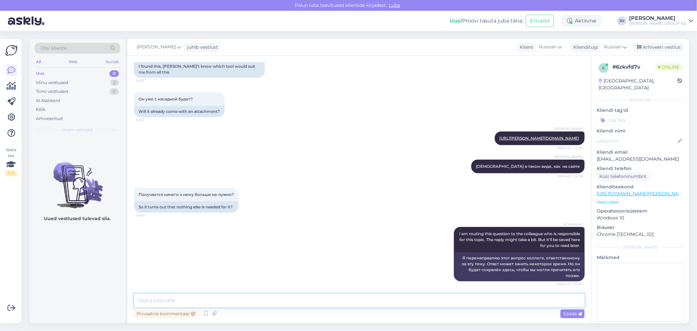
click at [187, 299] on textarea at bounding box center [359, 300] width 451 height 14
paste textarea "В каком магазине вы хотите брать в аренду инструмент?"
type textarea "В каком магазине вы хотите брать в аренду инструмент?"
click at [575, 313] on span "Saada" at bounding box center [572, 313] width 19 height 6
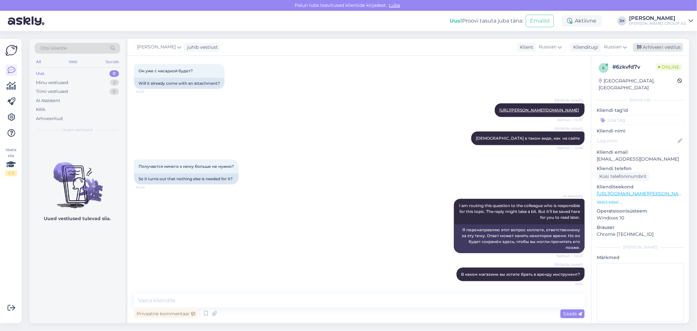
click at [661, 48] on div "Arhiveeri vestlus" at bounding box center [658, 47] width 50 height 9
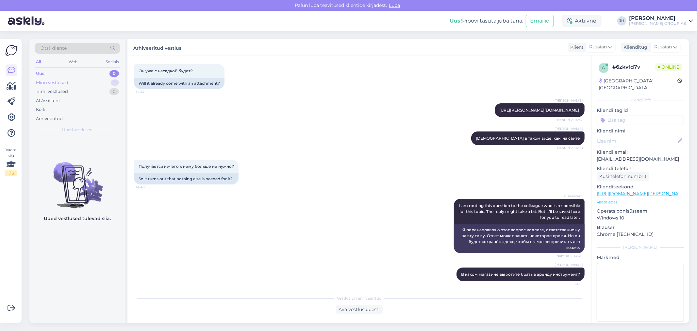
click at [47, 80] on div "Minu vestlused" at bounding box center [52, 82] width 32 height 7
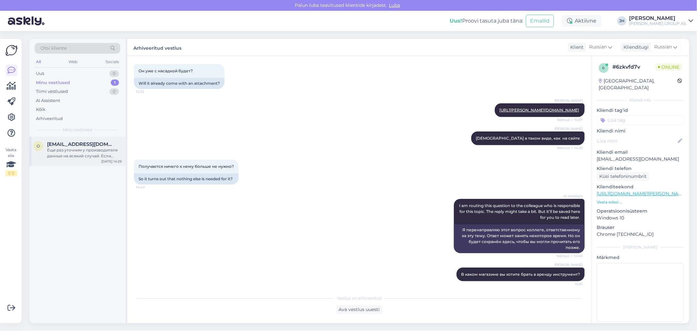
click at [76, 155] on div "Еще раз уточним у производителя данные на всякий случай. Если [PERSON_NAME] вам…" at bounding box center [84, 153] width 75 height 12
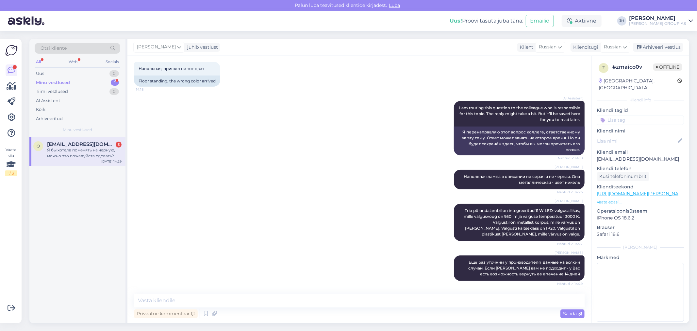
scroll to position [626, 0]
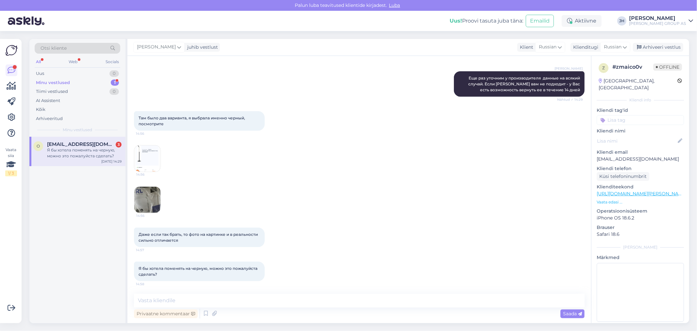
click at [141, 159] on img at bounding box center [147, 158] width 26 height 26
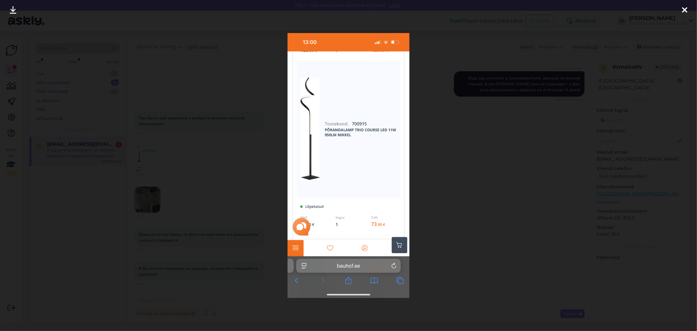
click at [685, 10] on icon at bounding box center [684, 10] width 5 height 8
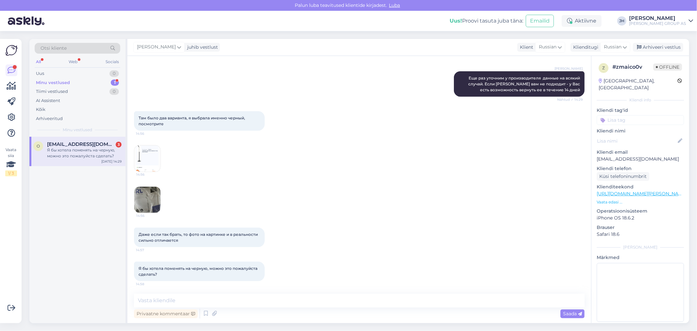
click at [144, 198] on img at bounding box center [147, 200] width 26 height 26
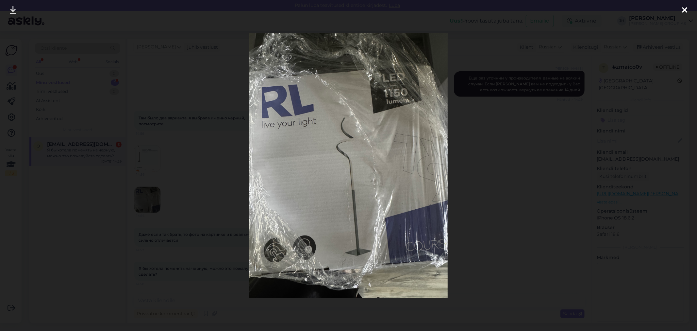
click at [683, 10] on icon at bounding box center [684, 10] width 5 height 8
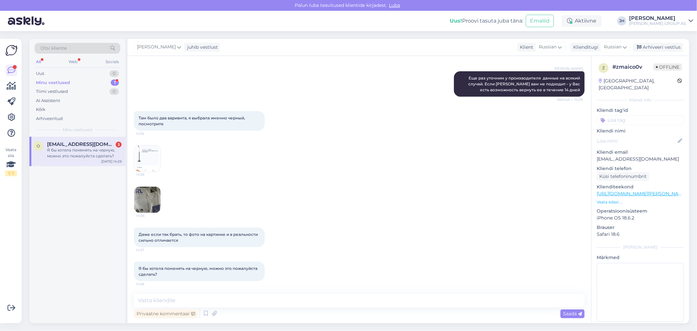
click at [188, 269] on span "Я бы хотела поменять на черную, можно это пожалуйста сделать?" at bounding box center [199, 271] width 120 height 11
click at [163, 299] on textarea at bounding box center [359, 300] width 451 height 14
click at [164, 299] on textarea at bounding box center [359, 300] width 451 height 14
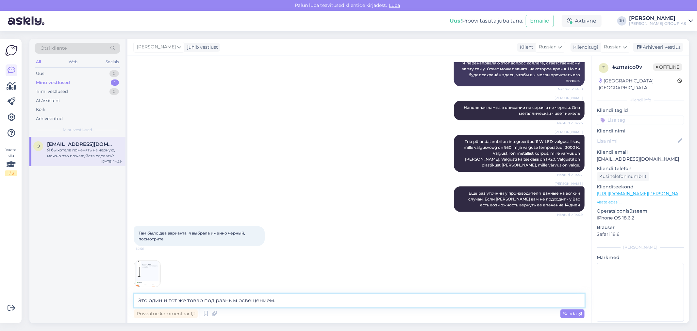
scroll to position [518, 0]
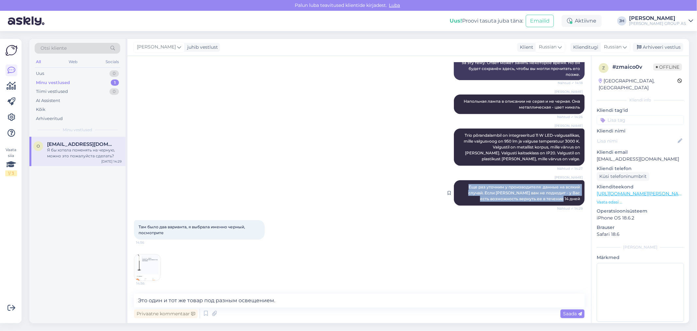
drag, startPoint x: 575, startPoint y: 197, endPoint x: 464, endPoint y: 184, distance: 112.2
click at [464, 184] on div "Jelena Homenko Еще раз уточним у производителя данные на всякий случай. Если Ла…" at bounding box center [519, 192] width 131 height 25
copy span "Еще раз уточним у производителя данные на всякий случай. Если [PERSON_NAME] вам…"
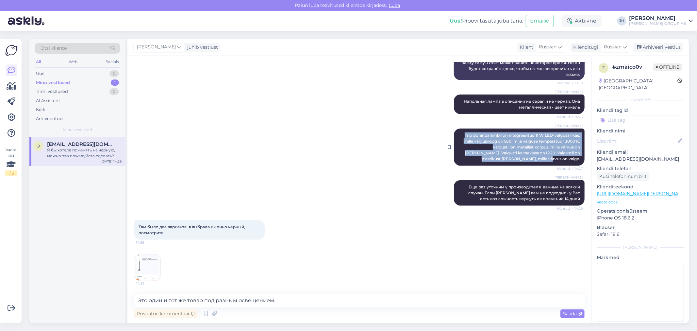
drag, startPoint x: 576, startPoint y: 157, endPoint x: 452, endPoint y: 133, distance: 126.8
click at [454, 133] on div "Jelena Homenko Trio põrandalambil on integreeritud 11 W LED-valgusallikas, mill…" at bounding box center [519, 146] width 131 height 37
copy span "Trio põrandalambil on integreeritud 11 W LED-valgusallikas, mille valgusvoog on…"
click at [276, 303] on textarea "Это один и тот же товар под разным освещением." at bounding box center [359, 300] width 451 height 14
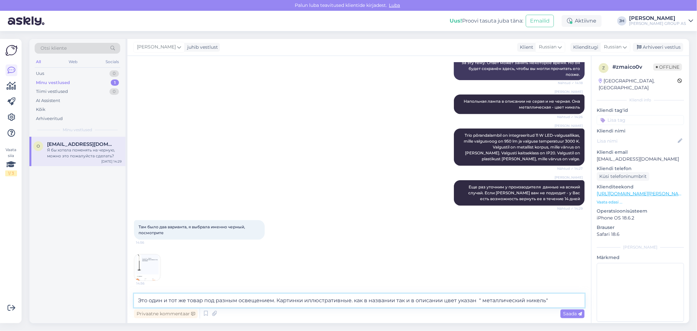
drag, startPoint x: 554, startPoint y: 298, endPoint x: 138, endPoint y: 292, distance: 415.7
click at [138, 292] on div "Vestlus algas [DATE] Здравствуйте 12:56 Hello AI Assistent Hello! How can we he…" at bounding box center [359, 189] width 464 height 267
type textarea "Это один и тот же товар под разным освещением. Картинки иллюстративные. как в н…"
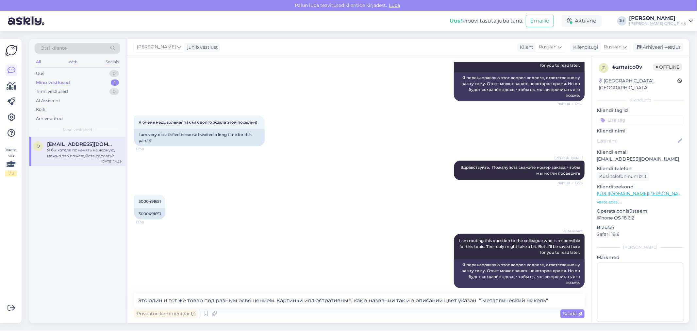
scroll to position [155, 0]
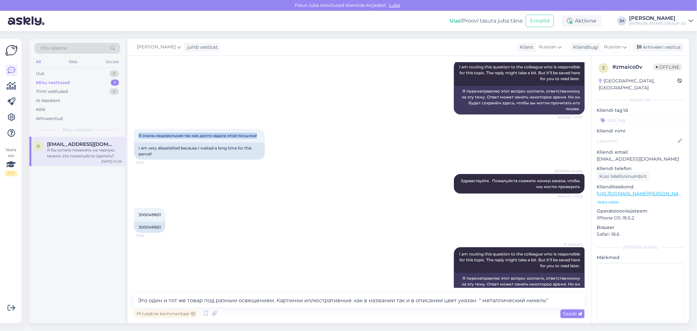
drag, startPoint x: 259, startPoint y: 135, endPoint x: 130, endPoint y: 134, distance: 129.1
click at [130, 134] on div "Vestlus algas [DATE] Здравствуйте 12:56 Hello AI Assistent Hello! How can we he…" at bounding box center [359, 189] width 464 height 267
copy span "Я очень недовольная так как долго ждала этой посылки!"
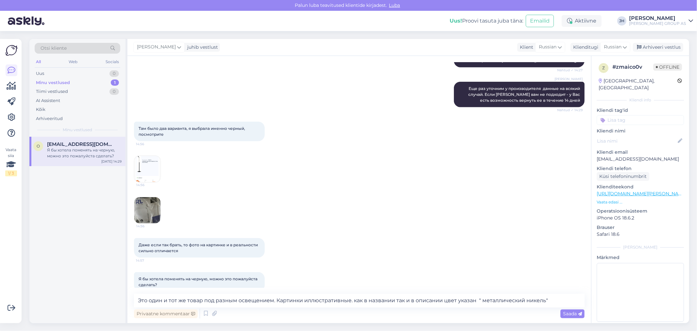
scroll to position [626, 0]
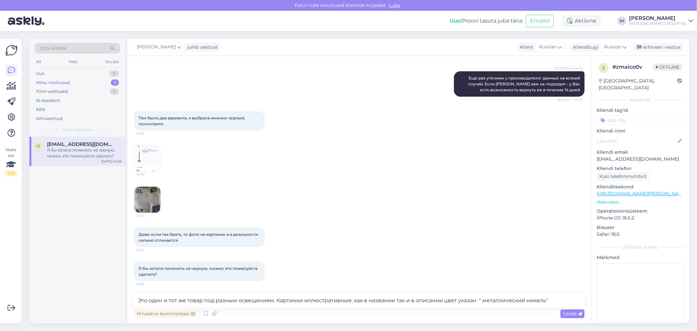
click at [302, 263] on div "Я бы хотела поменять на черную, можно это пожалуйста сделать? 14:58" at bounding box center [359, 271] width 451 height 34
drag, startPoint x: 551, startPoint y: 299, endPoint x: 61, endPoint y: 279, distance: 489.9
click at [58, 283] on div "Otsi kliente All Web Socials Uus 0 Minu vestlused 1 Tiimi vestlused 0 AI Assist…" at bounding box center [359, 181] width 660 height 284
click at [152, 299] on textarea at bounding box center [359, 300] width 451 height 14
click at [244, 299] on textarea "Да, конечно. Вы можете вернуть лампу в течение 14 дней" at bounding box center [359, 300] width 451 height 14
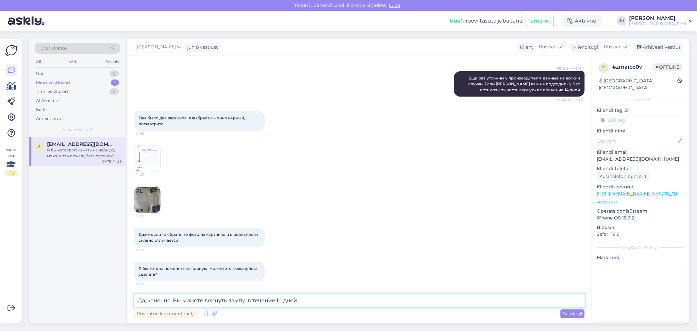
click at [227, 300] on textarea "Да, конечно. Вы можете вернуть лампу в течение 14 дней" at bounding box center [359, 300] width 451 height 14
drag, startPoint x: 264, startPoint y: 301, endPoint x: 247, endPoint y: 300, distance: 16.4
click at [247, 300] on textarea "Да, конечно. Вы можете вернуть 700915 лампу в течение 14 дней" at bounding box center [359, 300] width 451 height 14
drag, startPoint x: 248, startPoint y: 300, endPoint x: 318, endPoint y: 280, distance: 73.3
click at [248, 300] on textarea "Да, конечно. Вы можете вернуть 700915 в течение 14 дней" at bounding box center [359, 300] width 451 height 14
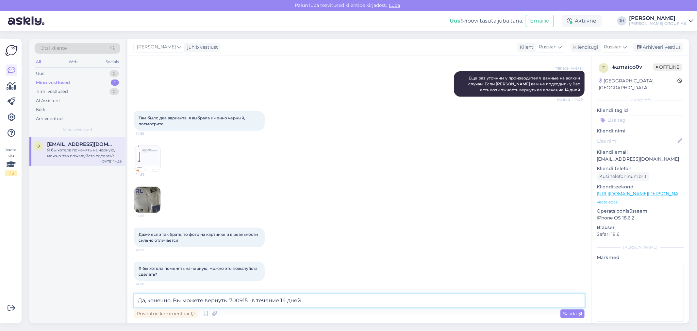
paste textarea "PÕRANDALAMP COURSE LED 11W 950LM NIKKEL"
click at [430, 299] on textarea "Да, конечно. Вы можете вернуть 700915 PÕRANDALAMP COURSE LED 11W 950LM NIKKEL в…" at bounding box center [359, 300] width 451 height 14
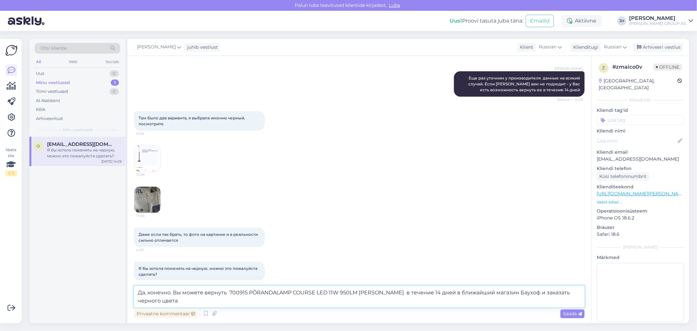
paste textarea "700918"
paste textarea "PÕRANDALAMP TRIO COURSE LED 11W 950LM MUST"
click at [515, 292] on textarea "Да, конечно. Вы можете вернуть 700915 PÕRANDALAMP COURSE LED 11W 950LM NIKKEL в…" at bounding box center [359, 297] width 451 height 22
click at [224, 301] on textarea "Да, конечно. Вы можете вернуть 700915 PÕRANDALAMP COURSE LED 11W 950LM NIKKEL в…" at bounding box center [359, 297] width 451 height 22
click at [456, 299] on textarea "Да, конечно. Вы можете вернуть 700915 PÕRANDALAMP COURSE LED 11W 950LM NIKKEL в…" at bounding box center [359, 297] width 451 height 22
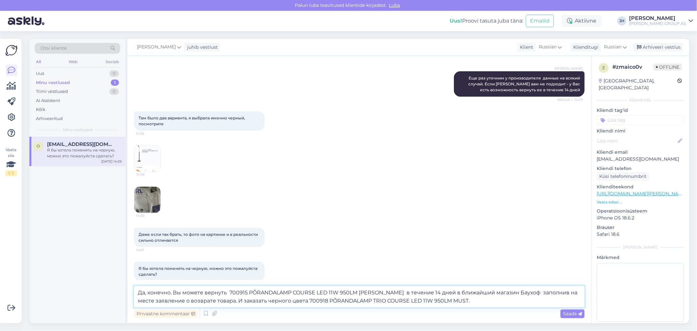
drag, startPoint x: 457, startPoint y: 301, endPoint x: 119, endPoint y: 290, distance: 338.4
click at [119, 290] on div "Otsi kliente All Web Socials Uus 0 Minu vestlused 1 Tiimi vestlused 0 AI Assist…" at bounding box center [359, 181] width 660 height 284
click at [461, 299] on textarea "Да, конечно. Вы можете вернуть 700915 PÕRANDALAMP COURSE LED 11W 950LM NIKKEL в…" at bounding box center [359, 297] width 451 height 22
drag, startPoint x: 475, startPoint y: 302, endPoint x: 94, endPoint y: 290, distance: 381.9
click at [94, 290] on div "Otsi kliente All Web Socials Uus 0 Minu vestlused 1 Tiimi vestlused 0 AI Assist…" at bounding box center [359, 181] width 660 height 284
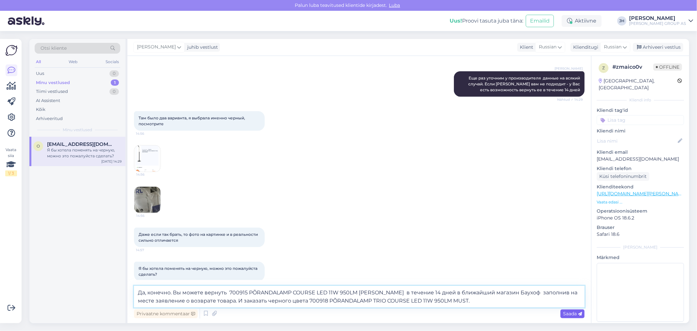
type textarea "Да, конечно. Вы можете вернуть 700915 PÕRANDALAMP COURSE LED 11W 950LM NIKKEL в…"
click at [570, 312] on span "Saada" at bounding box center [572, 313] width 19 height 6
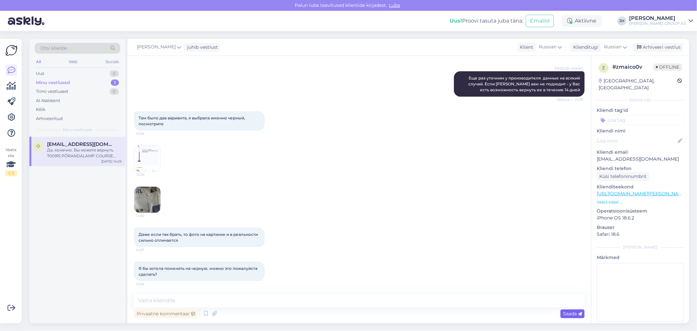
scroll to position [684, 0]
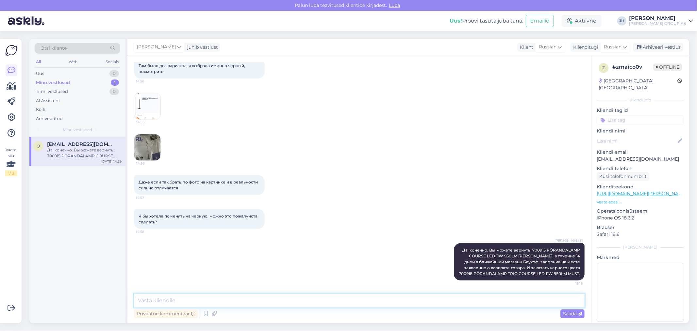
click at [175, 300] on textarea at bounding box center [359, 300] width 451 height 14
type textarea "Можете также использовать при покупке скидочный код TÄNU3"
click at [578, 312] on icon at bounding box center [580, 314] width 4 height 4
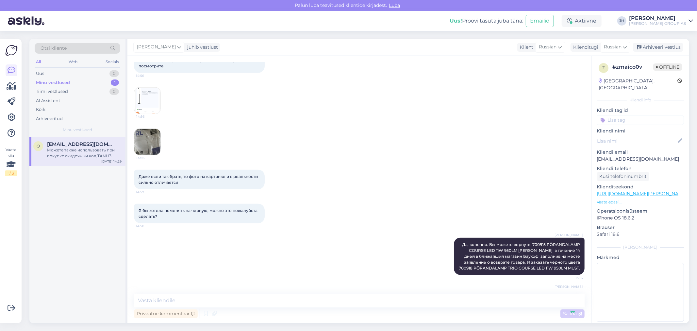
scroll to position [718, 0]
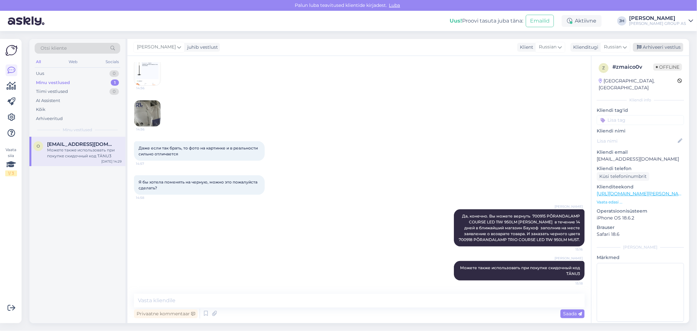
click at [674, 46] on div "Arhiveeri vestlus" at bounding box center [658, 47] width 50 height 9
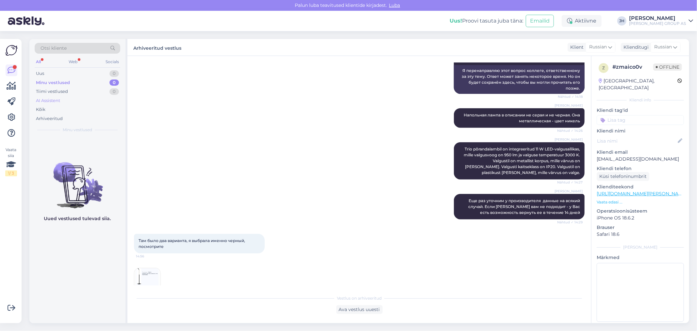
scroll to position [502, 0]
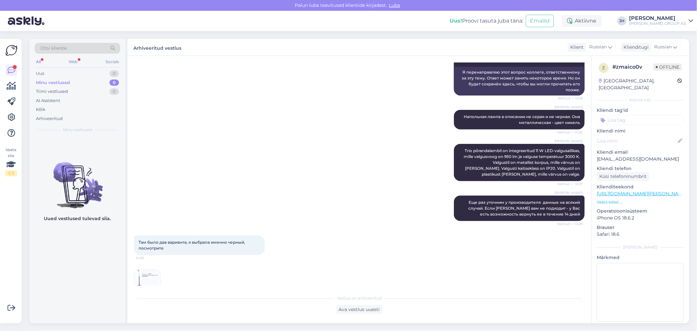
click at [40, 60] on div "All" at bounding box center [39, 62] width 8 height 8
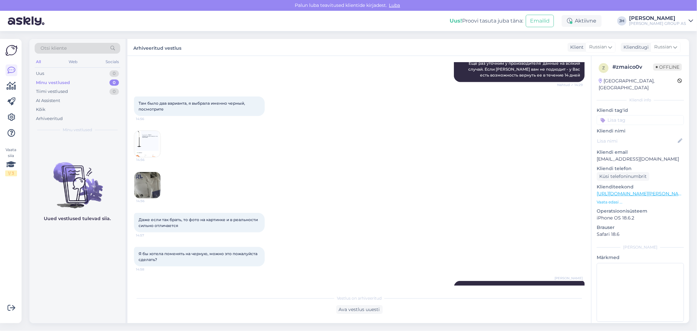
scroll to position [720, 0]
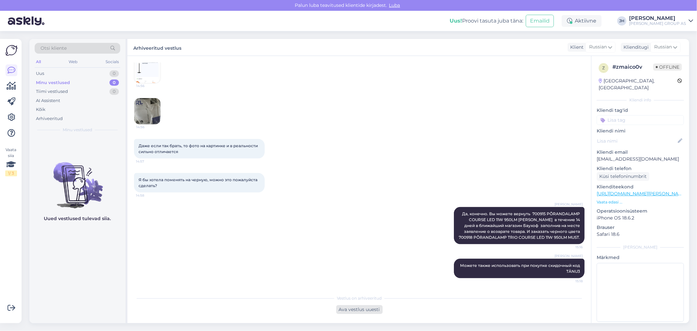
click at [363, 308] on div "Ava vestlus uuesti" at bounding box center [359, 309] width 46 height 9
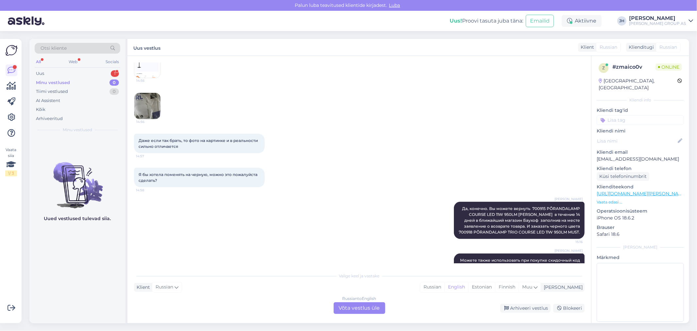
scroll to position [771, 0]
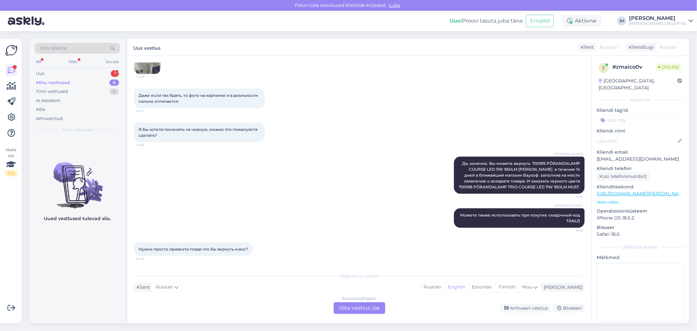
click at [361, 305] on div "Russian to English Võta vestlus üle" at bounding box center [360, 308] width 52 height 12
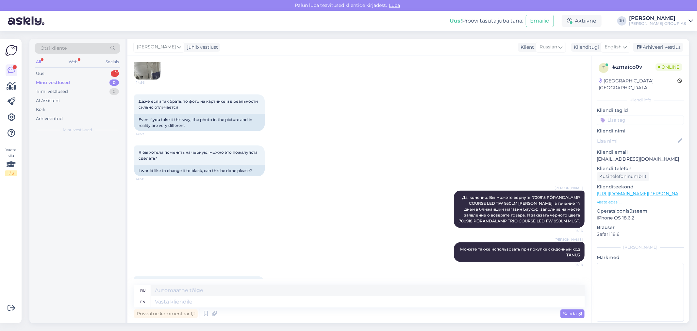
scroll to position [789, 0]
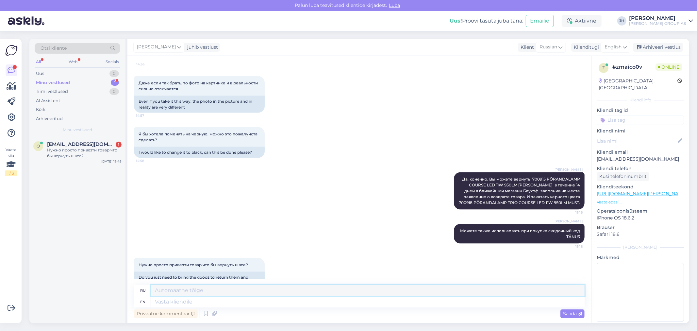
click at [164, 290] on textarea at bounding box center [368, 290] width 434 height 11
paste textarea "https://www.bauhof.ee/et/info/tagastusoigus"
type textarea "https://www.bauhof.ee/et/info/tagastusoigus"
click at [571, 312] on span "Saada" at bounding box center [572, 313] width 19 height 6
drag, startPoint x: 276, startPoint y: 289, endPoint x: 129, endPoint y: 286, distance: 147.1
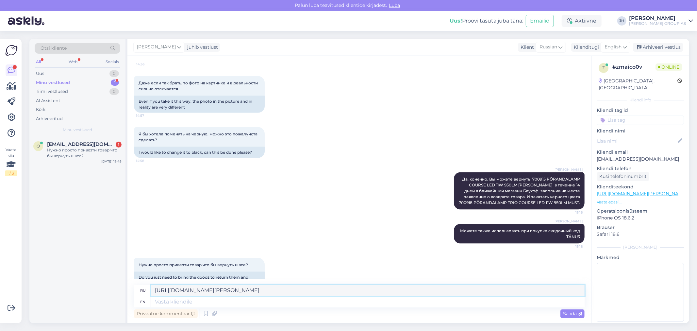
click at [132, 287] on div "Vestlus algas Oct 2 2025 Здравствуйте 12:56 Hello AI Assistent Hello! How can w…" at bounding box center [359, 189] width 464 height 267
click at [159, 302] on textarea at bounding box center [368, 301] width 434 height 11
paste textarea "https://www.bauhof.ee/et/info/tagastusoigus"
type textarea "https://www.bauhof.ee/et/info/tagastusoigus"
click at [573, 310] on span "Saada" at bounding box center [572, 313] width 19 height 6
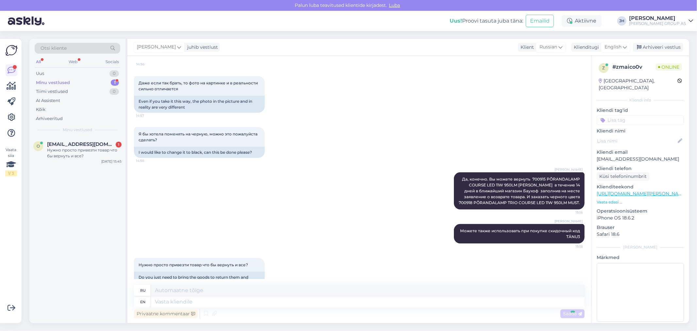
scroll to position [850, 0]
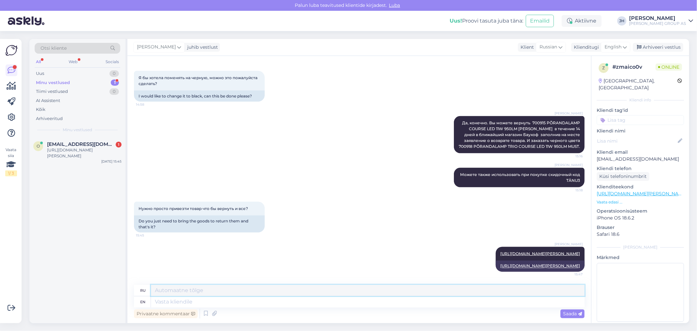
click at [177, 289] on textarea at bounding box center [368, 290] width 434 height 11
paste textarea "Tagastatav kaup (s.h tarvikud) ei tohi olla kasutatud või kahjustatud ning peab…"
type textarea "Tagastatav kaup (s.h tarvikud) ei tohi olla kasutatud või kahjustatud ning peab…"
click at [185, 301] on textarea at bounding box center [368, 301] width 434 height 11
click at [627, 46] on icon at bounding box center [625, 46] width 4 height 7
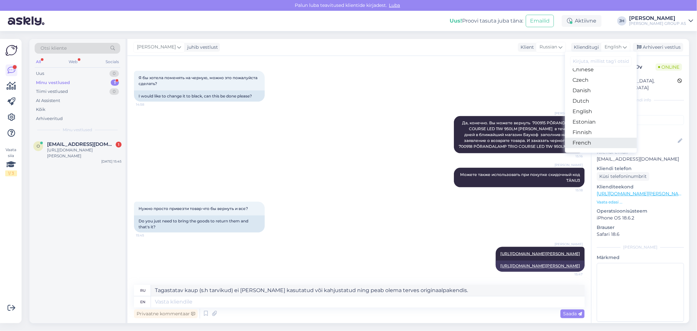
scroll to position [51, 0]
click at [590, 109] on link "Estonian" at bounding box center [601, 109] width 72 height 10
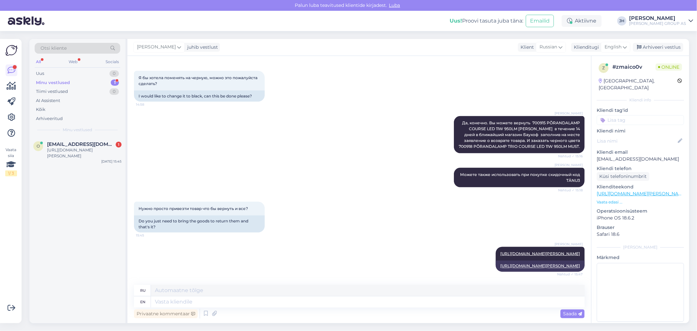
scroll to position [844, 0]
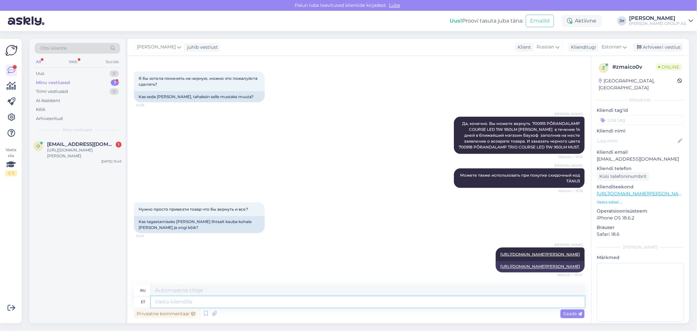
click at [164, 302] on textarea at bounding box center [368, 301] width 434 height 11
paste textarea "Tagastatav kaup (s.h tarvikud) ei tohi olla kasutatud või kahjustatud ning peab…"
type textarea "Tagastatav kaup (s.h tarvikud) ei tohi olla kasutatud või kahjustatud ning peab…"
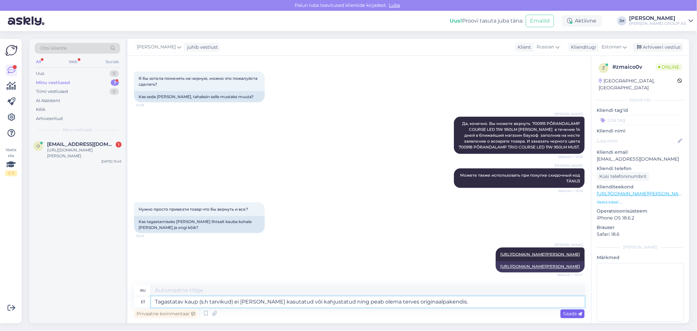
type textarea "Возвращаемые товары ( sh аксессуары) не должны быть использованы или повреждены…"
type textarea "Tagastatav kaup (s.h tarvikud) ei tohi olla kasutatud või kahjustatud ning peab…"
click at [569, 312] on span "Saada" at bounding box center [572, 313] width 19 height 6
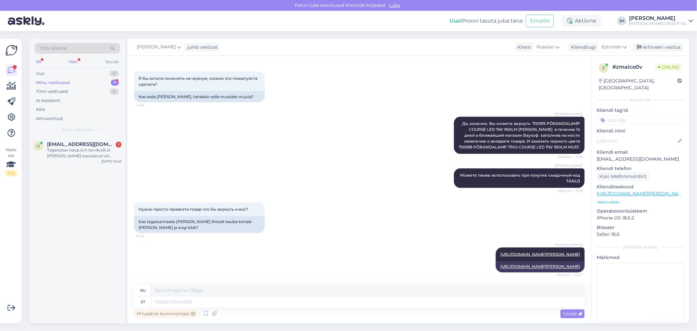
scroll to position [901, 0]
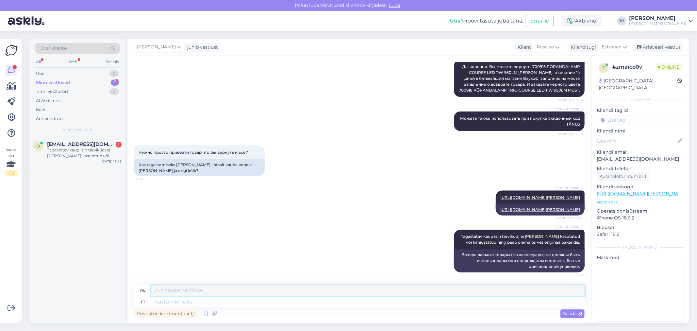
click at [161, 292] on textarea at bounding box center [368, 290] width 434 height 11
click at [171, 303] on textarea at bounding box center [368, 301] width 434 height 11
type textarea "KOhapeal"
type textarea "На месте"
type textarea "KOhapeal täitke t"
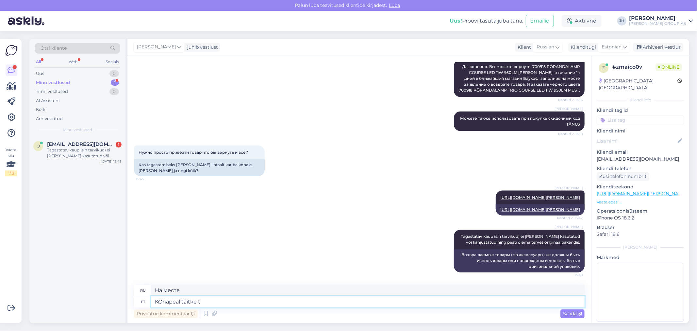
type textarea "Заполните пробелы"
type textarea "KOhapeal täitke tagastusavaldus"
type textarea "Заполните форму возврата на месте."
click at [181, 299] on textarea "KOhapeal täitke tagastusavaldus" at bounding box center [368, 301] width 434 height 11
type textarea "KOhapeal palun täitke tagastusavaldus"
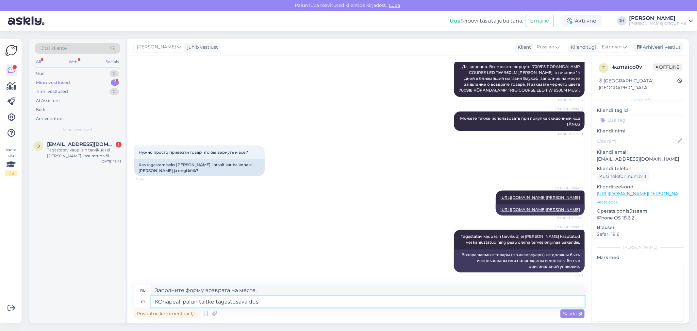
type textarea "Пожалуйста, заполните форму возврата на сайте."
type textarea "KOhapeal palun täitke tagastusavaldus"
click at [289, 290] on textarea "Пожалуйста, заполните форму возврата на сайте." at bounding box center [368, 290] width 434 height 11
drag, startPoint x: 296, startPoint y: 287, endPoint x: 86, endPoint y: 271, distance: 211.1
click at [88, 272] on div "Otsi kliente All Web Socials Uus 0 Minu vestlused 1 Tiimi vestlused 0 AI Assist…" at bounding box center [359, 181] width 660 height 284
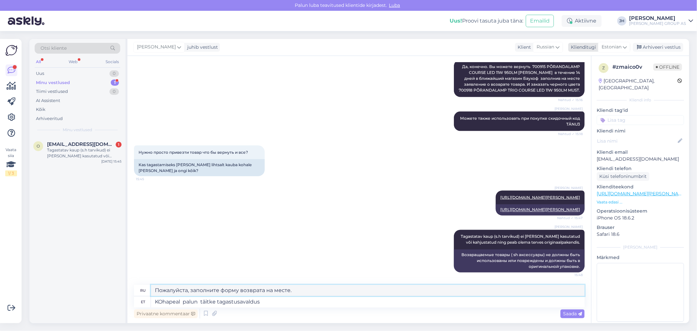
type textarea "Пожалуйста, заполните форму возврата на месте."
click at [625, 46] on icon at bounding box center [625, 46] width 4 height 7
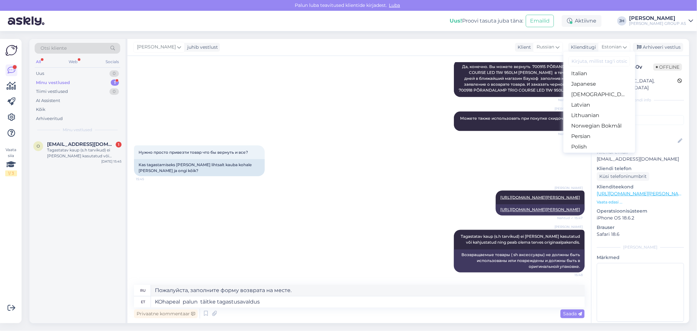
scroll to position [196, 0]
click at [590, 141] on link "Russian" at bounding box center [599, 141] width 72 height 10
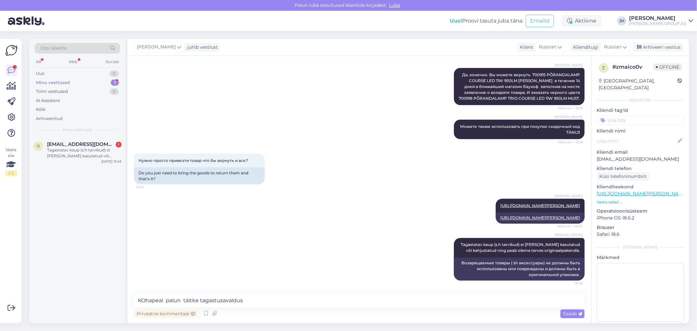
scroll to position [899, 0]
drag, startPoint x: 255, startPoint y: 299, endPoint x: 87, endPoint y: 283, distance: 169.0
click at [87, 283] on div "Otsi kliente All Web Socials Uus 0 Minu vestlused 1 Tiimi vestlused 0 AI Assist…" at bounding box center [359, 181] width 660 height 284
paste textarea "Пожалуйста, заполните форму возврата на месте."
type textarea "Пожалуйста, заполните форму возврата на месте."
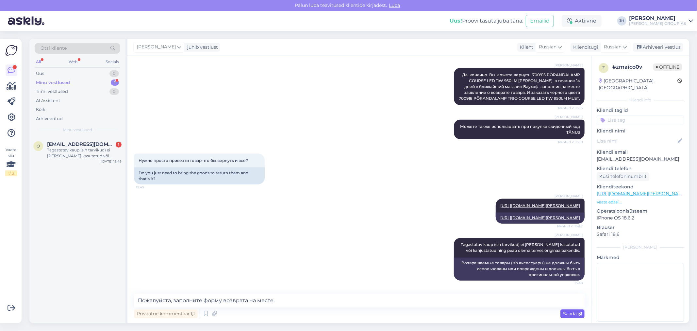
click at [567, 312] on span "Saada" at bounding box center [572, 313] width 19 height 6
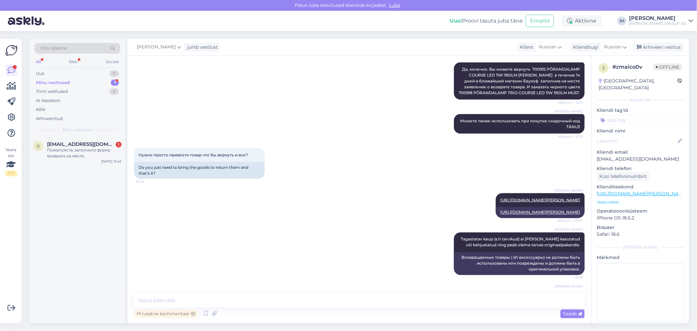
scroll to position [926, 0]
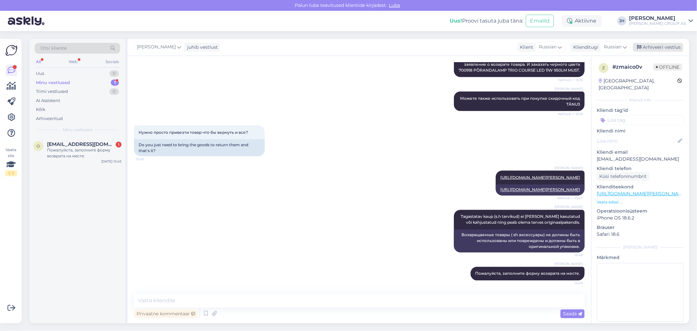
click at [664, 46] on div "Arhiveeri vestlus" at bounding box center [658, 47] width 50 height 9
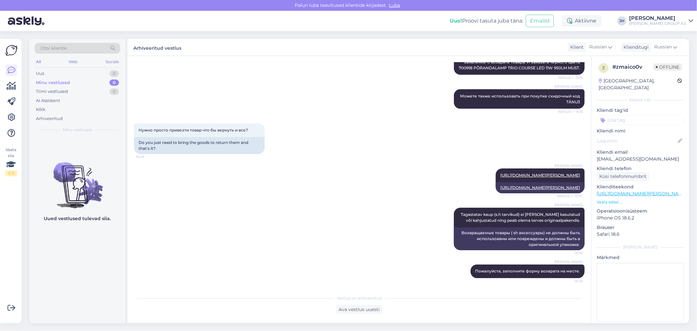
click at [56, 80] on div "Minu vestlused" at bounding box center [53, 82] width 34 height 7
click at [54, 90] on div "Tiimi vestlused" at bounding box center [52, 91] width 32 height 7
click at [58, 119] on div "Arhiveeritud" at bounding box center [49, 118] width 27 height 7
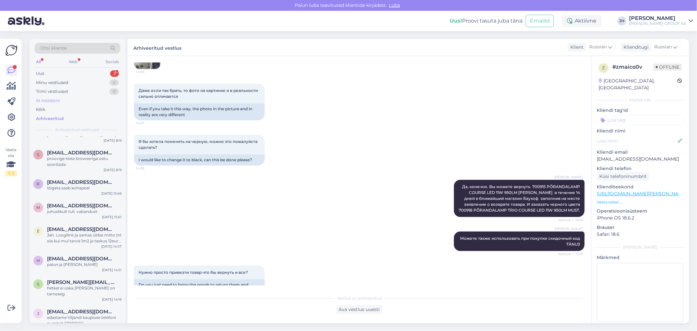
scroll to position [2505, 0]
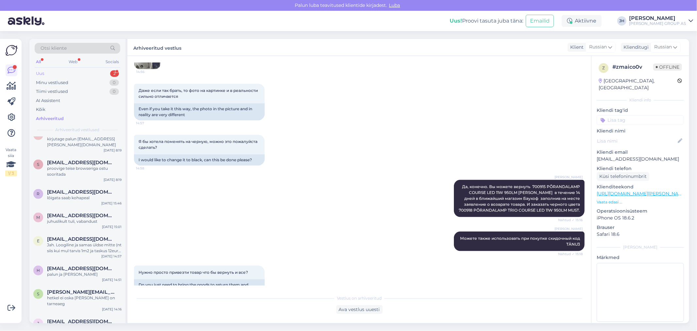
click at [40, 72] on div "Uus" at bounding box center [40, 73] width 8 height 7
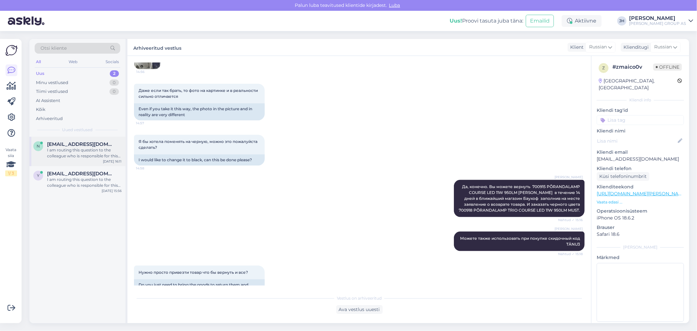
click at [79, 148] on div "I am routing this question to the colleague who is responsible for this topic. …" at bounding box center [84, 153] width 75 height 12
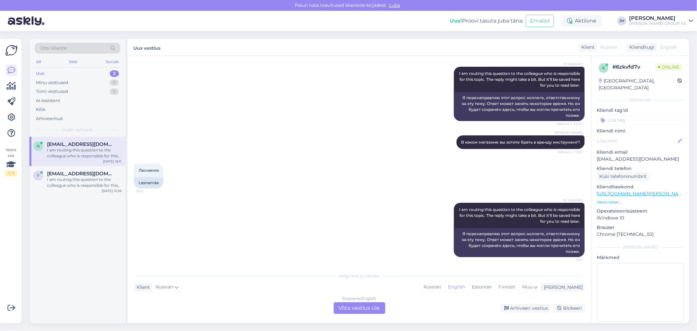
drag, startPoint x: 367, startPoint y: 308, endPoint x: 350, endPoint y: 311, distance: 17.9
click at [367, 308] on div "Russian to English Võta vestlus üle" at bounding box center [360, 308] width 52 height 12
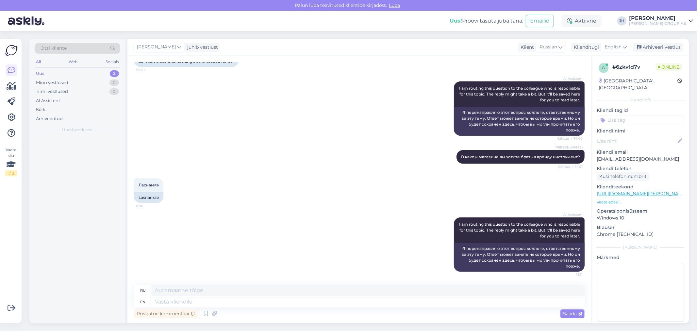
scroll to position [647, 0]
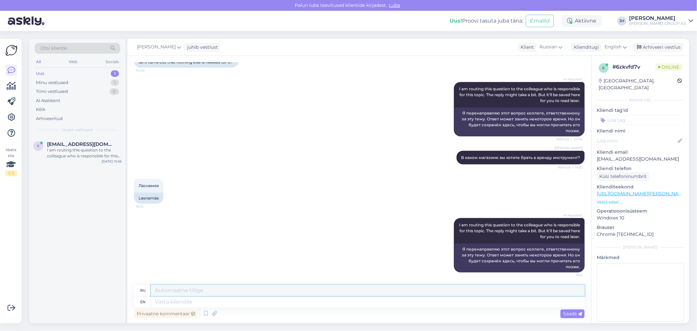
click at [176, 290] on textarea at bounding box center [368, 290] width 434 height 11
click at [166, 290] on textarea at bounding box center [368, 290] width 434 height 11
drag, startPoint x: 191, startPoint y: 290, endPoint x: 133, endPoint y: 289, distance: 57.9
click at [133, 289] on div "Vestlus algas [DATE] Здравствуйте 13:30 Hello AI Assistent Hello! How can we he…" at bounding box center [359, 189] width 464 height 267
type textarea "tel. 58667879"
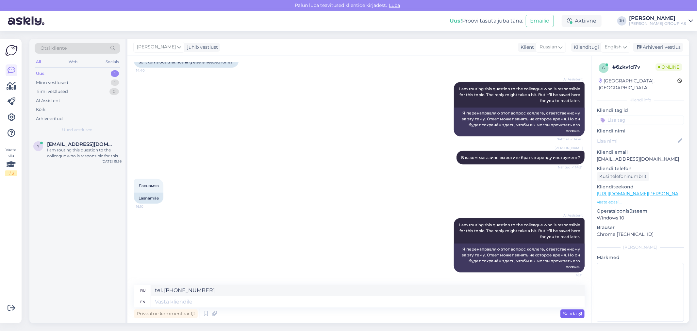
click at [575, 311] on span "Saada" at bounding box center [572, 313] width 19 height 6
click at [200, 292] on textarea "tel. 58667879" at bounding box center [368, 290] width 434 height 11
drag, startPoint x: 196, startPoint y: 290, endPoint x: 146, endPoint y: 291, distance: 49.7
click at [146, 291] on div "ru tel. 58667879" at bounding box center [359, 290] width 451 height 11
click at [573, 313] on span "Saada" at bounding box center [572, 313] width 19 height 6
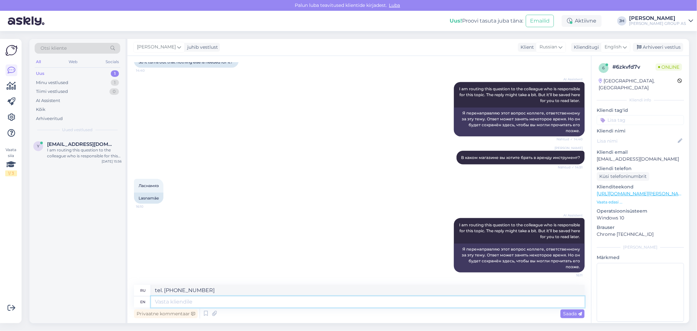
click at [154, 304] on textarea at bounding box center [368, 301] width 434 height 11
paste textarea "tel. 58667879"
type textarea "tel. 58667879"
type textarea "тел. 58667879"
type textarea "tel. 58667879"
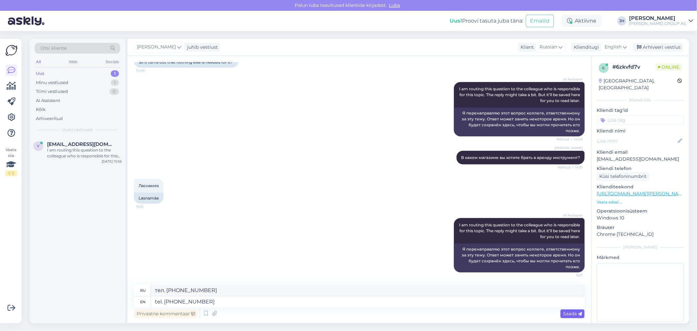
click at [572, 312] on span "Saada" at bounding box center [572, 313] width 19 height 6
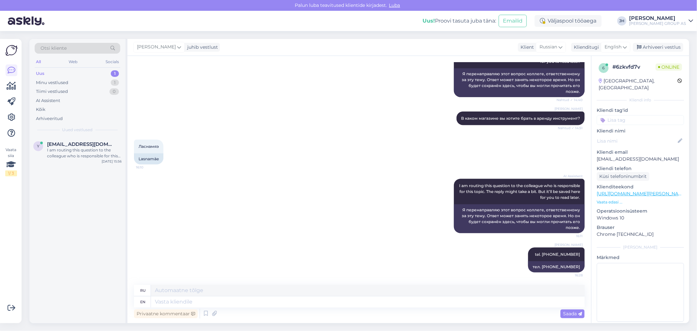
drag, startPoint x: 655, startPoint y: 46, endPoint x: 613, endPoint y: 57, distance: 43.2
click at [655, 46] on div "Arhiveeri vestlus" at bounding box center [658, 47] width 50 height 9
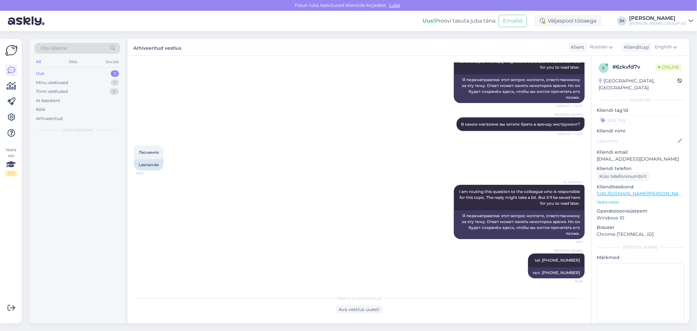
scroll to position [680, 0]
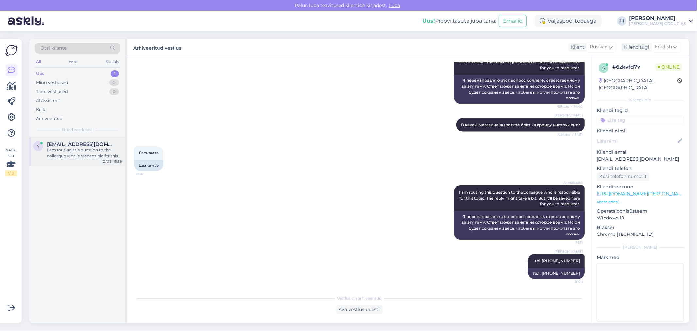
click at [72, 145] on span "yllar.sillaots@variku.tartu.ee" at bounding box center [81, 144] width 68 height 6
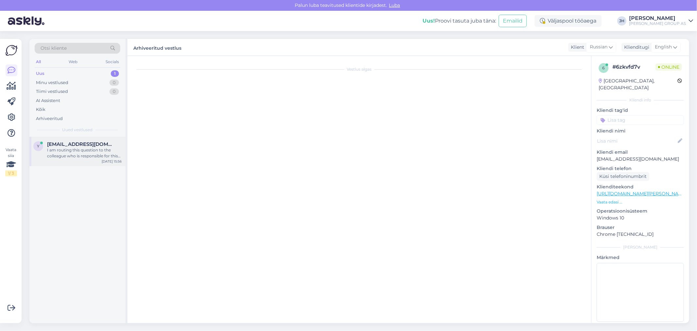
scroll to position [261, 0]
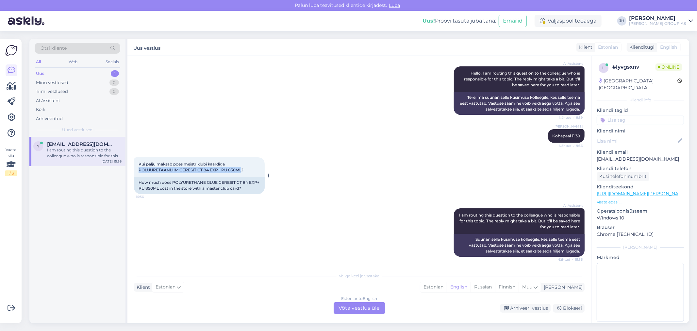
drag, startPoint x: 139, startPoint y: 168, endPoint x: 241, endPoint y: 169, distance: 102.0
click at [241, 169] on span "Kui palju maksab poes meistriklubi kaardiga POLÜURETAANLIIM CERESIT CT 84 EXP+ …" at bounding box center [191, 166] width 105 height 11
copy span "POLÜURETAANLIIM CERESIT CT 84 EXP+ PU 850ML"
click at [241, 169] on span "Kui palju maksab poes meistriklubi kaardiga POLÜURETAANLIIM CERESIT CT 84 EXP+ …" at bounding box center [191, 166] width 105 height 11
click at [356, 309] on div "Estonian to English Võta vestlus üle" at bounding box center [360, 308] width 52 height 12
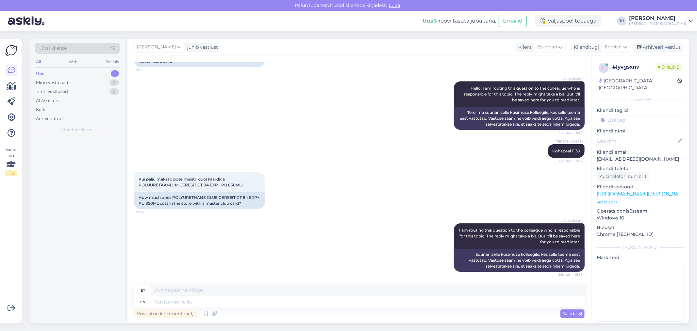
scroll to position [245, 0]
click at [189, 288] on textarea at bounding box center [368, 290] width 434 height 11
drag, startPoint x: 194, startPoint y: 292, endPoint x: 133, endPoint y: 290, distance: 61.1
click at [134, 290] on div "et 9.99" at bounding box center [359, 290] width 451 height 11
type textarea "9.99"
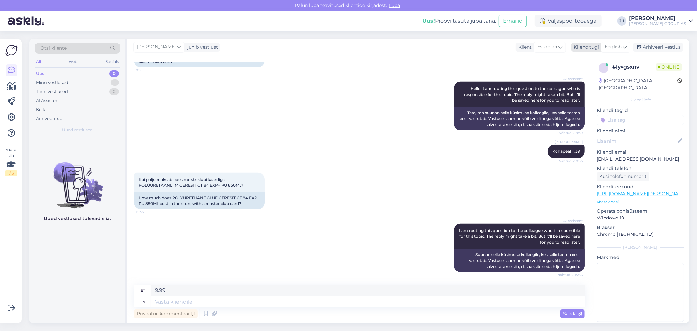
click at [625, 44] on icon at bounding box center [625, 46] width 4 height 7
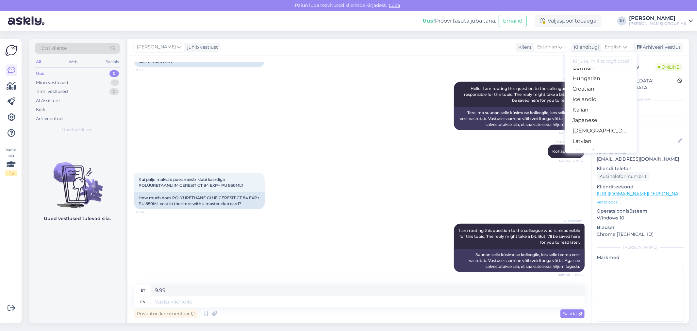
scroll to position [87, 0]
click at [593, 73] on link "Estonian" at bounding box center [601, 73] width 72 height 10
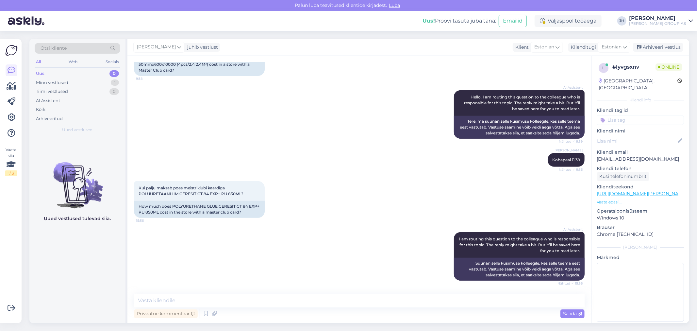
scroll to position [237, 0]
click at [151, 304] on textarea at bounding box center [359, 300] width 451 height 14
paste textarea "9.99"
type textarea "9.99"
click at [577, 311] on span "Saada" at bounding box center [572, 313] width 19 height 6
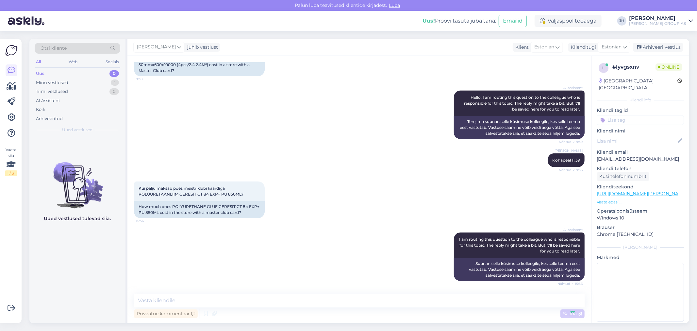
scroll to position [265, 0]
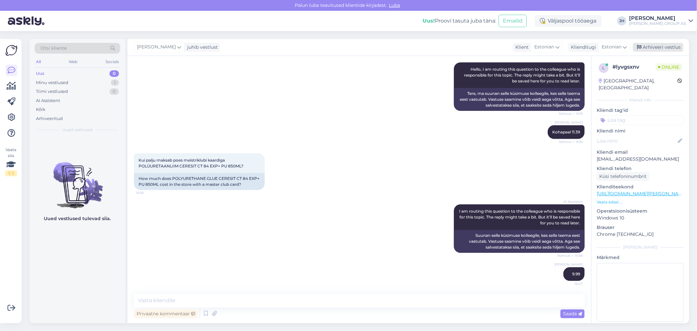
click at [657, 45] on div "Arhiveeri vestlus" at bounding box center [658, 47] width 50 height 9
